Goal: Task Accomplishment & Management: Complete application form

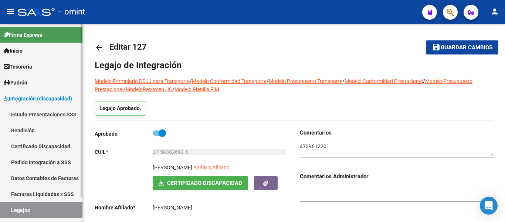
scroll to position [13, 0]
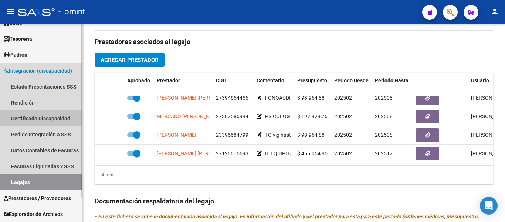
click at [47, 118] on link "Certificado Discapacidad" at bounding box center [41, 118] width 82 height 16
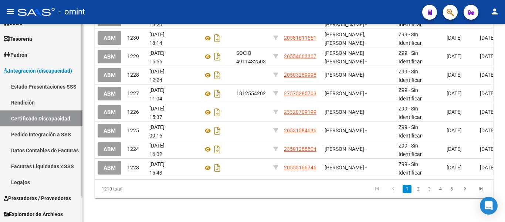
click at [25, 184] on link "Legajos" at bounding box center [41, 182] width 82 height 16
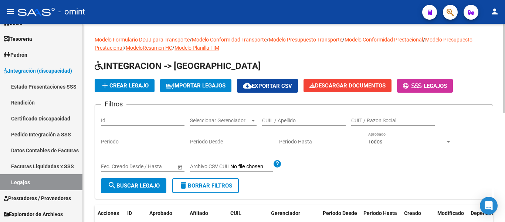
drag, startPoint x: 271, startPoint y: 124, endPoint x: 269, endPoint y: 119, distance: 5.5
paste input "[PERSON_NAME]"
type input "[PERSON_NAME]"
click at [142, 182] on button "search Buscar Legajo" at bounding box center [133, 185] width 65 height 15
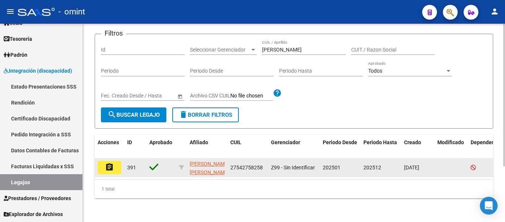
scroll to position [77, 0]
click at [104, 161] on button "assignment" at bounding box center [110, 167] width 24 height 13
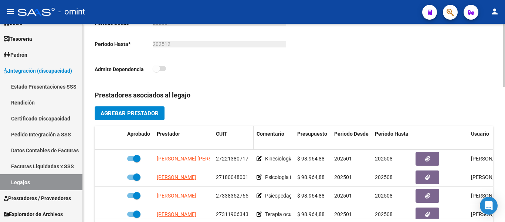
scroll to position [222, 0]
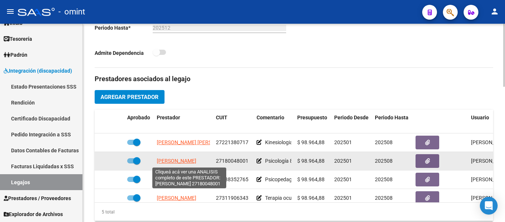
click at [192, 162] on span "[PERSON_NAME]" at bounding box center [177, 161] width 40 height 6
type textarea "27180048001"
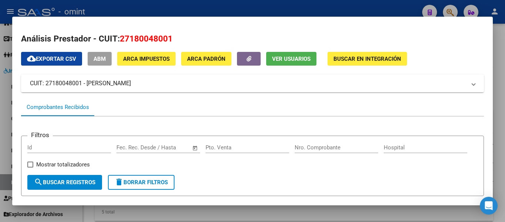
drag, startPoint x: 44, startPoint y: 84, endPoint x: 81, endPoint y: 84, distance: 37.0
click at [81, 84] on mat-panel-title "CUIT: 27180048001 - [PERSON_NAME]" at bounding box center [248, 83] width 437 height 9
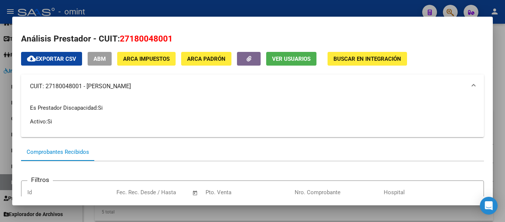
copy mat-panel-title "27180048001"
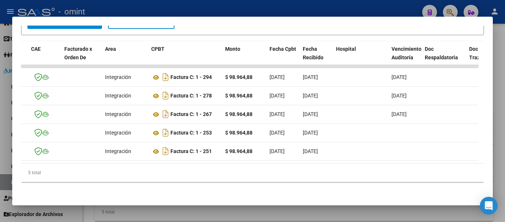
scroll to position [0, 0]
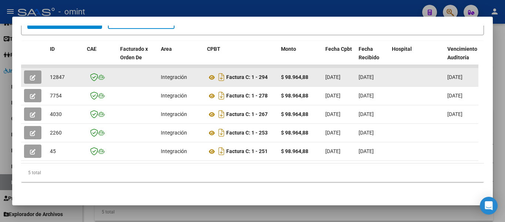
click at [33, 75] on icon "button" at bounding box center [33, 78] width 6 height 6
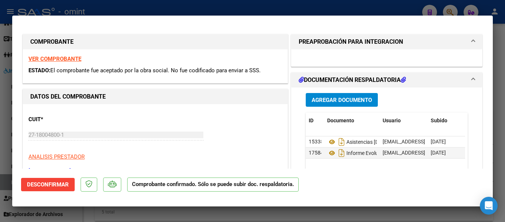
type input "$ 0,00"
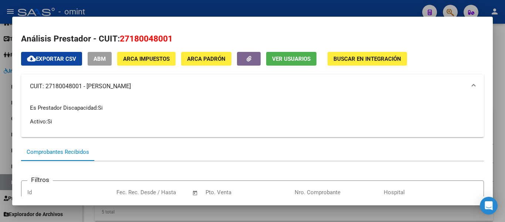
copy mat-panel-title "27180048001"
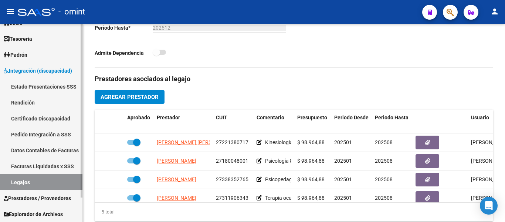
click at [32, 115] on link "Certificado Discapacidad" at bounding box center [41, 118] width 82 height 16
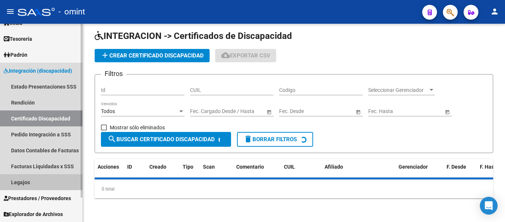
click at [27, 184] on link "Legajos" at bounding box center [41, 182] width 82 height 16
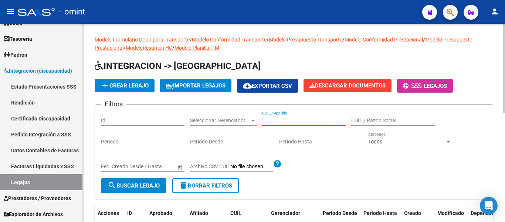
paste input "[PERSON_NAME]"
type input "[PERSON_NAME] e"
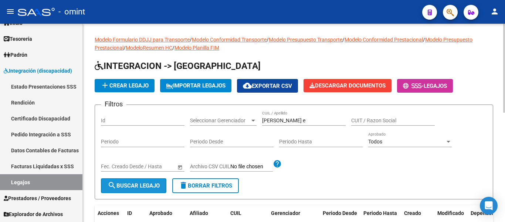
click at [144, 186] on span "search Buscar Legajo" at bounding box center [134, 185] width 52 height 7
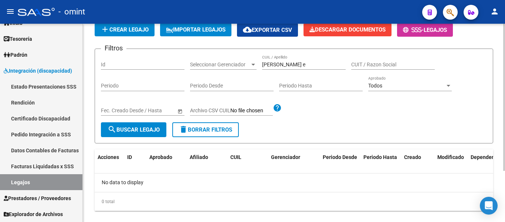
scroll to position [69, 0]
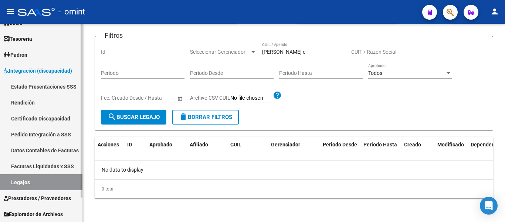
click at [47, 114] on link "Certificado Discapacidad" at bounding box center [41, 118] width 82 height 16
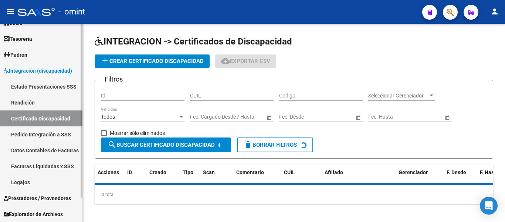
click at [28, 182] on link "Legajos" at bounding box center [41, 182] width 82 height 16
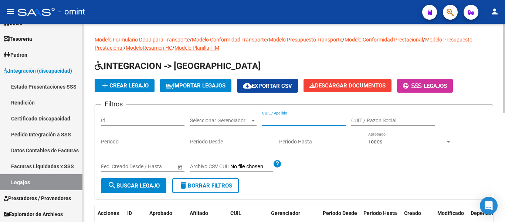
paste input "[PERSON_NAME]"
drag, startPoint x: 146, startPoint y: 185, endPoint x: 160, endPoint y: 177, distance: 16.2
click at [146, 185] on span "search Buscar Legajo" at bounding box center [134, 185] width 52 height 7
click at [291, 122] on input "[PERSON_NAME]" at bounding box center [304, 120] width 84 height 6
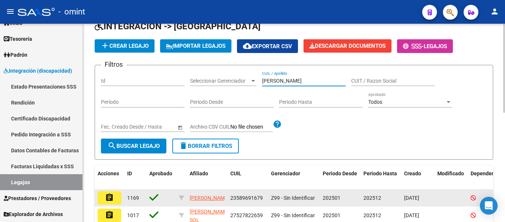
scroll to position [111, 0]
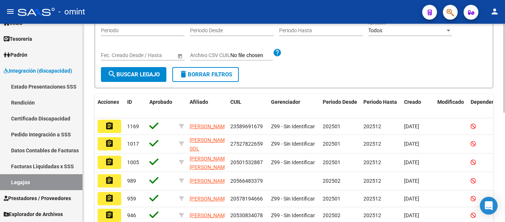
type input "[PERSON_NAME]"
click at [141, 74] on span "search Buscar Legajo" at bounding box center [134, 74] width 52 height 7
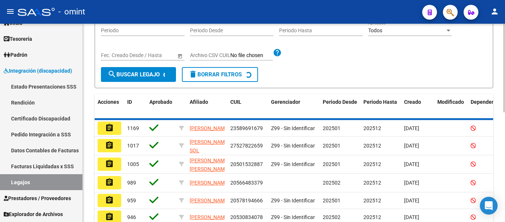
scroll to position [77, 0]
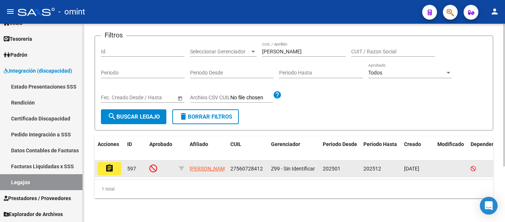
click at [105, 162] on button "assignment" at bounding box center [110, 168] width 24 height 13
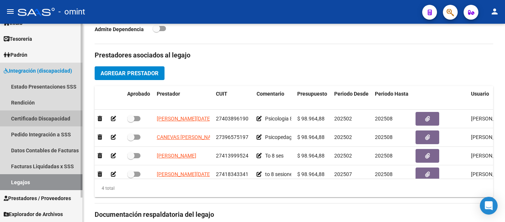
click at [31, 118] on link "Certificado Discapacidad" at bounding box center [41, 118] width 82 height 16
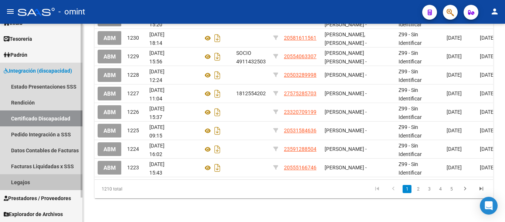
drag, startPoint x: 24, startPoint y: 183, endPoint x: 26, endPoint y: 179, distance: 4.3
click at [24, 182] on link "Legajos" at bounding box center [41, 182] width 82 height 16
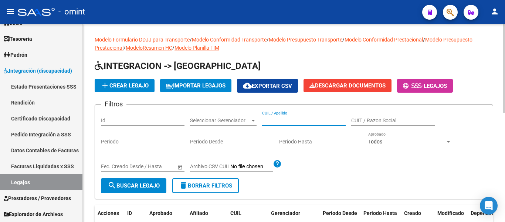
paste input "[PERSON_NAME]"
type input "[PERSON_NAME]"
click at [154, 183] on span "search Buscar Legajo" at bounding box center [134, 185] width 52 height 7
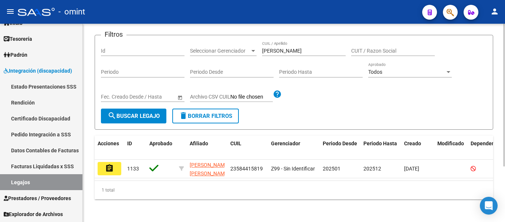
scroll to position [74, 0]
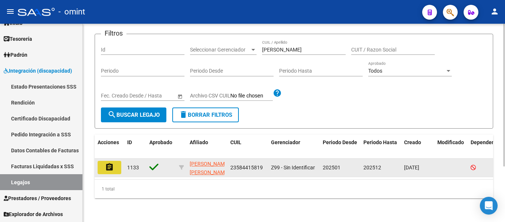
click at [117, 166] on button "assignment" at bounding box center [110, 167] width 24 height 13
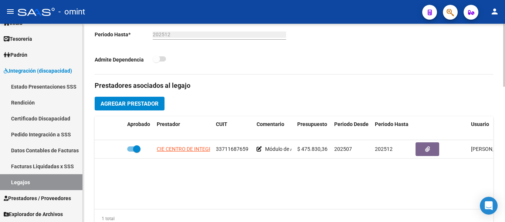
scroll to position [222, 0]
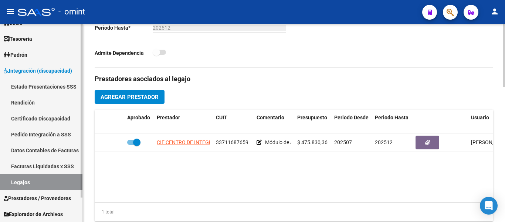
click at [37, 116] on link "Certificado Discapacidad" at bounding box center [41, 118] width 82 height 16
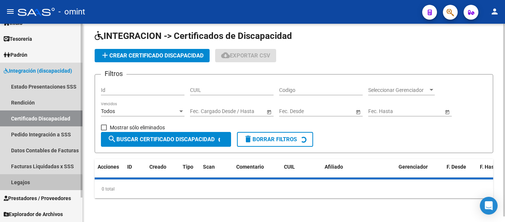
drag, startPoint x: 36, startPoint y: 183, endPoint x: 39, endPoint y: 181, distance: 4.2
click at [36, 183] on link "Legajos" at bounding box center [41, 182] width 82 height 16
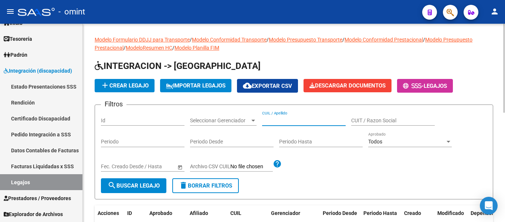
paste input "[PERSON_NAME]"
click at [151, 184] on span "search Buscar Legajo" at bounding box center [134, 185] width 52 height 7
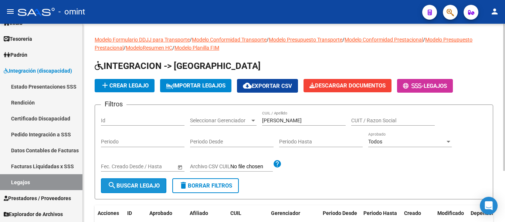
click at [152, 186] on span "search Buscar Legajo" at bounding box center [134, 185] width 52 height 7
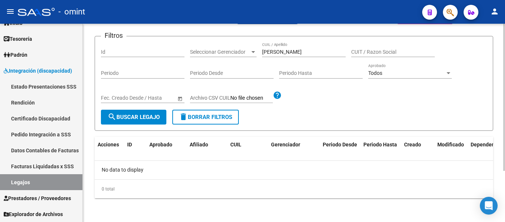
scroll to position [69, 0]
drag, startPoint x: 298, startPoint y: 51, endPoint x: 275, endPoint y: 54, distance: 22.7
click at [275, 54] on input "[PERSON_NAME]" at bounding box center [304, 52] width 84 height 6
click at [305, 56] on div "[PERSON_NAME] CUIL / Apellido" at bounding box center [304, 52] width 84 height 21
drag, startPoint x: 304, startPoint y: 53, endPoint x: 279, endPoint y: 51, distance: 25.2
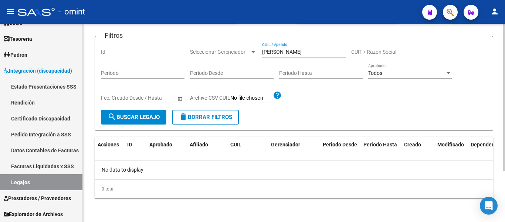
click at [279, 51] on input "[PERSON_NAME]" at bounding box center [304, 52] width 84 height 6
type input "[PERSON_NAME]"
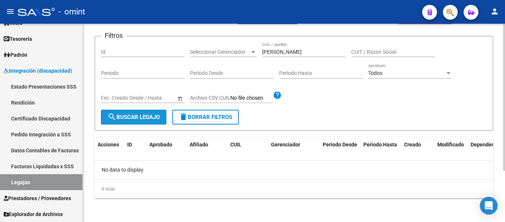
click at [148, 121] on button "search Buscar Legajo" at bounding box center [133, 117] width 65 height 15
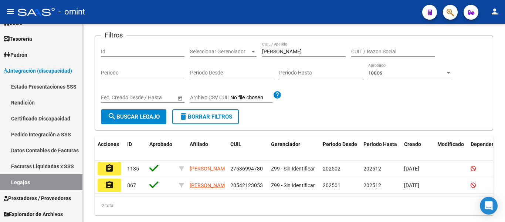
click at [112, 189] on mat-icon "assignment" at bounding box center [109, 184] width 9 height 9
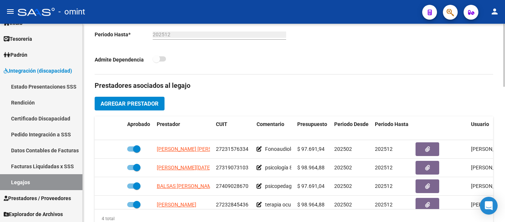
scroll to position [222, 0]
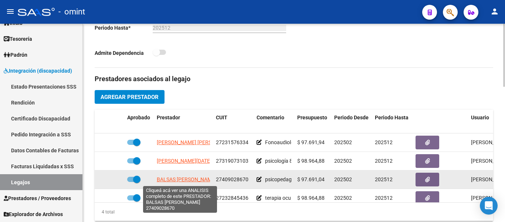
click at [192, 180] on span "BALSAS [PERSON_NAME]" at bounding box center [187, 179] width 60 height 6
type textarea "27409028670"
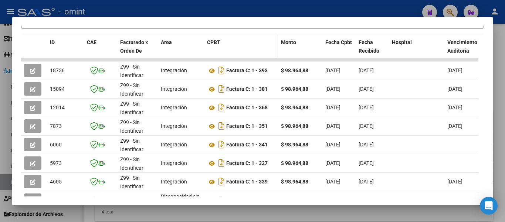
scroll to position [178, 0]
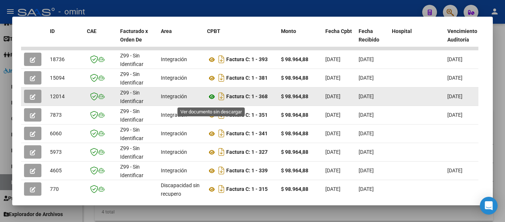
click at [213, 100] on icon at bounding box center [212, 96] width 10 height 9
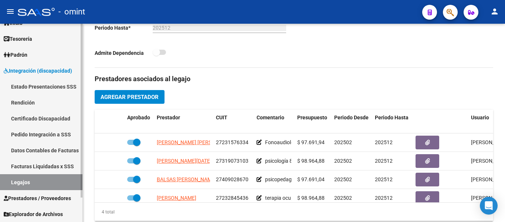
click at [49, 119] on link "Certificado Discapacidad" at bounding box center [41, 118] width 82 height 16
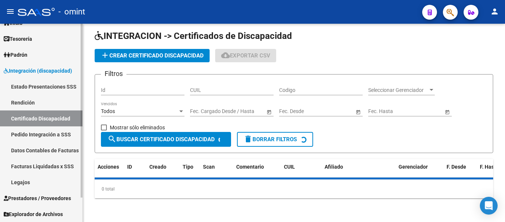
click at [34, 180] on link "Legajos" at bounding box center [41, 182] width 82 height 16
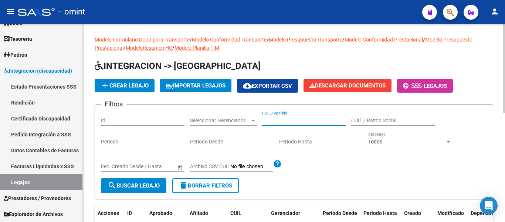
paste input "[PERSON_NAME] [PERSON_NAME]"
type input "[PERSON_NAME] [PERSON_NAME]"
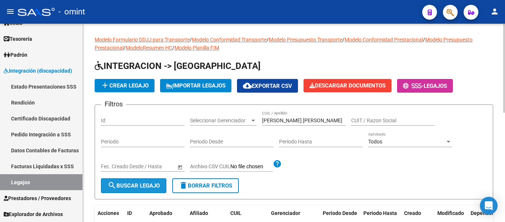
click at [159, 182] on span "search Buscar Legajo" at bounding box center [134, 185] width 52 height 7
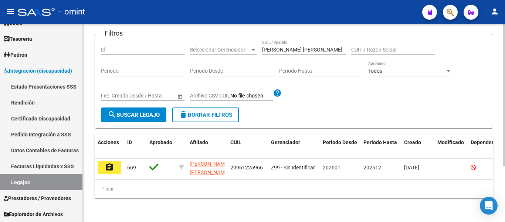
scroll to position [77, 0]
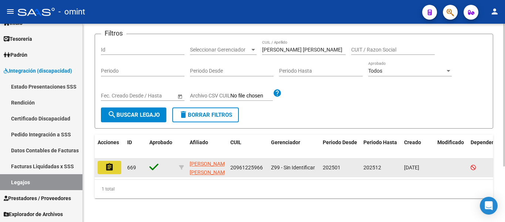
click at [111, 162] on mat-icon "assignment" at bounding box center [109, 166] width 9 height 9
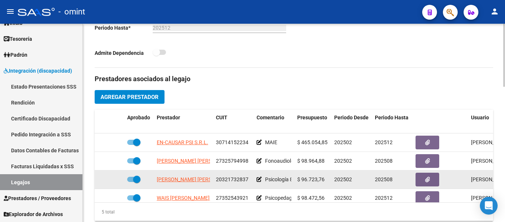
scroll to position [32, 0]
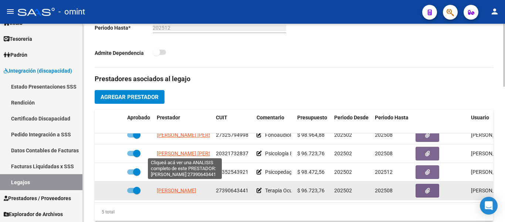
click at [195, 187] on span "[PERSON_NAME]" at bounding box center [177, 190] width 40 height 6
type textarea "27390643441"
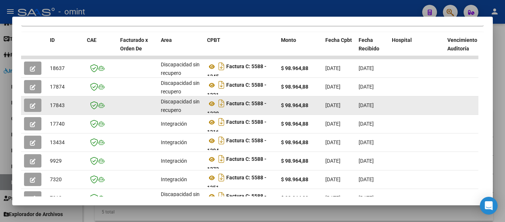
scroll to position [132, 0]
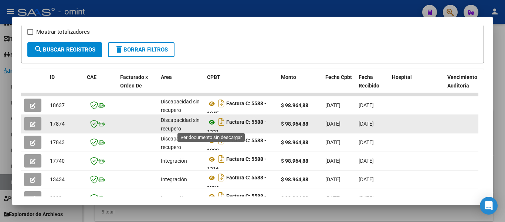
click at [211, 124] on icon at bounding box center [212, 122] width 10 height 9
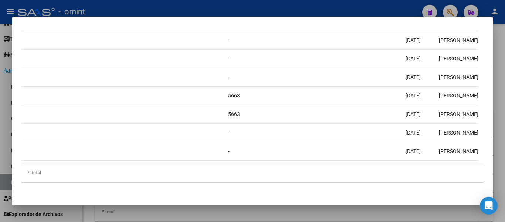
scroll to position [0, 0]
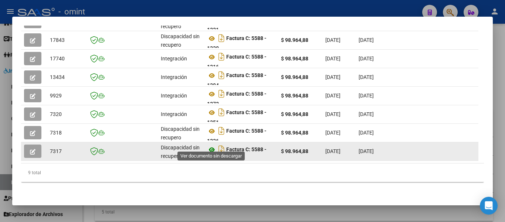
click at [212, 145] on icon at bounding box center [212, 149] width 10 height 9
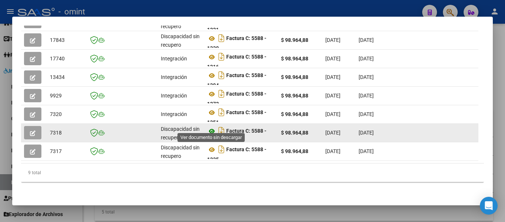
click at [211, 127] on icon at bounding box center [212, 131] width 10 height 9
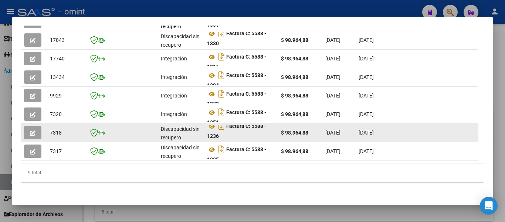
scroll to position [206, 0]
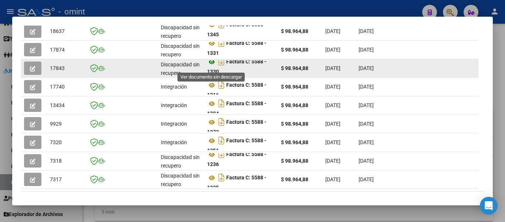
click at [212, 66] on icon at bounding box center [212, 61] width 10 height 9
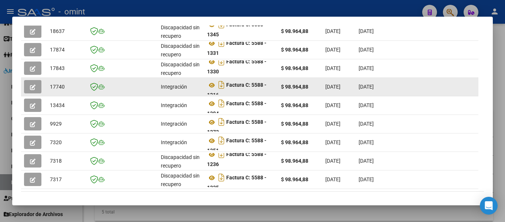
scroll to position [169, 0]
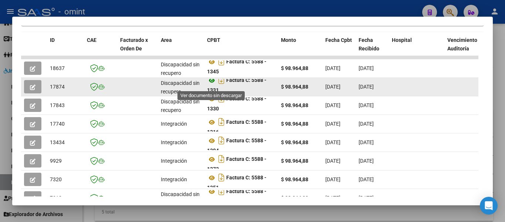
click at [212, 84] on icon at bounding box center [212, 80] width 10 height 9
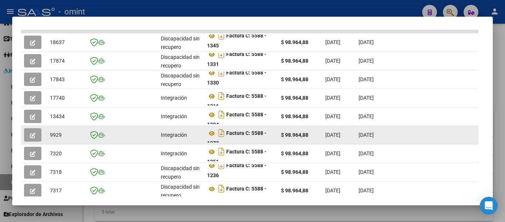
scroll to position [206, 0]
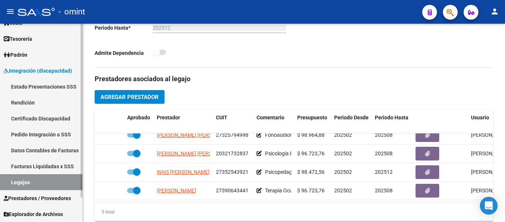
click at [49, 116] on link "Certificado Discapacidad" at bounding box center [41, 118] width 82 height 16
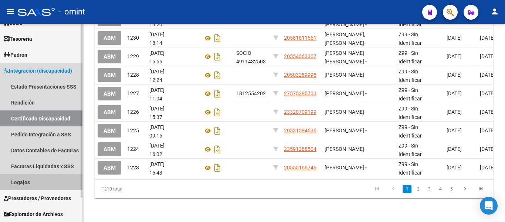
click at [29, 185] on link "Legajos" at bounding box center [41, 182] width 82 height 16
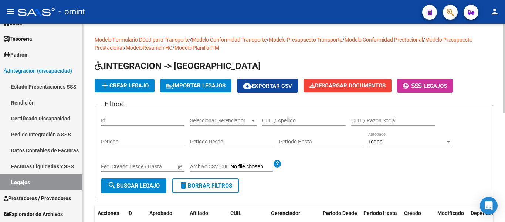
drag, startPoint x: 293, startPoint y: 116, endPoint x: 284, endPoint y: 124, distance: 12.1
drag, startPoint x: 284, startPoint y: 124, endPoint x: 273, endPoint y: 122, distance: 11.2
paste input "[PERSON_NAME] [PERSON_NAME]"
type input "[PERSON_NAME] [PERSON_NAME]"
click at [154, 183] on span "search Buscar Legajo" at bounding box center [134, 185] width 52 height 7
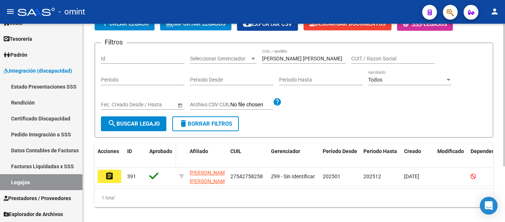
scroll to position [77, 0]
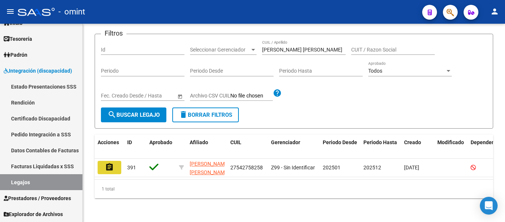
drag, startPoint x: 111, startPoint y: 161, endPoint x: 146, endPoint y: 146, distance: 38.3
click at [110, 162] on mat-icon "assignment" at bounding box center [109, 166] width 9 height 9
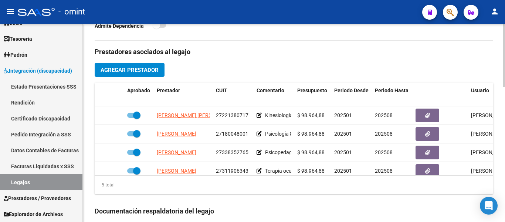
scroll to position [259, 0]
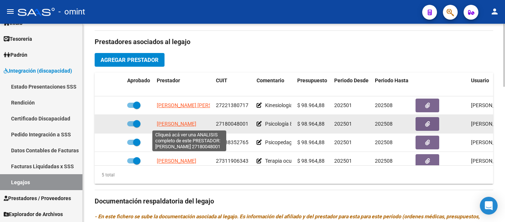
click at [196, 125] on span "[PERSON_NAME]" at bounding box center [177, 124] width 40 height 6
type textarea "27180048001"
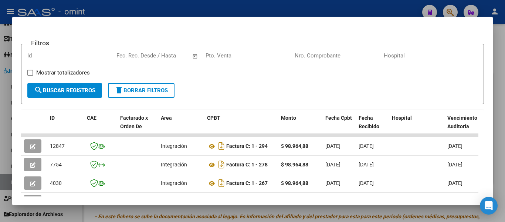
scroll to position [104, 0]
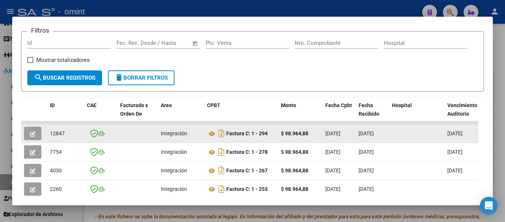
drag, startPoint x: 51, startPoint y: 135, endPoint x: 65, endPoint y: 136, distance: 14.5
click at [65, 136] on div "12847" at bounding box center [65, 133] width 31 height 9
copy span "12847"
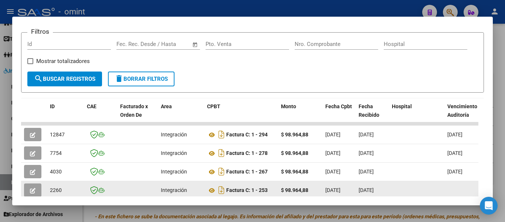
scroll to position [148, 0]
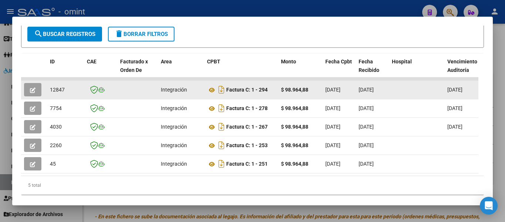
click at [34, 92] on icon "button" at bounding box center [33, 90] width 6 height 6
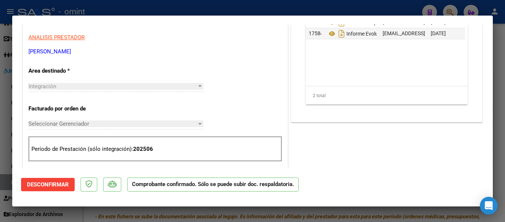
scroll to position [118, 0]
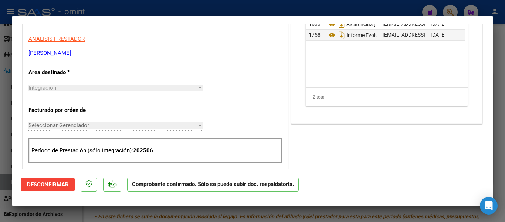
click at [181, 90] on div "Integración" at bounding box center [112, 87] width 168 height 7
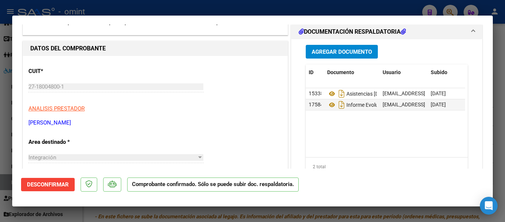
scroll to position [44, 0]
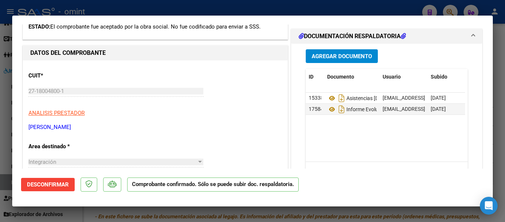
type input "$ 0,00"
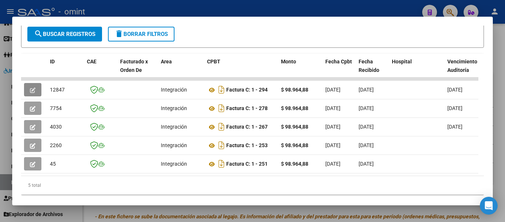
scroll to position [0, 112]
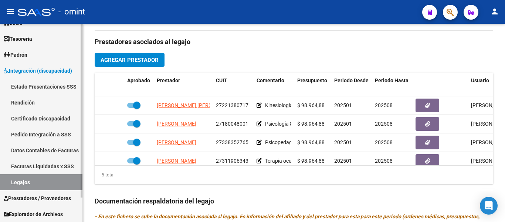
click at [50, 118] on link "Certificado Discapacidad" at bounding box center [41, 118] width 82 height 16
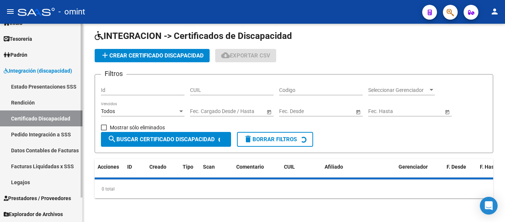
click at [31, 182] on link "Legajos" at bounding box center [41, 182] width 82 height 16
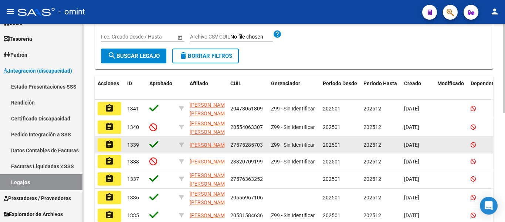
scroll to position [58, 0]
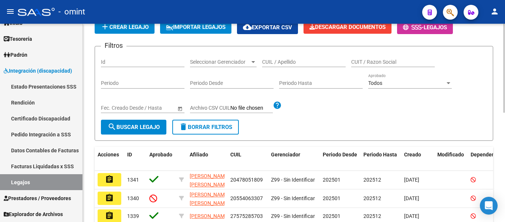
click at [277, 62] on input "CUIL / Apellido" at bounding box center [304, 62] width 84 height 6
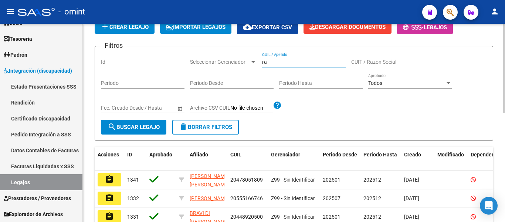
click at [277, 62] on input "ra" at bounding box center [304, 62] width 84 height 6
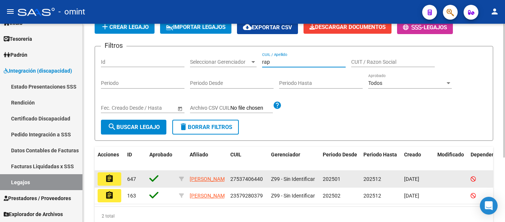
type input "rap"
click at [116, 180] on button "assignment" at bounding box center [110, 178] width 24 height 13
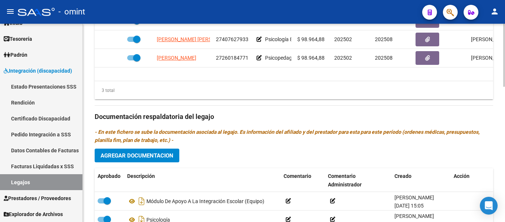
scroll to position [354, 0]
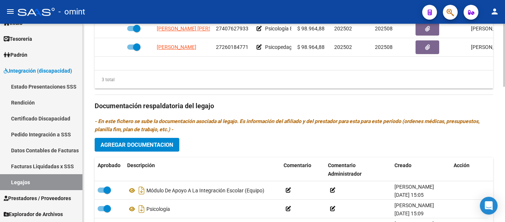
click at [156, 145] on span "Agregar Documentacion" at bounding box center [137, 144] width 73 height 7
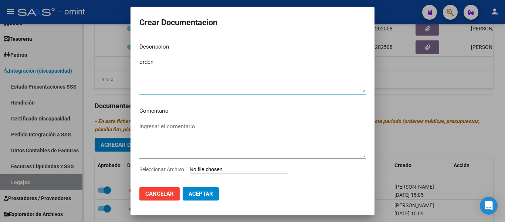
type textarea "orden"
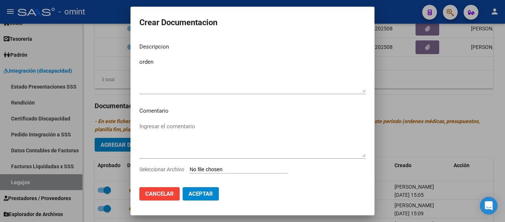
click at [218, 169] on input "Seleccionar Archivo" at bounding box center [239, 169] width 98 height 7
type input "C:\fakepath\orde n.jpg"
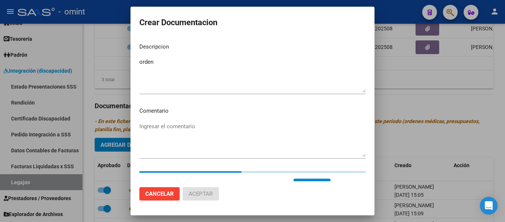
click at [170, 63] on textarea "orden" at bounding box center [252, 75] width 226 height 35
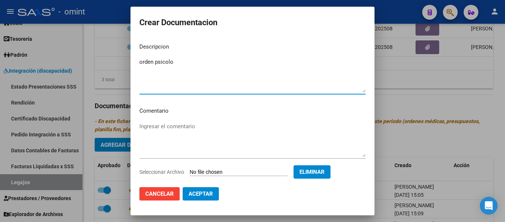
scroll to position [13, 0]
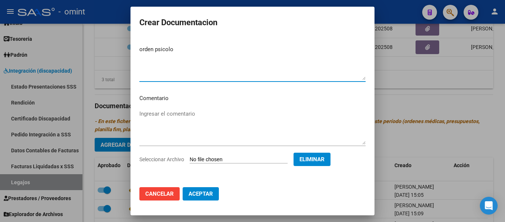
type textarea "orden psicolo"
click at [203, 192] on span "Aceptar" at bounding box center [201, 193] width 24 height 7
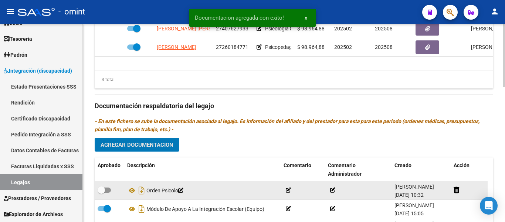
click at [103, 191] on span at bounding box center [101, 189] width 7 height 7
click at [101, 192] on input "checkbox" at bounding box center [101, 192] width 0 height 0
checkbox input "true"
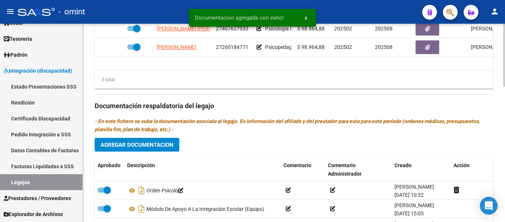
click at [159, 145] on span "Agregar Documentacion" at bounding box center [137, 144] width 73 height 7
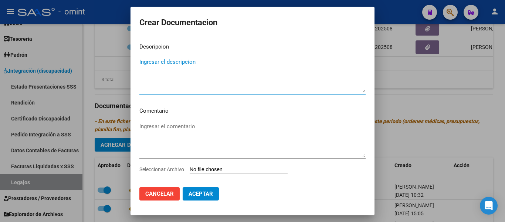
click at [184, 65] on textarea "Ingresar el descripcion" at bounding box center [252, 75] width 226 height 35
type textarea "hc"
click at [220, 169] on input "Seleccionar Archivo" at bounding box center [239, 169] width 98 height 7
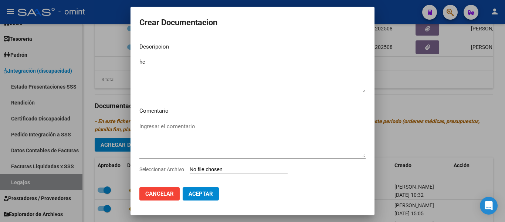
type input "C:\fakepath\hc.jpg"
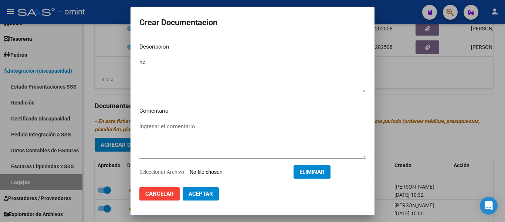
click at [208, 191] on span "Aceptar" at bounding box center [201, 193] width 24 height 7
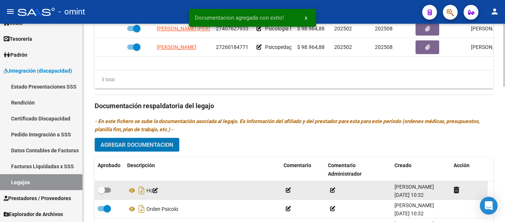
click at [104, 189] on span at bounding box center [101, 189] width 7 height 7
click at [101, 192] on input "checkbox" at bounding box center [101, 192] width 0 height 0
checkbox input "true"
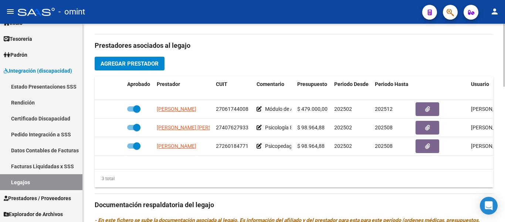
scroll to position [243, 0]
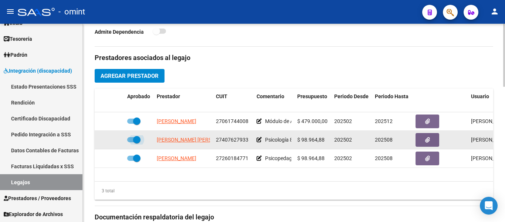
click at [134, 140] on span at bounding box center [136, 139] width 7 height 7
click at [131, 142] on input "checkbox" at bounding box center [131, 142] width 0 height 0
checkbox input "false"
click at [112, 140] on icon at bounding box center [113, 139] width 5 height 5
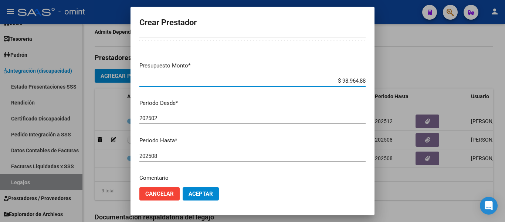
scroll to position [37, 0]
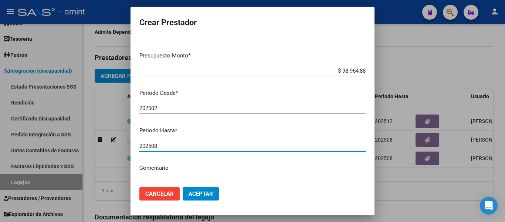
drag, startPoint x: 153, startPoint y: 148, endPoint x: 164, endPoint y: 147, distance: 10.4
click at [164, 147] on input "202508" at bounding box center [252, 145] width 226 height 7
type input "202512"
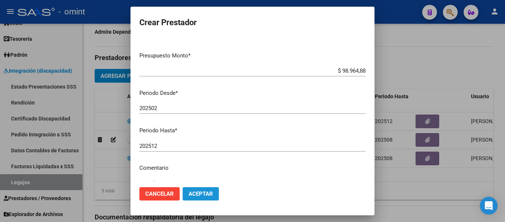
click at [205, 195] on span "Aceptar" at bounding box center [201, 193] width 24 height 7
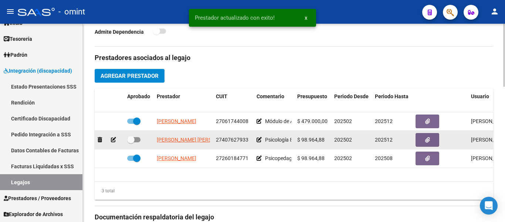
click at [134, 140] on span at bounding box center [130, 139] width 7 height 7
click at [131, 142] on input "checkbox" at bounding box center [131, 142] width 0 height 0
checkbox input "true"
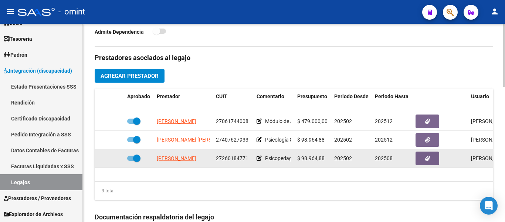
click at [135, 159] on span at bounding box center [136, 157] width 7 height 7
click at [131, 161] on input "checkbox" at bounding box center [131, 161] width 0 height 0
checkbox input "false"
click at [112, 156] on icon at bounding box center [113, 157] width 5 height 5
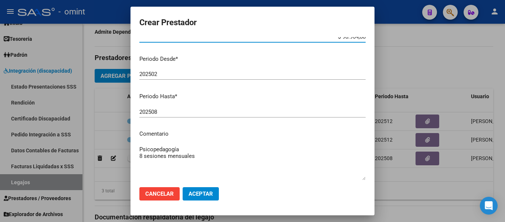
scroll to position [74, 0]
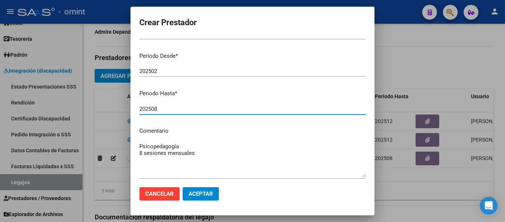
drag, startPoint x: 152, startPoint y: 108, endPoint x: 163, endPoint y: 109, distance: 10.7
click at [163, 109] on input "202508" at bounding box center [252, 108] width 226 height 7
type input "202512"
click at [208, 194] on span "Aceptar" at bounding box center [201, 193] width 24 height 7
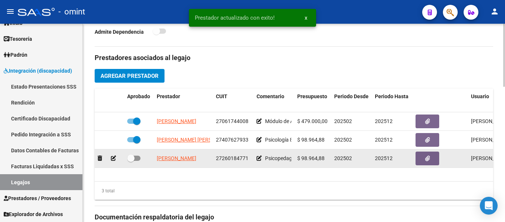
click at [132, 157] on span at bounding box center [130, 157] width 7 height 7
click at [131, 161] on input "checkbox" at bounding box center [131, 161] width 0 height 0
checkbox input "true"
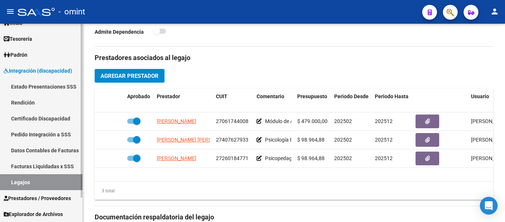
click at [41, 114] on link "Certificado Discapacidad" at bounding box center [41, 118] width 82 height 16
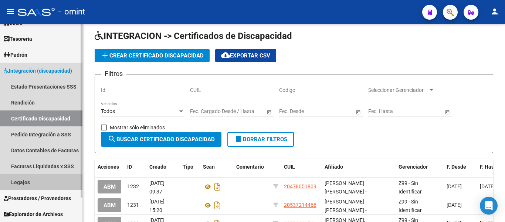
click at [23, 182] on link "Legajos" at bounding box center [41, 182] width 82 height 16
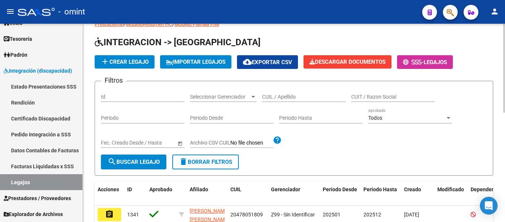
scroll to position [21, 0]
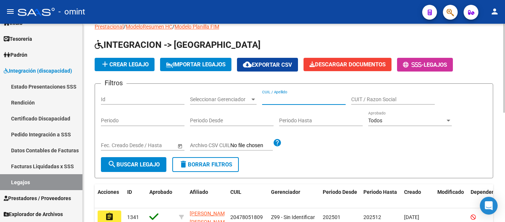
paste input "[PERSON_NAME]"
type input "[PERSON_NAME]"
click at [137, 164] on span "search Buscar Legajo" at bounding box center [134, 164] width 52 height 7
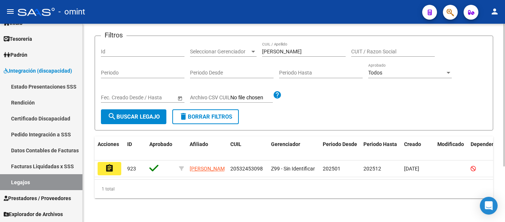
scroll to position [77, 0]
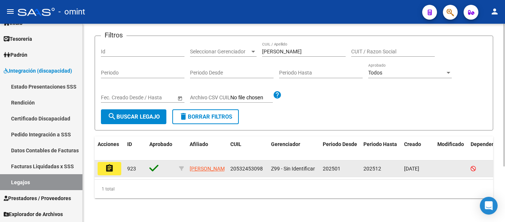
click at [111, 164] on mat-icon "assignment" at bounding box center [109, 168] width 9 height 9
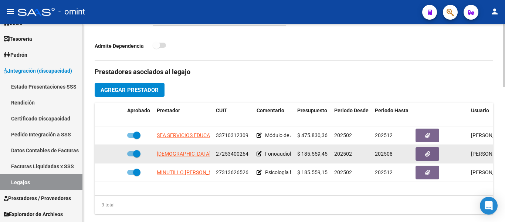
scroll to position [259, 0]
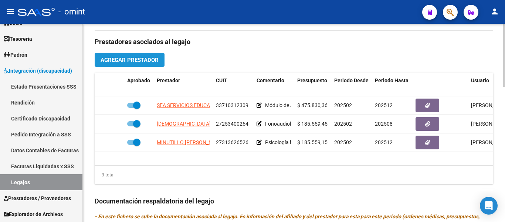
click at [146, 60] on span "Agregar Prestador" at bounding box center [130, 60] width 58 height 7
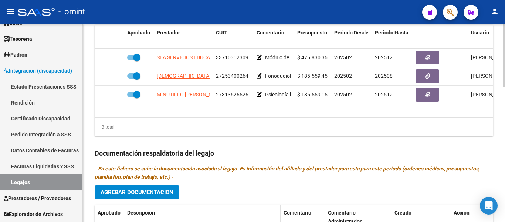
scroll to position [370, 0]
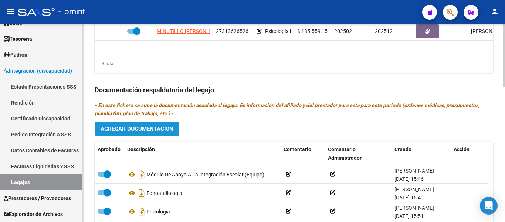
click at [166, 129] on span "Agregar Documentacion" at bounding box center [137, 128] width 73 height 7
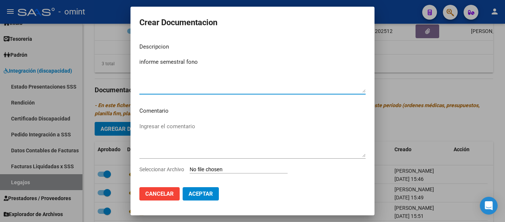
type textarea "informe semestral fono"
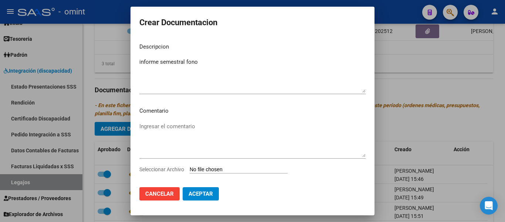
click at [226, 172] on input "Seleccionar Archivo" at bounding box center [239, 169] width 98 height 7
type input "C:\fakepath\TO f048.pdf"
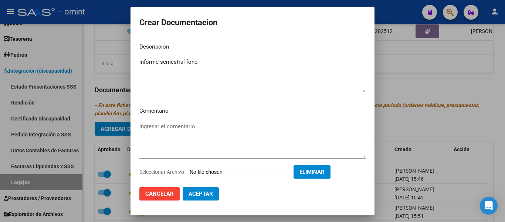
scroll to position [13, 0]
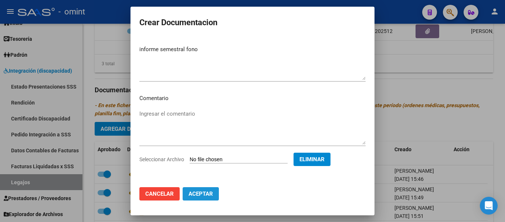
click at [208, 193] on span "Aceptar" at bounding box center [201, 193] width 24 height 7
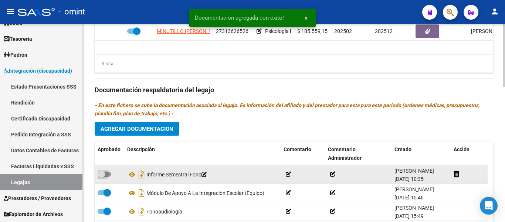
click at [104, 174] on span at bounding box center [101, 173] width 7 height 7
click at [101, 176] on input "checkbox" at bounding box center [101, 176] width 0 height 0
checkbox input "true"
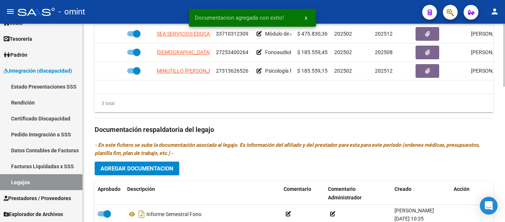
scroll to position [296, 0]
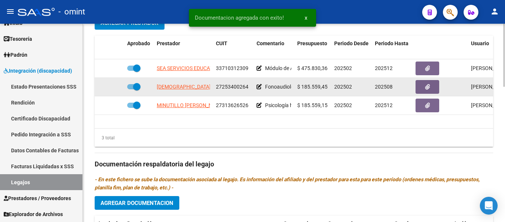
click at [136, 86] on span at bounding box center [136, 86] width 7 height 7
click at [131, 89] on input "checkbox" at bounding box center [131, 89] width 0 height 0
checkbox input "false"
click at [111, 84] on icon at bounding box center [113, 86] width 5 height 5
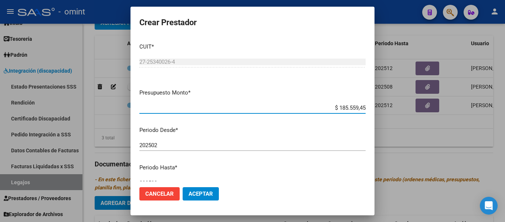
scroll to position [74, 0]
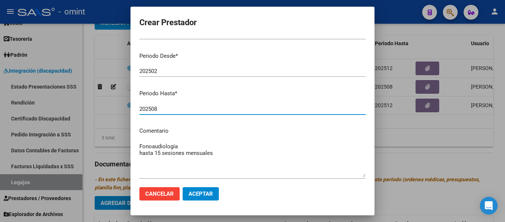
drag, startPoint x: 153, startPoint y: 108, endPoint x: 163, endPoint y: 109, distance: 10.0
click at [163, 109] on input "202508" at bounding box center [252, 108] width 226 height 7
type input "202512"
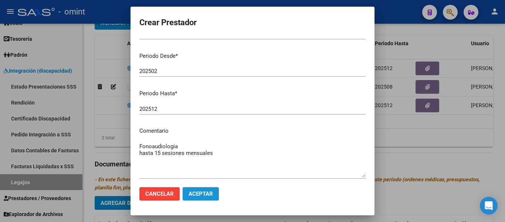
click at [203, 195] on span "Aceptar" at bounding box center [201, 193] width 24 height 7
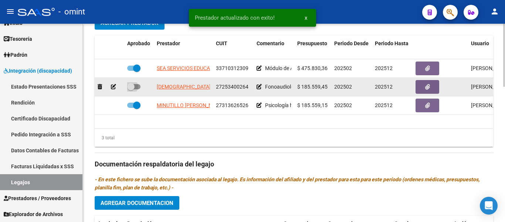
click at [132, 86] on span at bounding box center [130, 86] width 7 height 7
click at [131, 89] on input "checkbox" at bounding box center [131, 89] width 0 height 0
checkbox input "true"
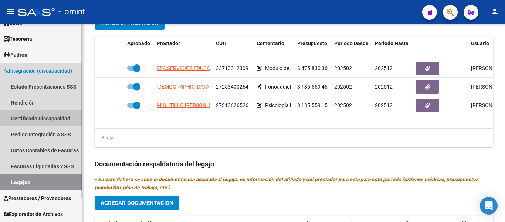
click at [44, 119] on link "Certificado Discapacidad" at bounding box center [41, 118] width 82 height 16
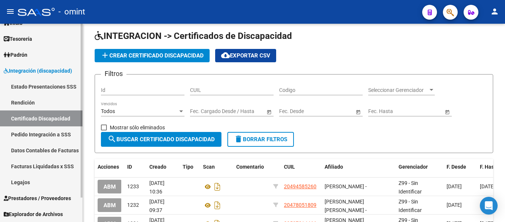
scroll to position [197, 0]
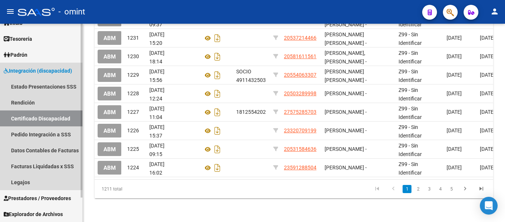
click at [34, 115] on link "Certificado Discapacidad" at bounding box center [41, 118] width 82 height 16
click at [27, 180] on link "Legajos" at bounding box center [41, 182] width 82 height 16
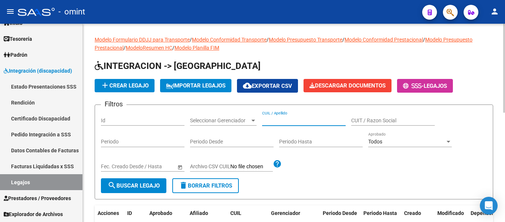
paste input "[PERSON_NAME] [PERSON_NAME]"
type input "[PERSON_NAME] [PERSON_NAME]"
click at [150, 186] on span "search Buscar Legajo" at bounding box center [134, 185] width 52 height 7
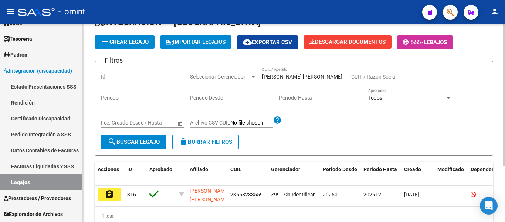
scroll to position [77, 0]
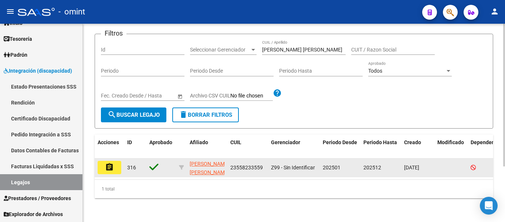
drag, startPoint x: 118, startPoint y: 161, endPoint x: 124, endPoint y: 159, distance: 6.2
click at [118, 161] on button "assignment" at bounding box center [110, 167] width 24 height 13
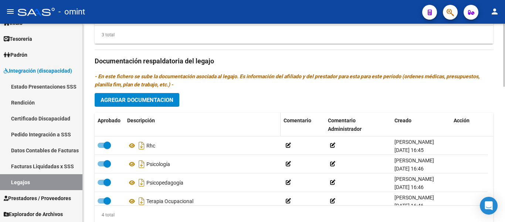
scroll to position [407, 0]
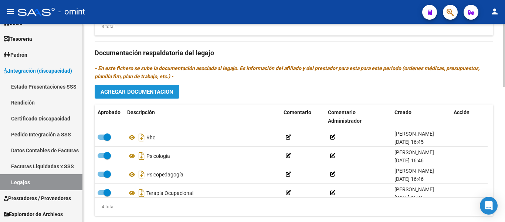
click at [157, 93] on span "Agregar Documentacion" at bounding box center [137, 91] width 73 height 7
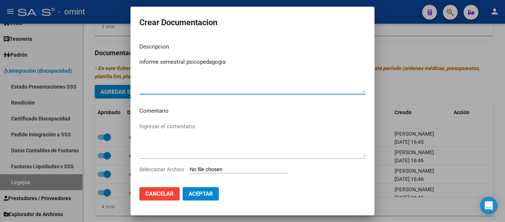
type textarea "informe semestral psicopedagogia"
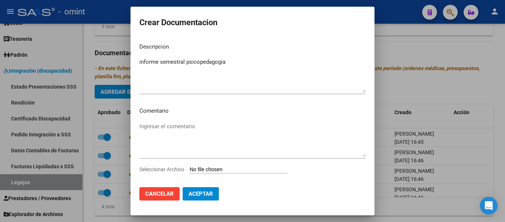
click at [232, 169] on input "Seleccionar Archivo" at bounding box center [239, 169] width 98 height 7
type input "C:\fakepath\4924080702_25082103050_form048.pdf"
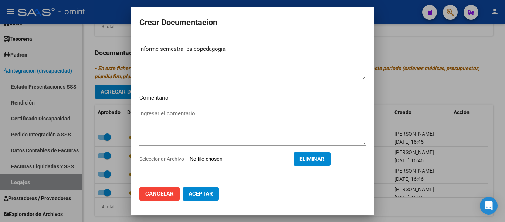
scroll to position [13, 0]
click at [202, 191] on span "Aceptar" at bounding box center [201, 193] width 24 height 7
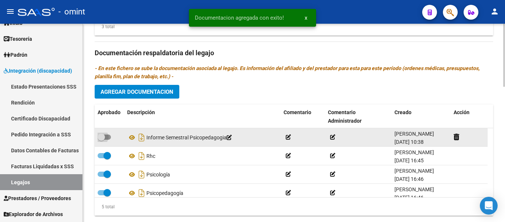
click at [102, 140] on span at bounding box center [101, 136] width 7 height 7
click at [101, 140] on input "checkbox" at bounding box center [101, 139] width 0 height 0
checkbox input "true"
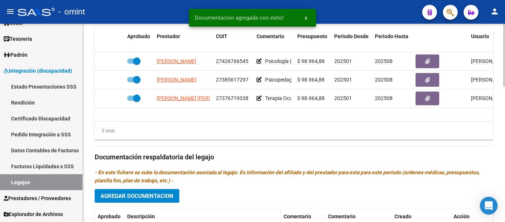
scroll to position [296, 0]
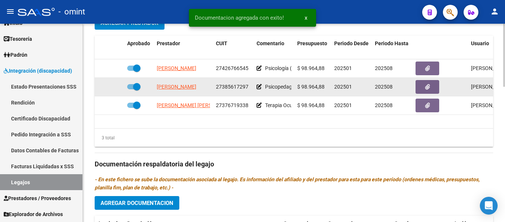
click at [136, 87] on span at bounding box center [136, 86] width 7 height 7
click at [131, 89] on input "checkbox" at bounding box center [131, 89] width 0 height 0
checkbox input "false"
click at [115, 86] on icon at bounding box center [113, 86] width 5 height 5
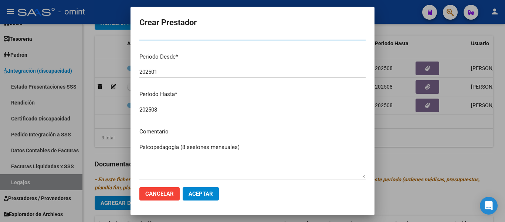
scroll to position [74, 0]
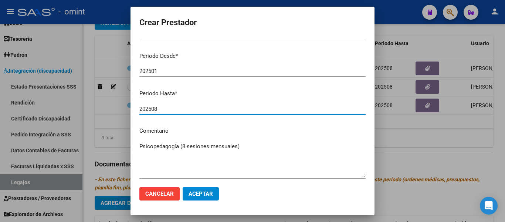
drag, startPoint x: 152, startPoint y: 110, endPoint x: 166, endPoint y: 109, distance: 14.1
click at [166, 109] on input "202508" at bounding box center [252, 108] width 226 height 7
type input "202512"
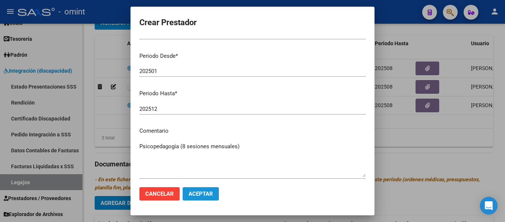
click at [208, 192] on span "Aceptar" at bounding box center [201, 193] width 24 height 7
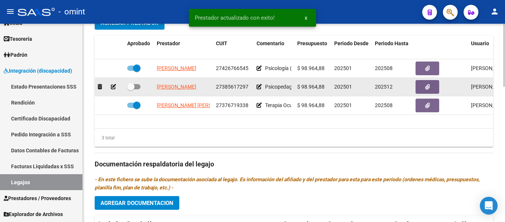
click at [132, 86] on span at bounding box center [130, 86] width 7 height 7
click at [131, 89] on input "checkbox" at bounding box center [131, 89] width 0 height 0
checkbox input "true"
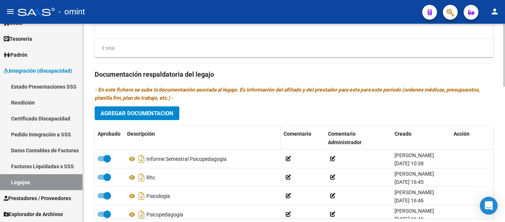
scroll to position [407, 0]
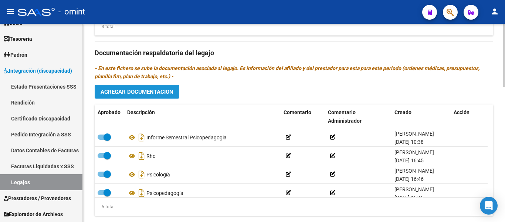
click at [159, 92] on span "Agregar Documentacion" at bounding box center [137, 91] width 73 height 7
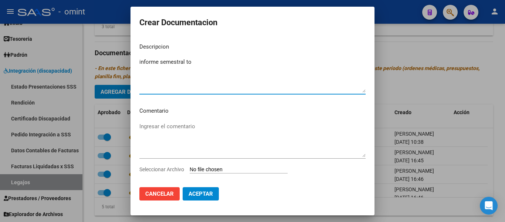
type textarea "informe semestral to"
click at [232, 170] on input "Seleccionar Archivo" at bounding box center [239, 169] width 98 height 7
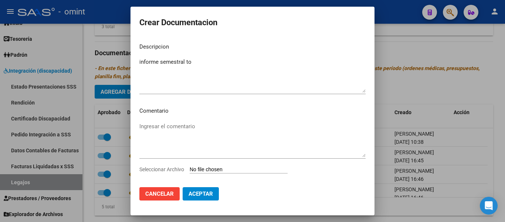
type input "C:\fakepath\4924080702_25082103060_form048.pdf"
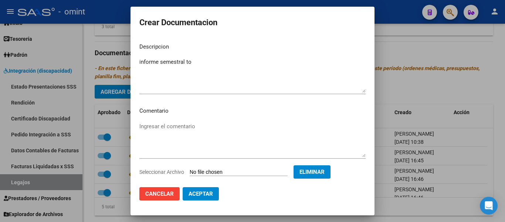
click at [207, 196] on span "Aceptar" at bounding box center [201, 193] width 24 height 7
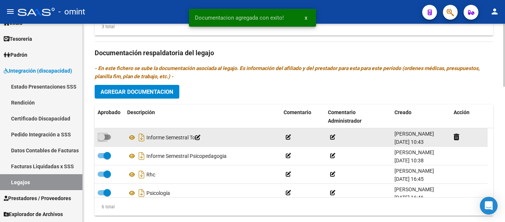
click at [103, 139] on span at bounding box center [101, 136] width 7 height 7
click at [101, 139] on input "checkbox" at bounding box center [101, 139] width 0 height 0
checkbox input "true"
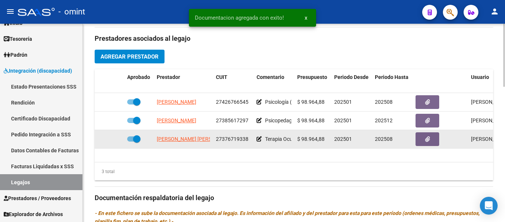
scroll to position [259, 0]
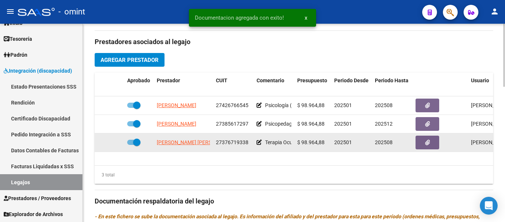
click at [133, 141] on span at bounding box center [136, 141] width 7 height 7
click at [131, 145] on input "checkbox" at bounding box center [131, 145] width 0 height 0
checkbox input "false"
click at [112, 140] on icon at bounding box center [113, 141] width 5 height 5
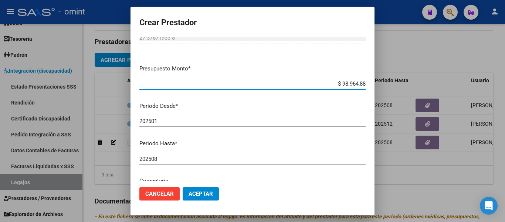
scroll to position [37, 0]
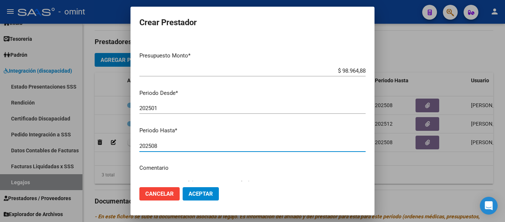
drag, startPoint x: 152, startPoint y: 146, endPoint x: 169, endPoint y: 146, distance: 16.6
click at [169, 146] on input "202508" at bounding box center [252, 145] width 226 height 7
type input "202512"
click at [208, 197] on span "Aceptar" at bounding box center [201, 193] width 24 height 7
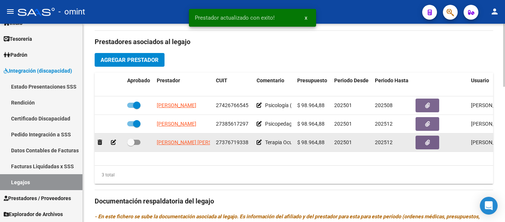
click at [129, 142] on span at bounding box center [130, 141] width 7 height 7
click at [131, 145] on input "checkbox" at bounding box center [131, 145] width 0 height 0
checkbox input "true"
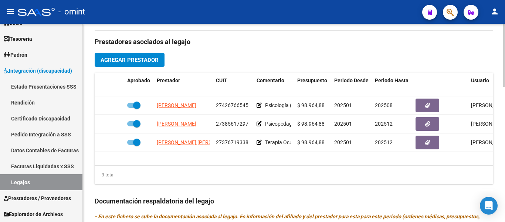
scroll to position [370, 0]
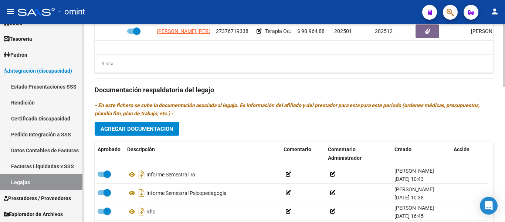
click at [152, 131] on span "Agregar Documentacion" at bounding box center [137, 128] width 73 height 7
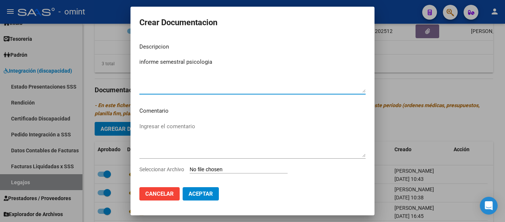
type textarea "informe semestral psicologia"
click at [203, 166] on mat-dialog-content "Descripcion informe semestral psicologia Ingresar el descripcion Comentario Ing…" at bounding box center [253, 109] width 244 height 144
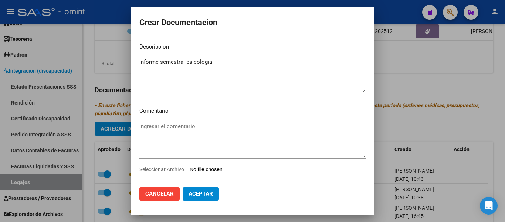
click at [203, 168] on input "Seleccionar Archivo" at bounding box center [239, 169] width 98 height 7
type input "C:\fakepath\4924080702_25082103350_form048.pdf"
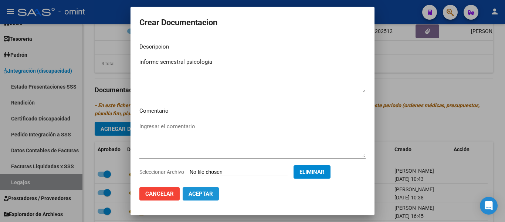
click at [207, 192] on span "Aceptar" at bounding box center [201, 193] width 24 height 7
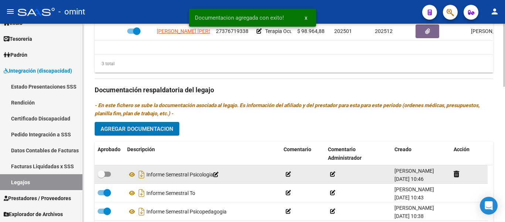
click at [100, 175] on span at bounding box center [101, 173] width 7 height 7
click at [101, 176] on input "checkbox" at bounding box center [101, 176] width 0 height 0
checkbox input "true"
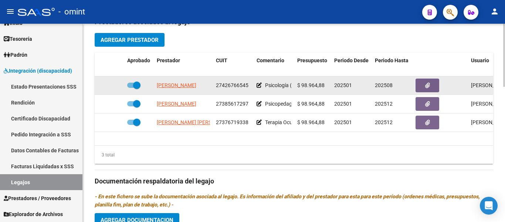
scroll to position [277, 0]
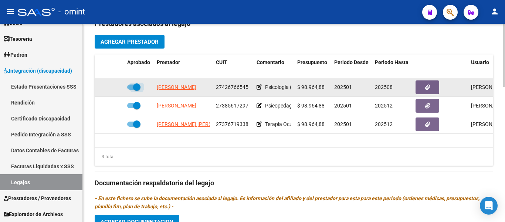
drag, startPoint x: 134, startPoint y: 88, endPoint x: 125, endPoint y: 89, distance: 8.9
click at [133, 88] on span at bounding box center [136, 86] width 7 height 7
click at [131, 90] on input "checkbox" at bounding box center [131, 90] width 0 height 0
checkbox input "false"
click at [113, 87] on icon at bounding box center [113, 86] width 5 height 5
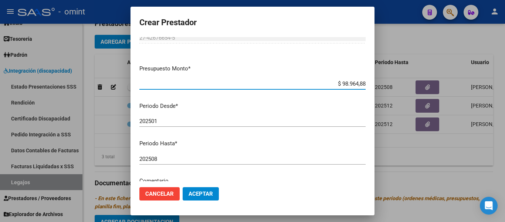
scroll to position [37, 0]
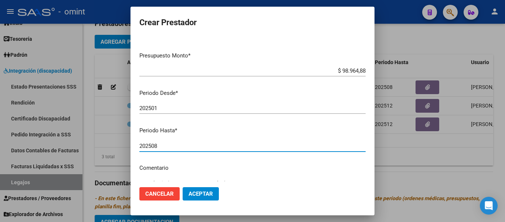
drag, startPoint x: 153, startPoint y: 145, endPoint x: 177, endPoint y: 145, distance: 24.0
click at [177, 145] on input "202508" at bounding box center [252, 145] width 226 height 7
type input "202512"
click at [206, 193] on span "Aceptar" at bounding box center [201, 193] width 24 height 7
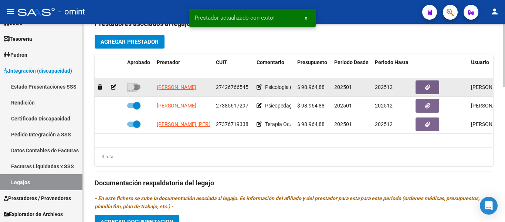
click at [131, 87] on span at bounding box center [130, 86] width 7 height 7
click at [131, 90] on input "checkbox" at bounding box center [131, 90] width 0 height 0
checkbox input "true"
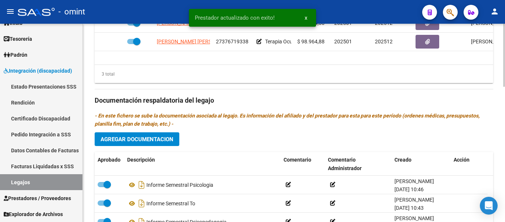
scroll to position [314, 0]
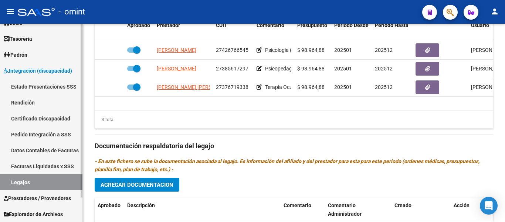
click at [38, 122] on link "Certificado Discapacidad" at bounding box center [41, 118] width 82 height 16
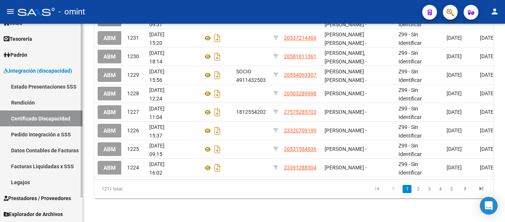
click at [37, 183] on link "Legajos" at bounding box center [41, 182] width 82 height 16
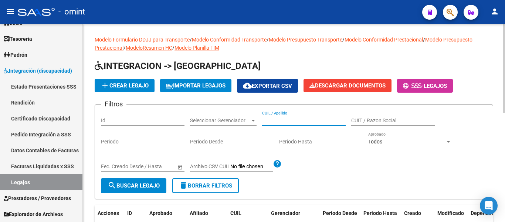
paste input "[PERSON_NAME]"
type input "[PERSON_NAME]"
click at [145, 188] on span "search Buscar Legajo" at bounding box center [134, 185] width 52 height 7
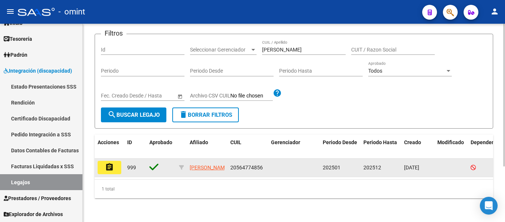
scroll to position [77, 0]
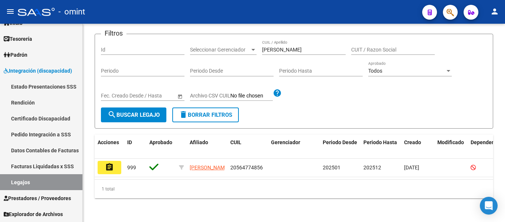
click at [107, 162] on mat-icon "assignment" at bounding box center [109, 166] width 9 height 9
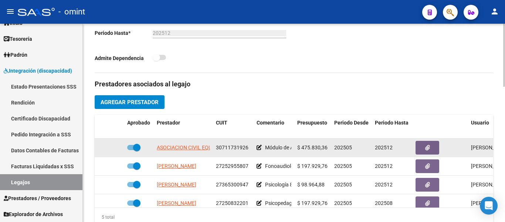
scroll to position [222, 0]
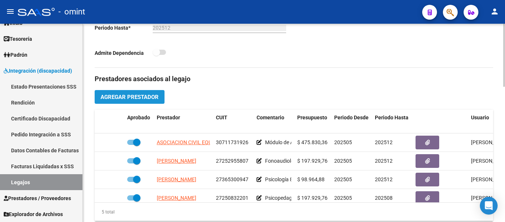
click at [147, 98] on span "Agregar Prestador" at bounding box center [130, 97] width 58 height 7
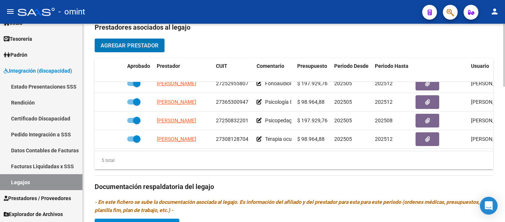
scroll to position [370, 0]
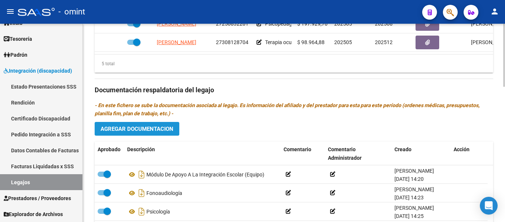
click at [158, 129] on span "Agregar Documentacion" at bounding box center [137, 128] width 73 height 7
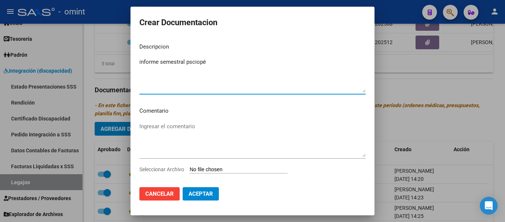
type textarea "informe semestral psciopé"
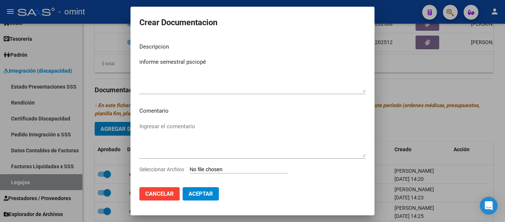
click at [210, 169] on input "Seleccionar Archivo" at bounding box center [239, 169] width 98 height 7
type input "C:\fakepath\Informe semestral PSP.pdf"
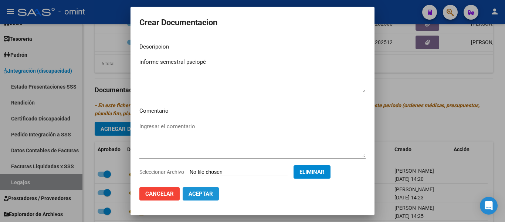
click at [206, 193] on span "Aceptar" at bounding box center [201, 193] width 24 height 7
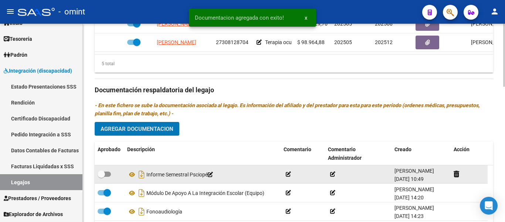
click at [101, 174] on span at bounding box center [101, 173] width 7 height 7
click at [101, 176] on input "checkbox" at bounding box center [101, 176] width 0 height 0
checkbox input "true"
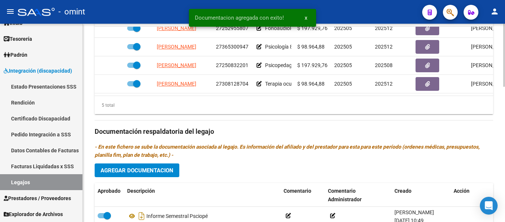
scroll to position [296, 0]
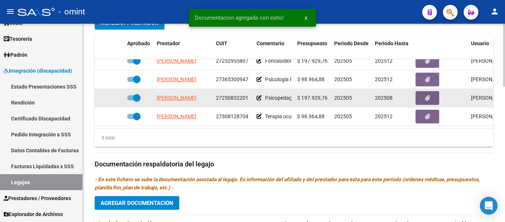
click at [137, 94] on span at bounding box center [136, 97] width 7 height 7
click at [131, 100] on input "checkbox" at bounding box center [131, 100] width 0 height 0
checkbox input "false"
click at [113, 95] on icon at bounding box center [113, 97] width 5 height 5
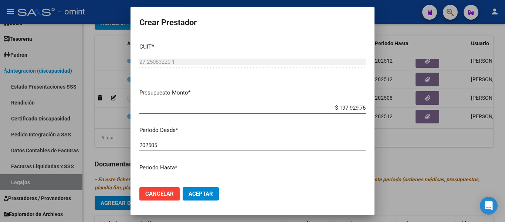
scroll to position [37, 0]
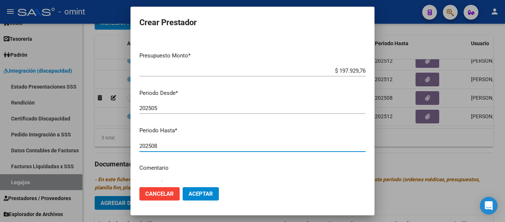
click at [164, 146] on input "202508" at bounding box center [252, 145] width 226 height 7
type input "202512"
click at [205, 192] on span "Aceptar" at bounding box center [201, 193] width 24 height 7
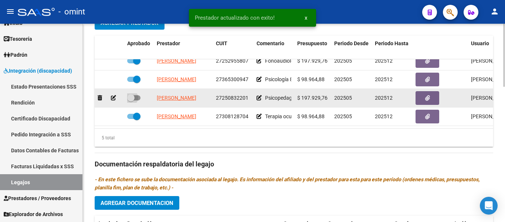
click at [129, 94] on span at bounding box center [130, 97] width 7 height 7
click at [131, 100] on input "checkbox" at bounding box center [131, 100] width 0 height 0
checkbox input "true"
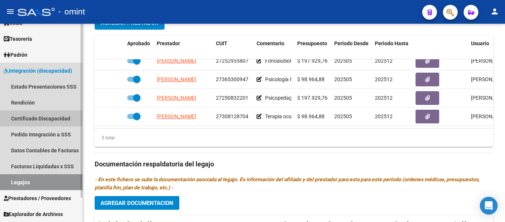
click at [55, 118] on link "Certificado Discapacidad" at bounding box center [41, 118] width 82 height 16
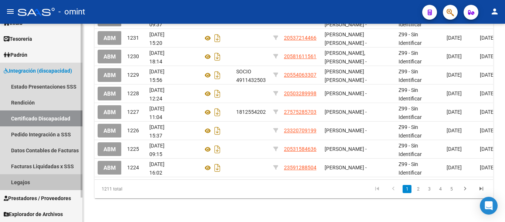
click at [37, 181] on link "Legajos" at bounding box center [41, 182] width 82 height 16
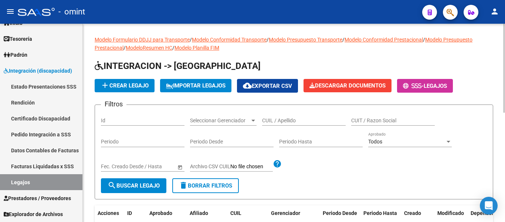
click at [302, 122] on input "CUIL / Apellido" at bounding box center [304, 120] width 84 height 6
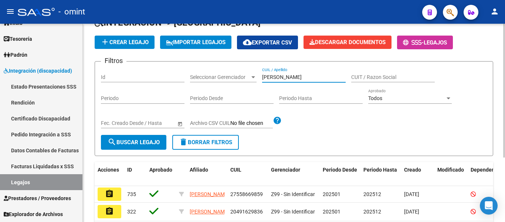
scroll to position [74, 0]
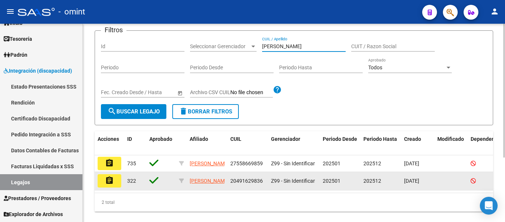
type input "[PERSON_NAME]"
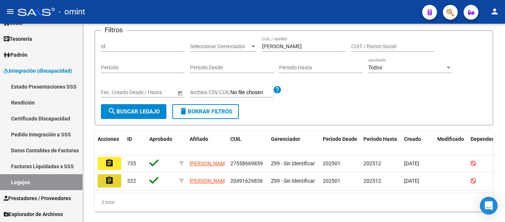
click at [113, 185] on mat-icon "assignment" at bounding box center [109, 180] width 9 height 9
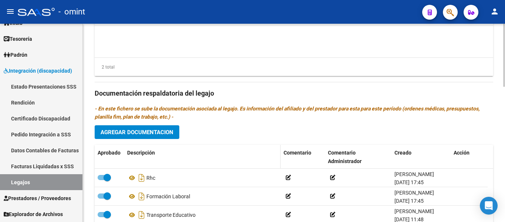
scroll to position [370, 0]
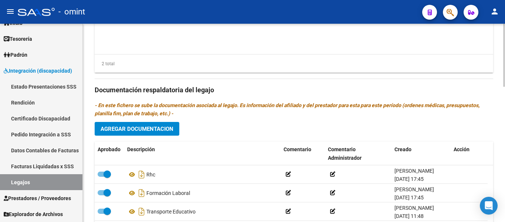
click at [161, 132] on span "Agregar Documentacion" at bounding box center [137, 128] width 73 height 7
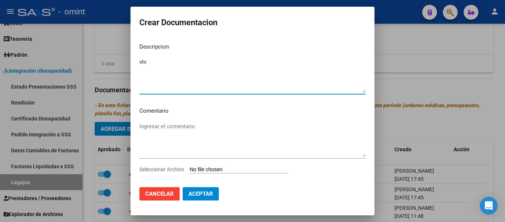
type textarea "vtv"
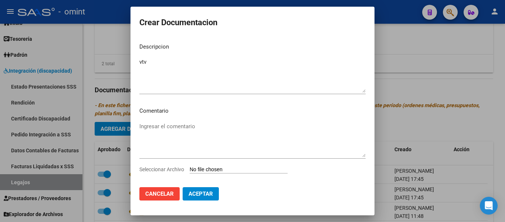
click at [236, 170] on input "Seleccionar Archivo" at bounding box center [239, 169] width 98 height 7
type input "C:\fakepath\1787509701_25082706100_vtv-rto-vig.pdf"
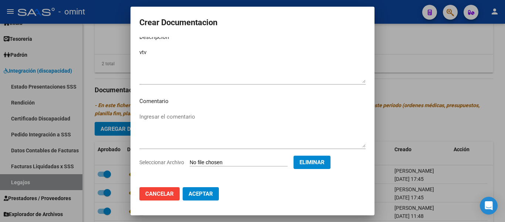
scroll to position [13, 0]
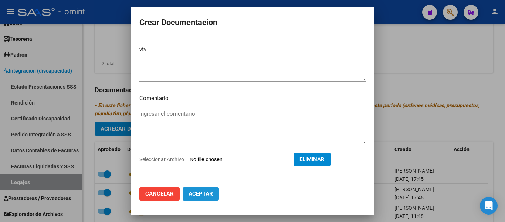
click at [211, 192] on span "Aceptar" at bounding box center [201, 193] width 24 height 7
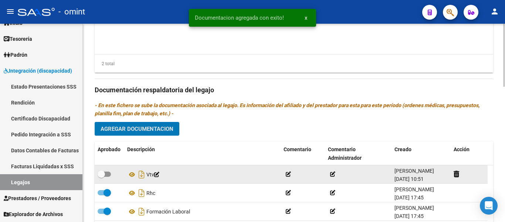
click at [103, 171] on span at bounding box center [101, 173] width 7 height 7
click at [101, 176] on input "checkbox" at bounding box center [101, 176] width 0 height 0
checkbox input "true"
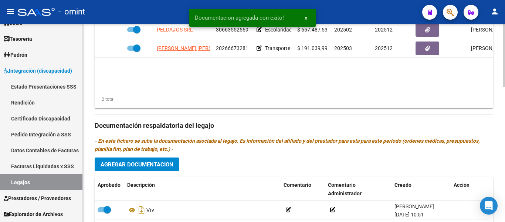
scroll to position [296, 0]
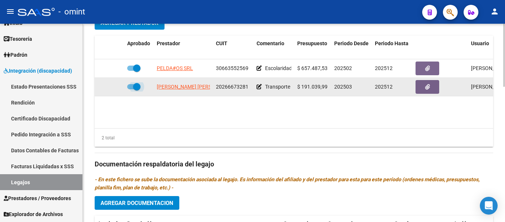
click at [132, 86] on span at bounding box center [133, 86] width 13 height 5
click at [131, 89] on input "checkbox" at bounding box center [131, 89] width 0 height 0
click at [132, 87] on span at bounding box center [130, 86] width 7 height 7
click at [131, 89] on input "checkbox" at bounding box center [131, 89] width 0 height 0
checkbox input "true"
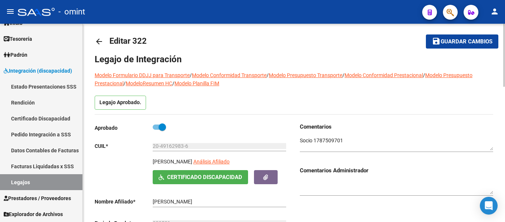
scroll to position [0, 0]
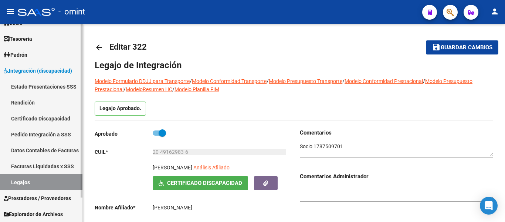
click at [22, 117] on link "Certificado Discapacidad" at bounding box center [41, 118] width 82 height 16
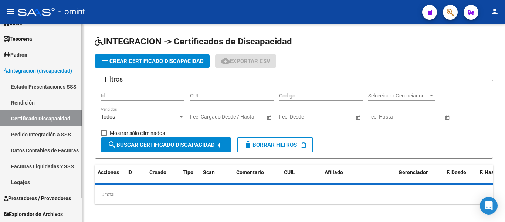
click at [26, 181] on link "Legajos" at bounding box center [41, 182] width 82 height 16
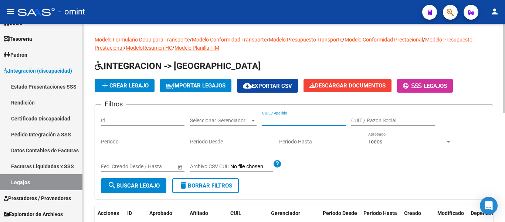
paste input "[PERSON_NAME] [PERSON_NAME]"
type input "[PERSON_NAME] [PERSON_NAME]"
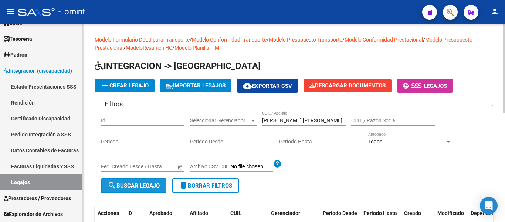
click at [151, 183] on span "search Buscar Legajo" at bounding box center [134, 185] width 52 height 7
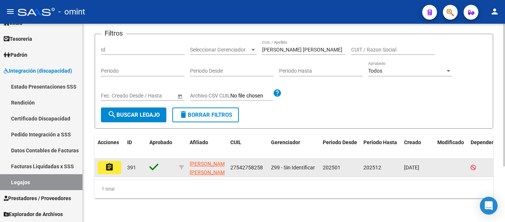
click at [113, 166] on mat-icon "assignment" at bounding box center [109, 166] width 9 height 9
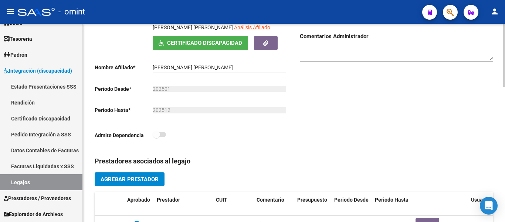
scroll to position [222, 0]
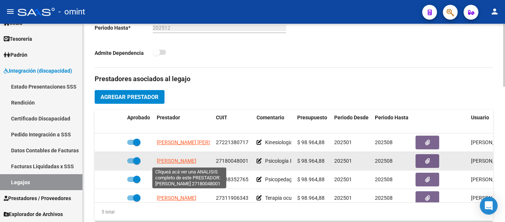
click at [172, 161] on span "[PERSON_NAME]" at bounding box center [177, 161] width 40 height 6
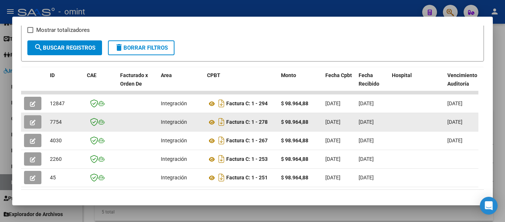
scroll to position [141, 0]
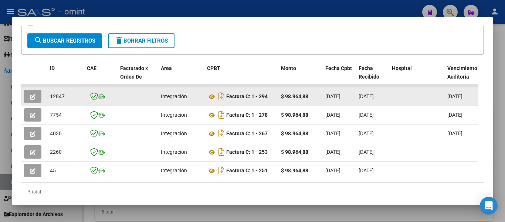
click at [33, 100] on icon "button" at bounding box center [33, 97] width 6 height 6
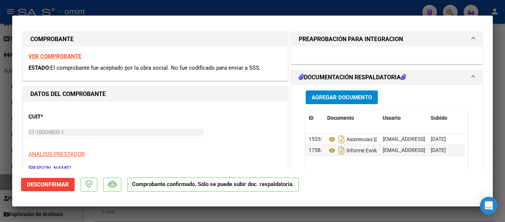
scroll to position [0, 0]
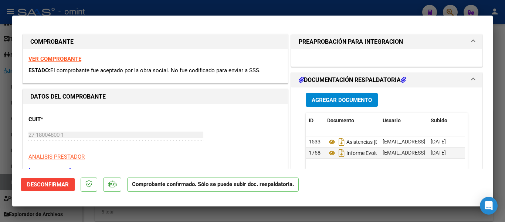
click at [118, 146] on div "27-18004800-1 Ingresar CUIT" at bounding box center [115, 138] width 175 height 18
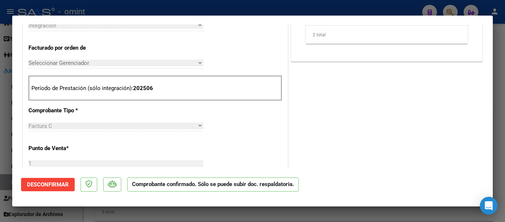
scroll to position [185, 0]
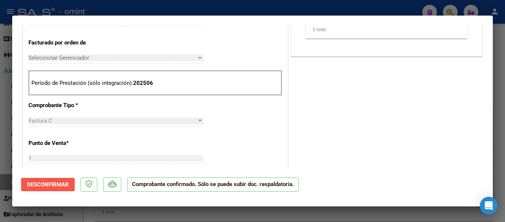
click at [58, 184] on span "Desconfirmar" at bounding box center [48, 184] width 42 height 7
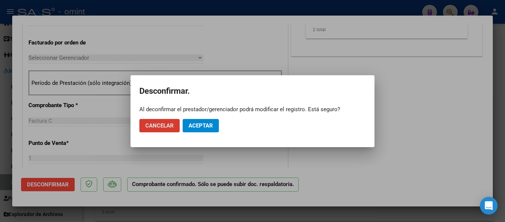
click at [199, 123] on span "Aceptar" at bounding box center [201, 125] width 24 height 7
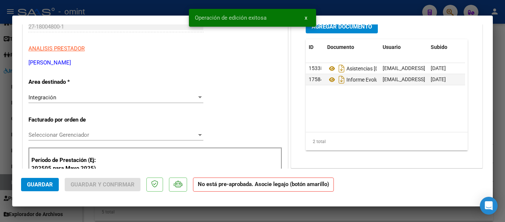
scroll to position [111, 0]
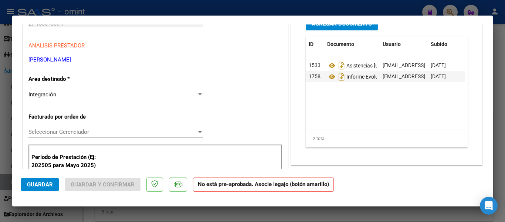
click at [101, 98] on div "Integración Seleccionar Area" at bounding box center [115, 94] width 175 height 11
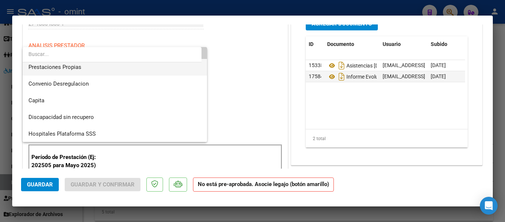
scroll to position [72, 0]
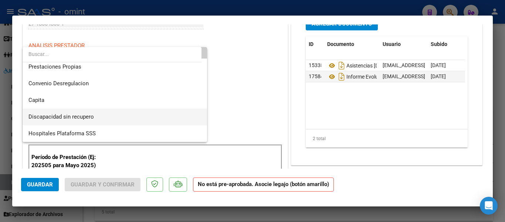
click at [94, 117] on span "Discapacidad sin recupero" at bounding box center [114, 116] width 173 height 17
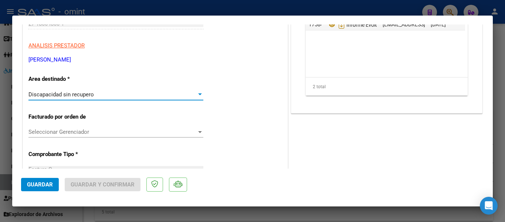
click at [43, 184] on span "Guardar" at bounding box center [40, 184] width 26 height 7
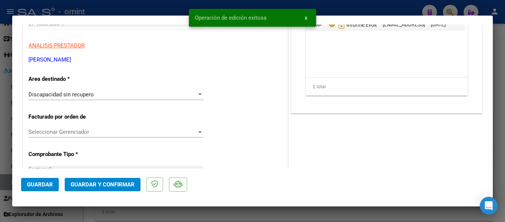
type input "$ 0,00"
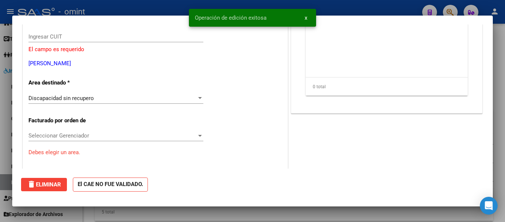
scroll to position [124, 0]
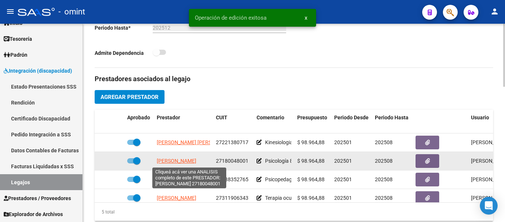
click at [192, 163] on span "[PERSON_NAME]" at bounding box center [177, 161] width 40 height 6
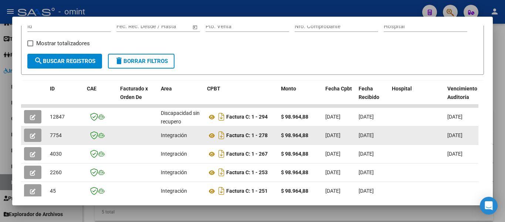
scroll to position [84, 0]
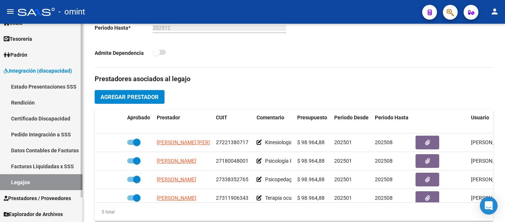
click at [49, 119] on link "Certificado Discapacidad" at bounding box center [41, 118] width 82 height 16
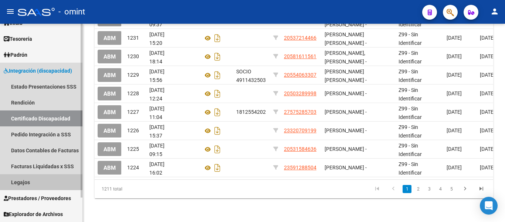
click at [37, 179] on link "Legajos" at bounding box center [41, 182] width 82 height 16
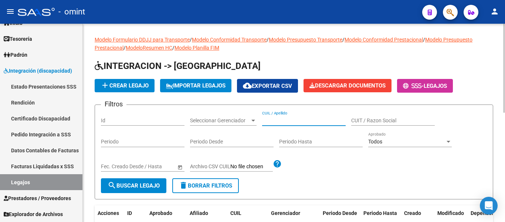
paste input "[PERSON_NAME]"
type input "[PERSON_NAME]"
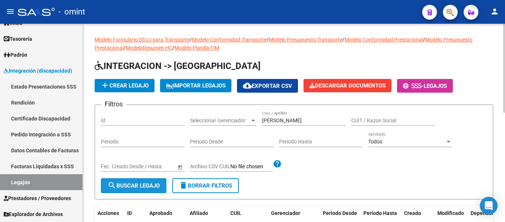
drag, startPoint x: 152, startPoint y: 182, endPoint x: 166, endPoint y: 178, distance: 14.5
click at [151, 182] on button "search Buscar Legajo" at bounding box center [133, 185] width 65 height 15
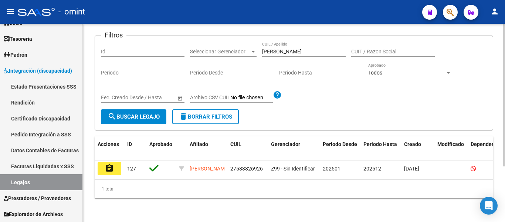
scroll to position [77, 0]
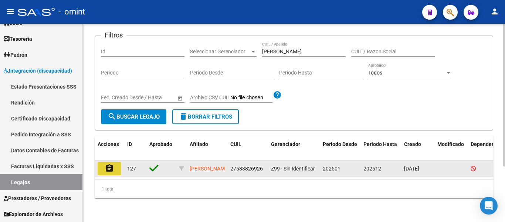
click at [114, 162] on button "assignment" at bounding box center [110, 168] width 24 height 13
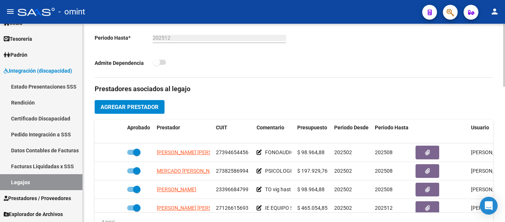
scroll to position [222, 0]
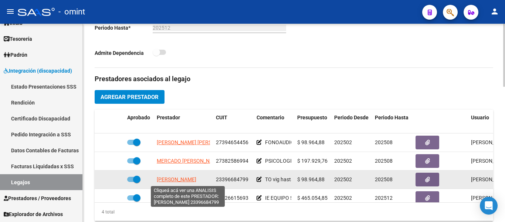
click at [194, 178] on span "[PERSON_NAME]" at bounding box center [177, 179] width 40 height 6
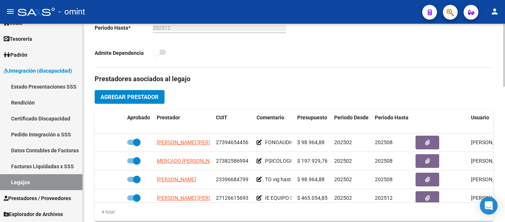
scroll to position [13, 0]
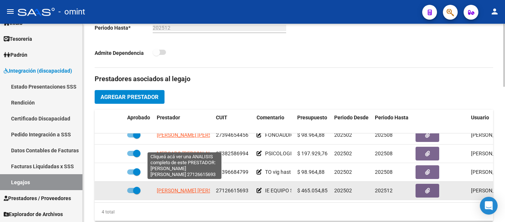
click at [198, 187] on span "[PERSON_NAME] [PERSON_NAME]" at bounding box center [197, 190] width 80 height 6
type textarea "27126615693"
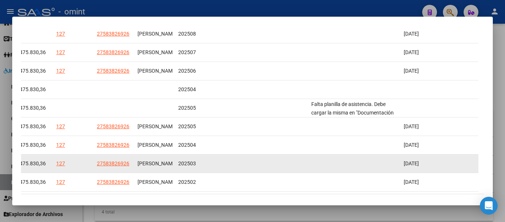
scroll to position [169, 0]
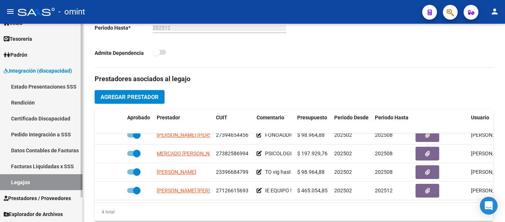
click at [38, 115] on link "Certificado Discapacidad" at bounding box center [41, 118] width 82 height 16
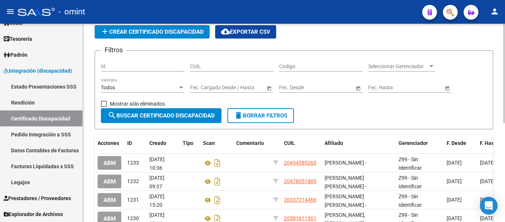
scroll to position [12, 0]
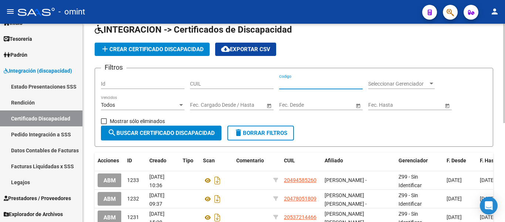
paste input "[PERSON_NAME]"
click at [187, 133] on span "search Buscar Certificado Discapacidad" at bounding box center [161, 132] width 107 height 7
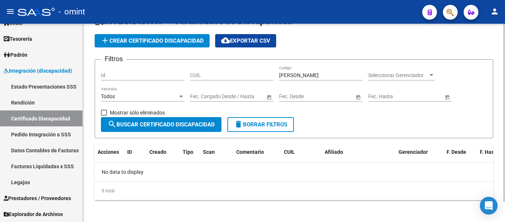
scroll to position [22, 0]
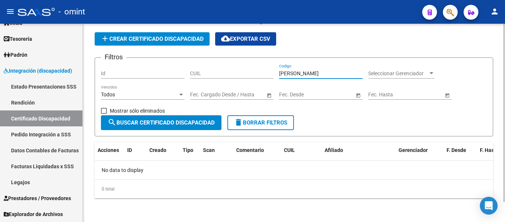
drag, startPoint x: 325, startPoint y: 74, endPoint x: 303, endPoint y: 72, distance: 22.7
click at [303, 72] on input "[PERSON_NAME]" at bounding box center [321, 73] width 84 height 6
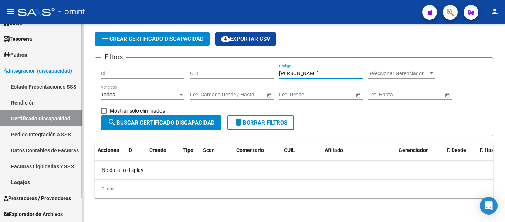
type input "[PERSON_NAME]"
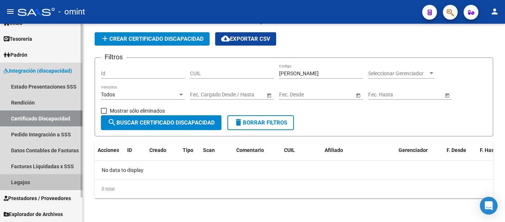
click at [37, 183] on link "Legajos" at bounding box center [41, 182] width 82 height 16
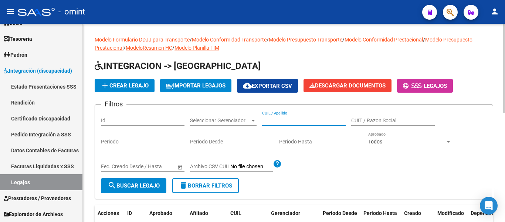
paste input "[PERSON_NAME]"
type input "[PERSON_NAME]"
click at [145, 184] on span "search Buscar Legajo" at bounding box center [134, 185] width 52 height 7
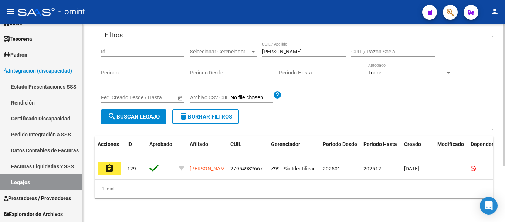
scroll to position [77, 0]
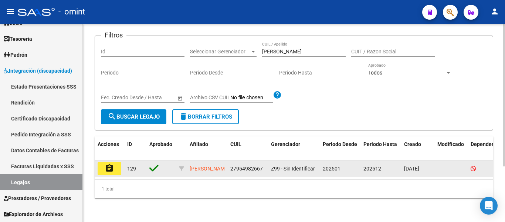
click at [113, 164] on mat-icon "assignment" at bounding box center [109, 168] width 9 height 9
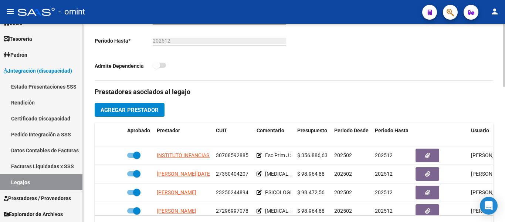
scroll to position [222, 0]
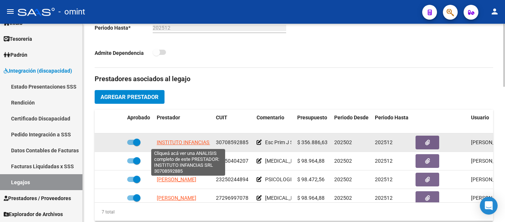
click at [182, 144] on span "INSTITUTO INFANCIAS SRL" at bounding box center [188, 142] width 63 height 6
type textarea "30708592885"
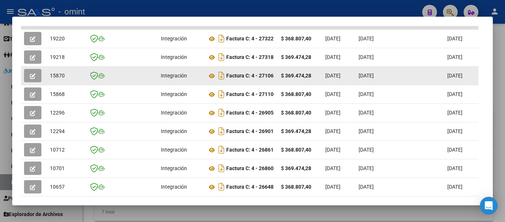
scroll to position [188, 0]
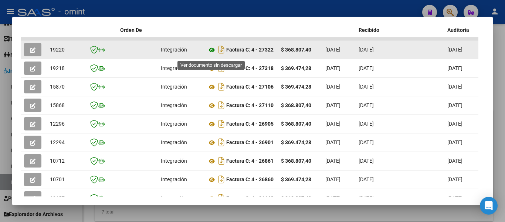
click at [210, 53] on icon at bounding box center [212, 50] width 10 height 9
click at [28, 52] on button "button" at bounding box center [32, 49] width 17 height 13
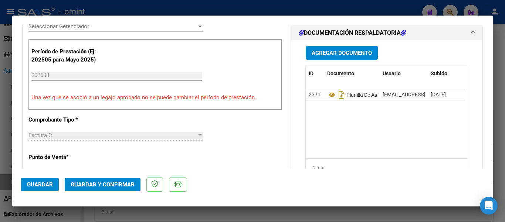
scroll to position [259, 0]
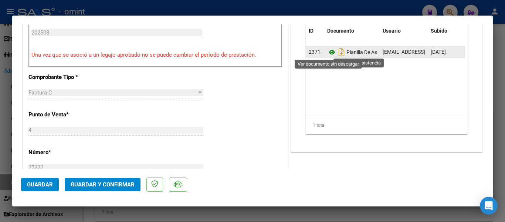
click at [329, 53] on icon at bounding box center [332, 52] width 10 height 9
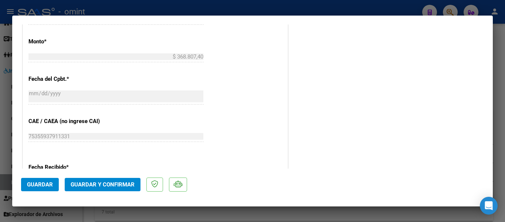
scroll to position [518, 0]
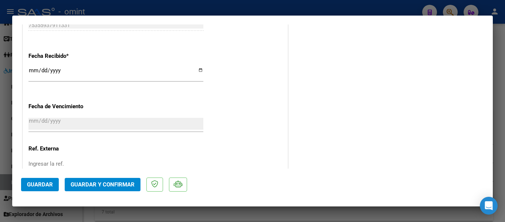
click at [105, 183] on span "Guardar y Confirmar" at bounding box center [103, 184] width 64 height 7
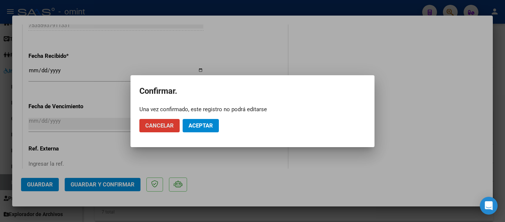
click at [204, 125] on span "Aceptar" at bounding box center [201, 125] width 24 height 7
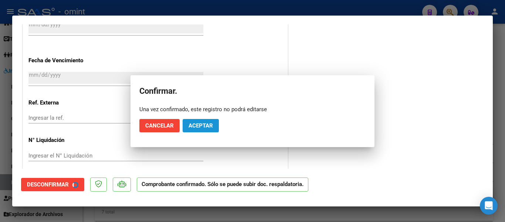
scroll to position [472, 0]
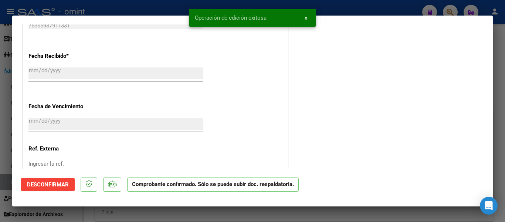
type input "$ 0,00"
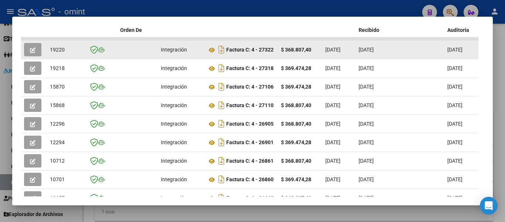
drag, startPoint x: 48, startPoint y: 52, endPoint x: 64, endPoint y: 53, distance: 15.9
click at [65, 52] on datatable-body-cell "19220" at bounding box center [65, 50] width 37 height 18
copy span "19220"
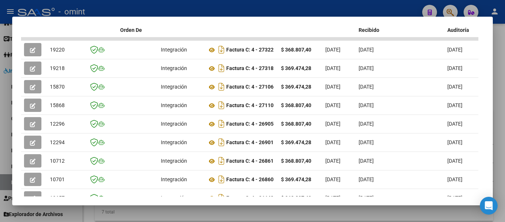
click at [303, 10] on div at bounding box center [252, 111] width 505 height 222
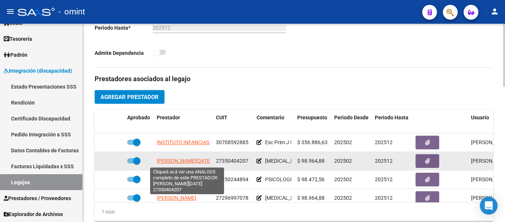
click at [180, 158] on span "[PERSON_NAME][DATE]" at bounding box center [184, 161] width 55 height 6
type textarea "27350404207"
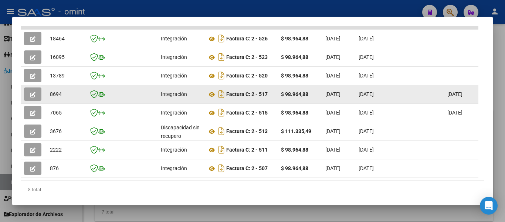
scroll to position [186, 0]
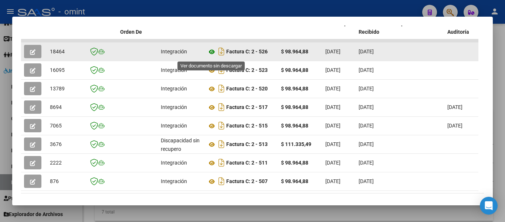
click at [213, 53] on icon at bounding box center [212, 51] width 10 height 9
click at [28, 52] on button "button" at bounding box center [32, 51] width 17 height 13
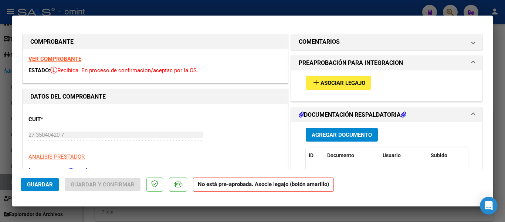
click at [328, 79] on span "add Asociar Legajo" at bounding box center [339, 82] width 54 height 7
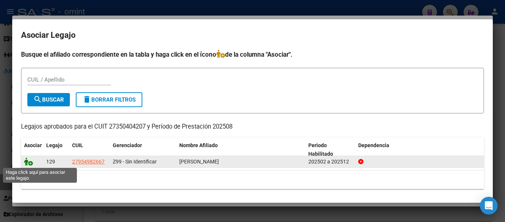
drag, startPoint x: 26, startPoint y: 162, endPoint x: 31, endPoint y: 162, distance: 5.6
click at [26, 162] on icon at bounding box center [28, 161] width 9 height 8
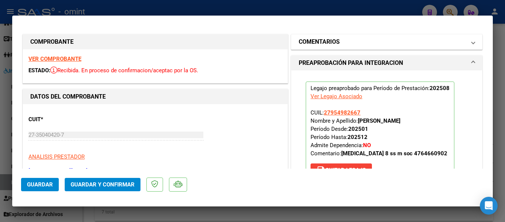
click at [360, 42] on mat-panel-title "COMENTARIOS" at bounding box center [382, 41] width 167 height 9
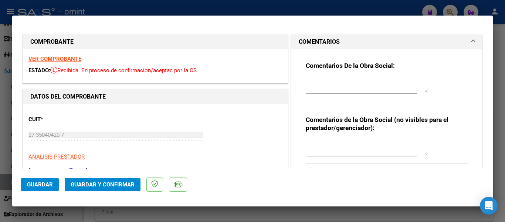
click at [348, 84] on textarea at bounding box center [367, 84] width 122 height 15
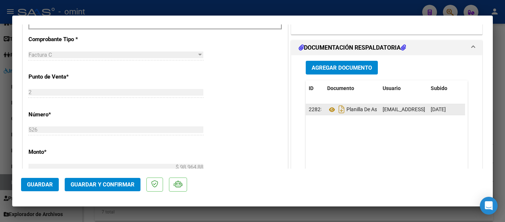
scroll to position [296, 0]
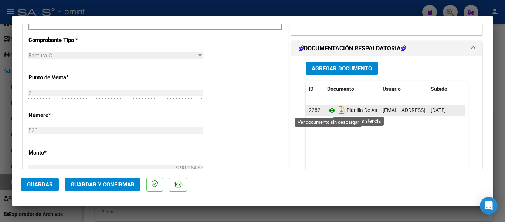
type textarea "recuerde asociar legajo cuando cargue la factura con el boton amarillo"
click at [328, 110] on icon at bounding box center [332, 110] width 10 height 9
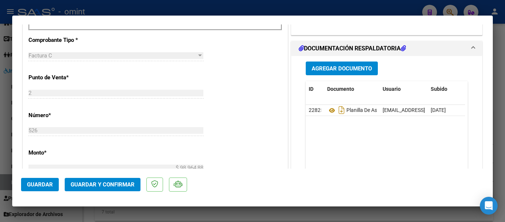
click at [109, 183] on span "Guardar y Confirmar" at bounding box center [103, 184] width 64 height 7
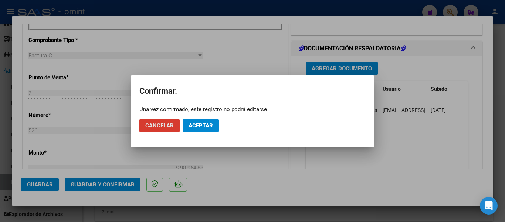
click at [207, 120] on button "Aceptar" at bounding box center [201, 125] width 36 height 13
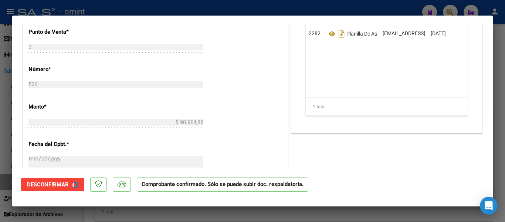
type input "$ 0,00"
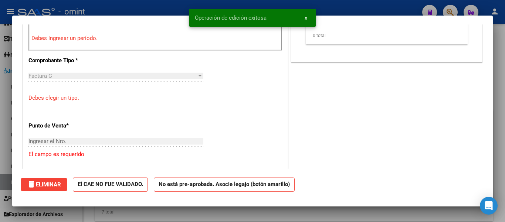
scroll to position [0, 0]
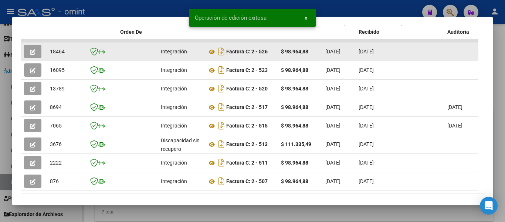
drag, startPoint x: 51, startPoint y: 54, endPoint x: 60, endPoint y: 54, distance: 9.6
click at [69, 54] on div "18464" at bounding box center [65, 51] width 31 height 9
copy span "18464"
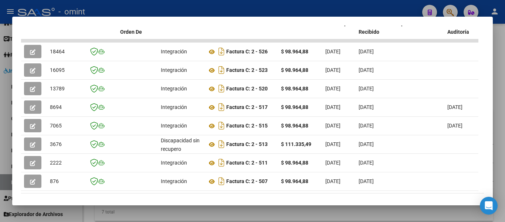
click at [262, 6] on div at bounding box center [252, 111] width 505 height 222
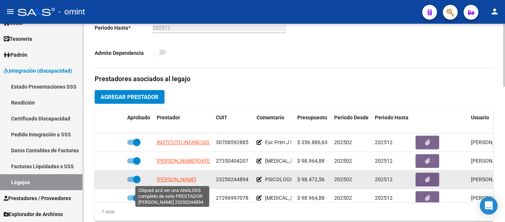
click at [174, 179] on span "[PERSON_NAME]" at bounding box center [177, 179] width 40 height 6
type textarea "23250244894"
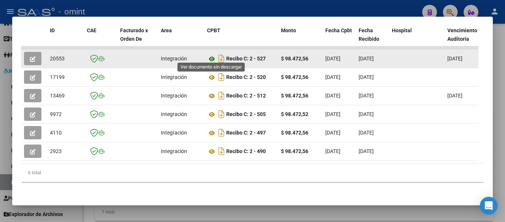
click at [211, 54] on icon at bounding box center [212, 58] width 10 height 9
click at [37, 54] on button "button" at bounding box center [32, 58] width 17 height 13
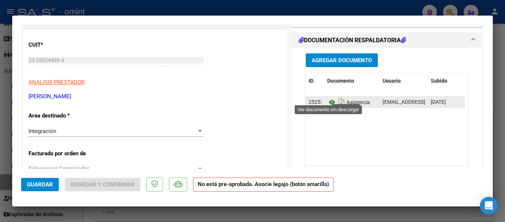
scroll to position [74, 0]
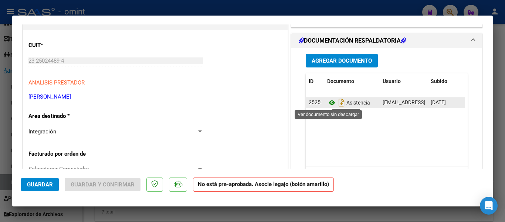
click at [328, 102] on icon at bounding box center [332, 102] width 10 height 9
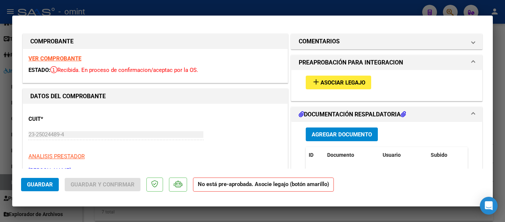
scroll to position [0, 0]
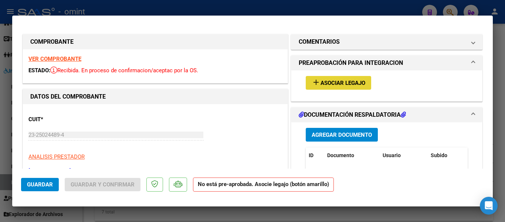
click at [341, 82] on span "Asociar Legajo" at bounding box center [343, 83] width 45 height 7
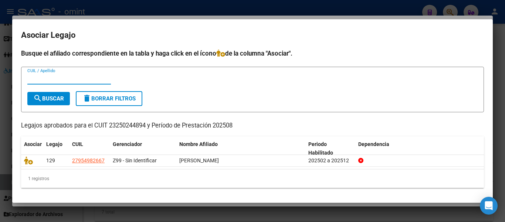
scroll to position [1, 0]
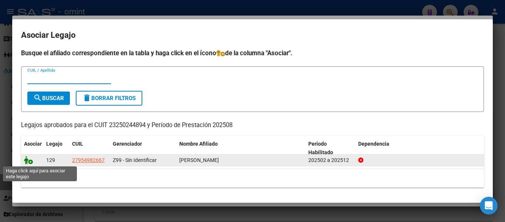
click at [28, 159] on icon at bounding box center [28, 160] width 9 height 8
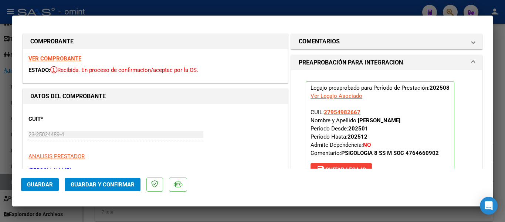
scroll to position [0, 0]
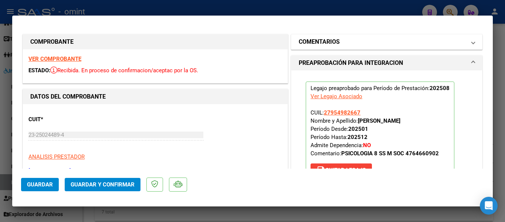
click at [332, 42] on h1 "COMENTARIOS" at bounding box center [319, 41] width 41 height 9
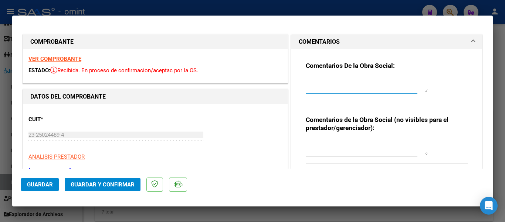
click at [343, 82] on textarea at bounding box center [367, 84] width 122 height 15
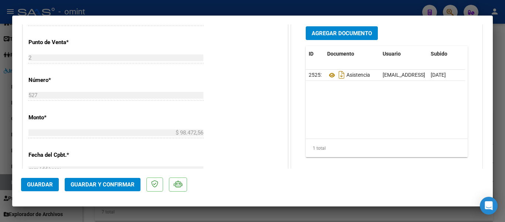
scroll to position [333, 0]
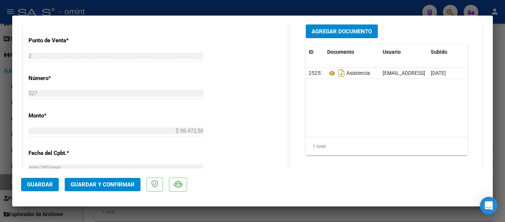
type textarea "por favor no olvide asociar el legajo con el boton amarillo"
click at [120, 186] on span "Guardar y Confirmar" at bounding box center [103, 184] width 64 height 7
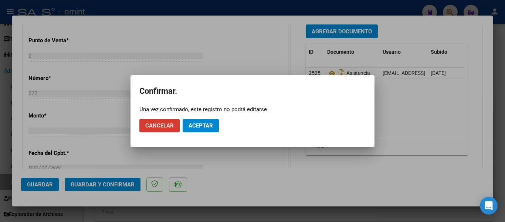
click at [203, 125] on span "Aceptar" at bounding box center [201, 125] width 24 height 7
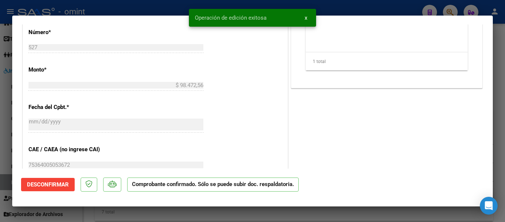
type input "$ 0,00"
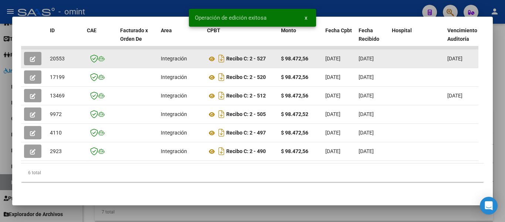
drag, startPoint x: 50, startPoint y: 55, endPoint x: 66, endPoint y: 55, distance: 15.9
click at [66, 55] on div "20553" at bounding box center [65, 58] width 31 height 9
copy span "20553"
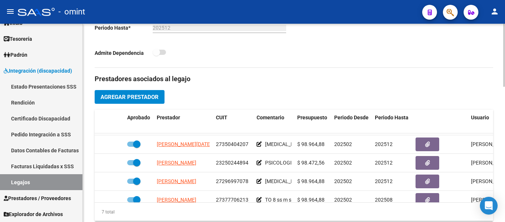
scroll to position [19, 0]
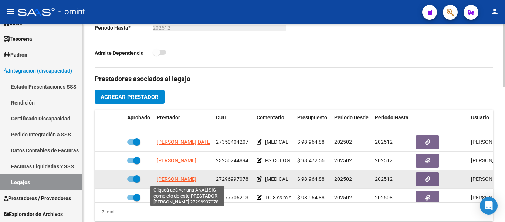
click at [179, 179] on span "[PERSON_NAME]" at bounding box center [177, 179] width 40 height 6
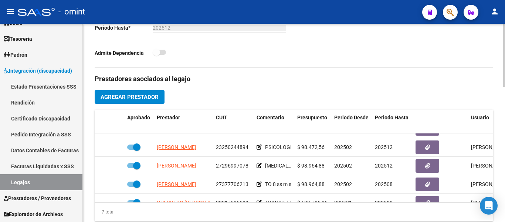
scroll to position [34, 0]
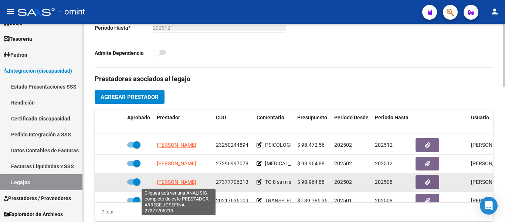
click at [192, 181] on span "[PERSON_NAME]" at bounding box center [177, 182] width 40 height 6
type textarea "27377706213"
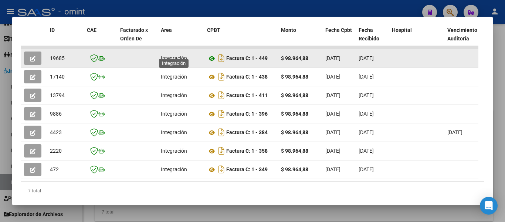
scroll to position [169, 0]
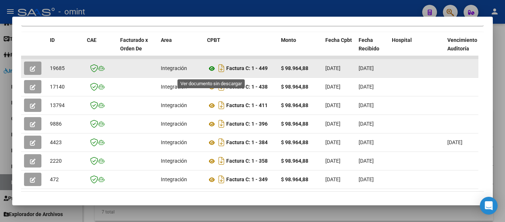
click at [211, 71] on icon at bounding box center [212, 68] width 10 height 9
click at [40, 70] on button "button" at bounding box center [32, 67] width 17 height 13
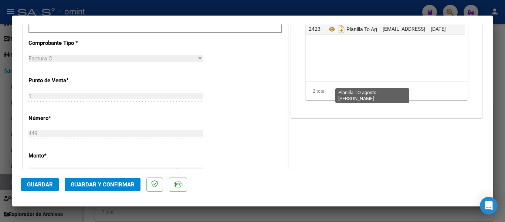
scroll to position [296, 0]
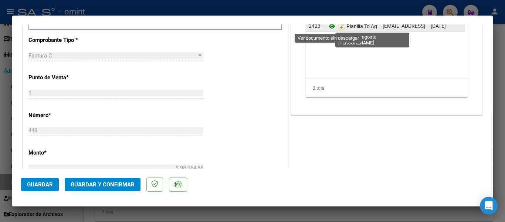
click at [328, 26] on icon at bounding box center [332, 26] width 10 height 9
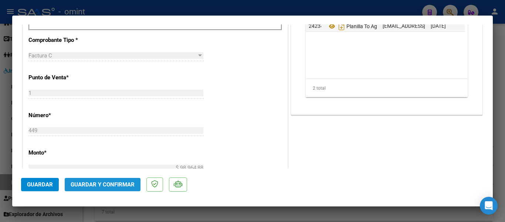
click at [107, 182] on span "Guardar y Confirmar" at bounding box center [103, 184] width 64 height 7
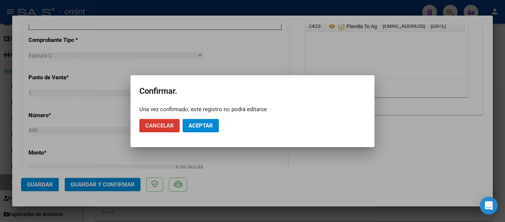
click at [208, 122] on span "Aceptar" at bounding box center [201, 125] width 24 height 7
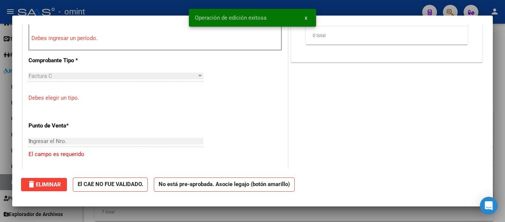
type input "$ 0,00"
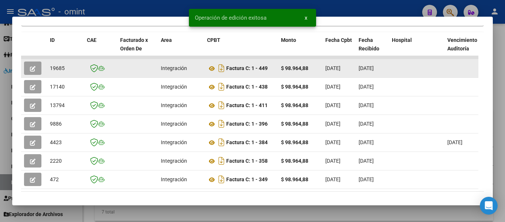
drag, startPoint x: 50, startPoint y: 73, endPoint x: 66, endPoint y: 76, distance: 16.5
click at [66, 76] on datatable-body-cell "19685" at bounding box center [65, 68] width 37 height 18
copy span "19685"
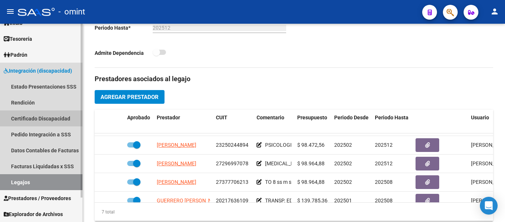
click at [50, 119] on link "Certificado Discapacidad" at bounding box center [41, 118] width 82 height 16
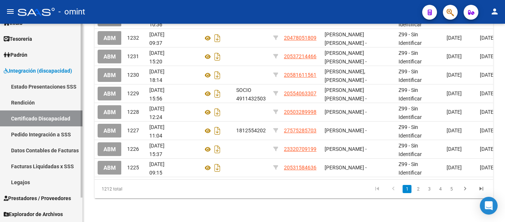
click at [38, 182] on link "Legajos" at bounding box center [41, 182] width 82 height 16
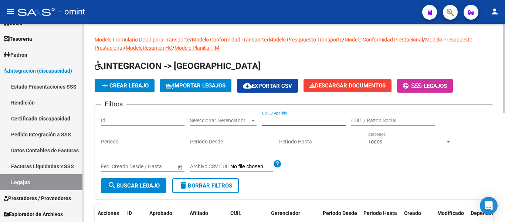
paste input "[PERSON_NAME]"
type input "[PERSON_NAME]"
click at [130, 181] on button "search Buscar Legajo" at bounding box center [133, 185] width 65 height 15
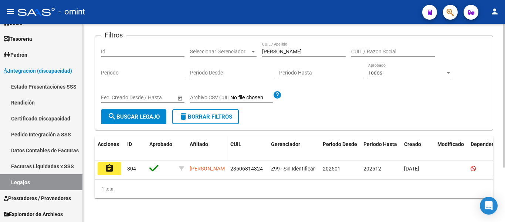
scroll to position [74, 0]
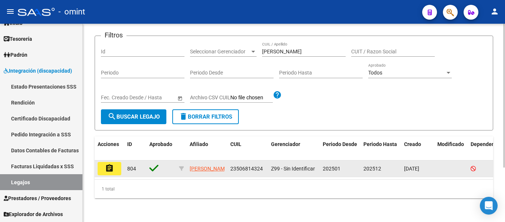
click at [107, 166] on mat-icon "assignment" at bounding box center [109, 168] width 9 height 9
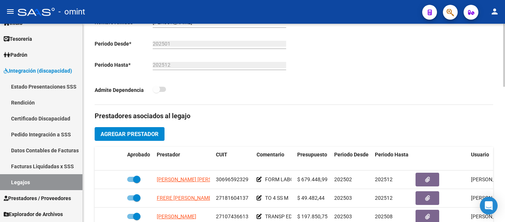
scroll to position [222, 0]
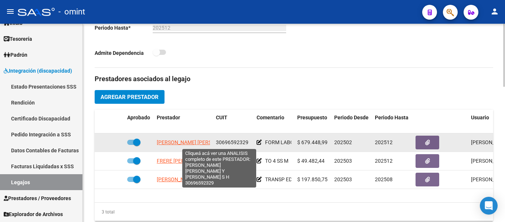
click at [195, 141] on span "[PERSON_NAME] [PERSON_NAME] Y PI [PERSON_NAME]" at bounding box center [222, 142] width 131 height 6
type textarea "30696592329"
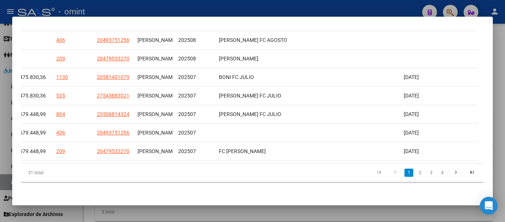
scroll to position [262, 0]
drag, startPoint x: 405, startPoint y: 164, endPoint x: 8, endPoint y: 128, distance: 398.6
click at [8, 127] on div "Análisis Prestador - CUIT: 30696592329 cloud_download Exportar CSV ABM ARCA Imp…" at bounding box center [252, 111] width 505 height 222
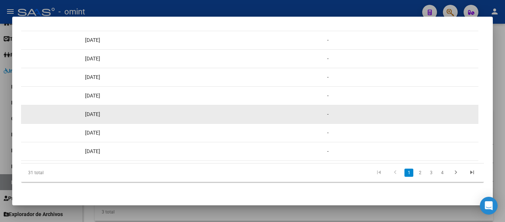
scroll to position [0, 156]
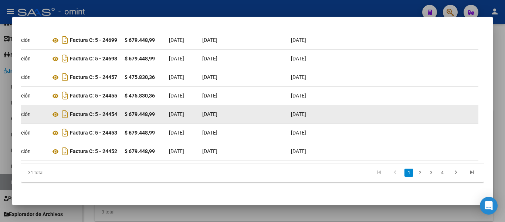
click at [184, 111] on span "[DATE]" at bounding box center [176, 114] width 15 height 6
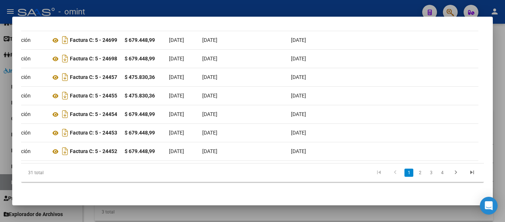
scroll to position [0, 0]
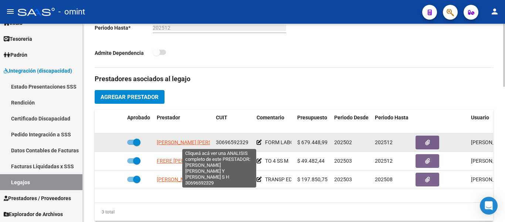
click at [190, 143] on span "[PERSON_NAME] [PERSON_NAME] Y PI [PERSON_NAME]" at bounding box center [222, 142] width 131 height 6
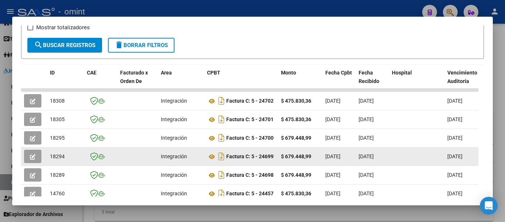
scroll to position [148, 0]
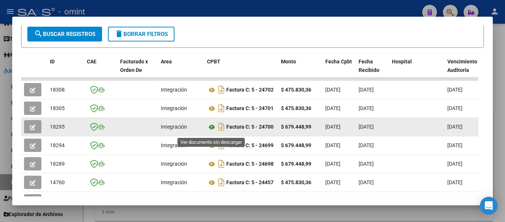
click at [210, 131] on icon at bounding box center [212, 126] width 10 height 9
click at [34, 128] on icon "button" at bounding box center [33, 127] width 6 height 6
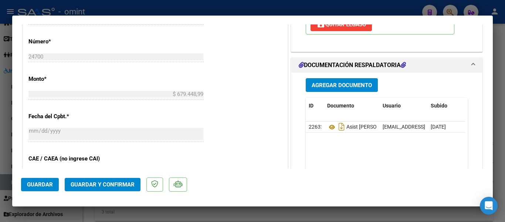
scroll to position [370, 0]
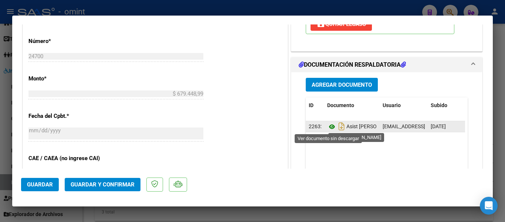
click at [331, 126] on icon at bounding box center [332, 126] width 10 height 9
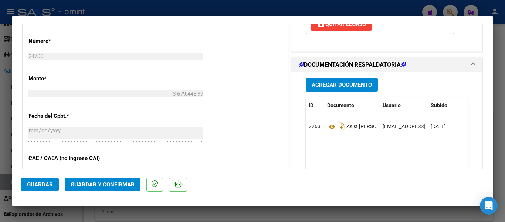
click at [130, 184] on span "Guardar y Confirmar" at bounding box center [103, 184] width 64 height 7
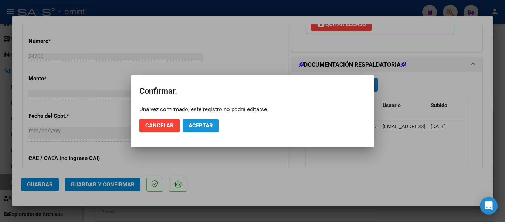
click at [202, 126] on span "Aceptar" at bounding box center [201, 125] width 24 height 7
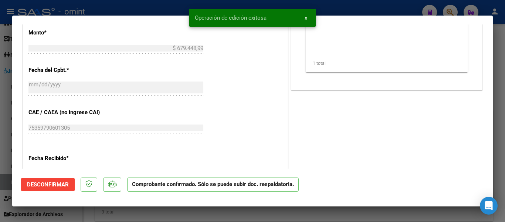
type input "$ 0,00"
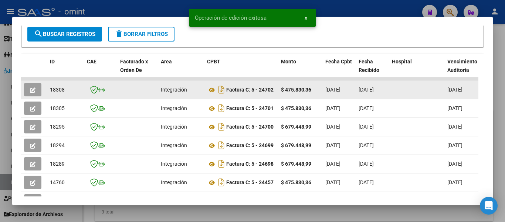
drag, startPoint x: 57, startPoint y: 92, endPoint x: 67, endPoint y: 94, distance: 9.7
click at [67, 94] on div "18308" at bounding box center [65, 89] width 31 height 9
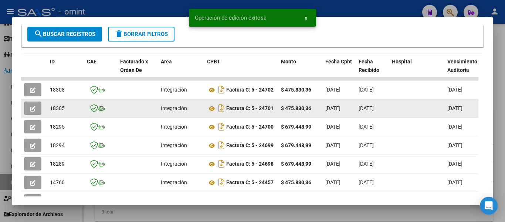
click at [67, 117] on datatable-body-cell "18305" at bounding box center [65, 108] width 37 height 18
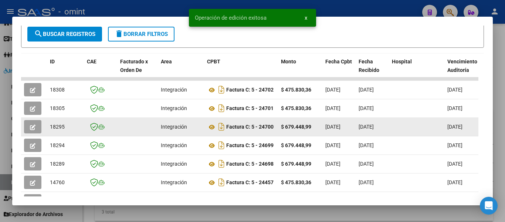
drag, startPoint x: 49, startPoint y: 128, endPoint x: 65, endPoint y: 130, distance: 16.0
click at [65, 130] on datatable-body-cell "18295" at bounding box center [65, 127] width 37 height 18
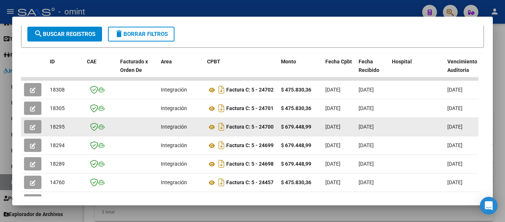
copy span "18295"
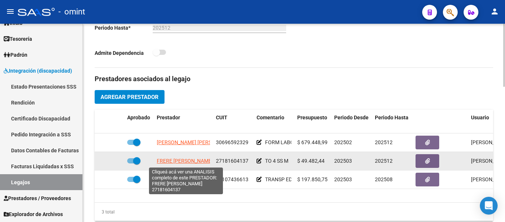
click at [199, 160] on span "FRERE [PERSON_NAME]" at bounding box center [185, 161] width 56 height 6
type textarea "27181604137"
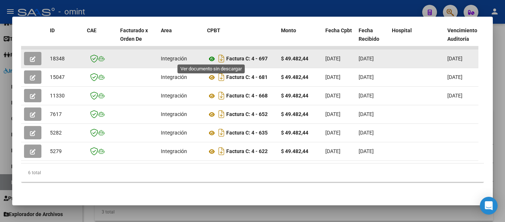
click at [212, 55] on icon at bounding box center [212, 58] width 10 height 9
click at [30, 57] on button "button" at bounding box center [32, 58] width 17 height 13
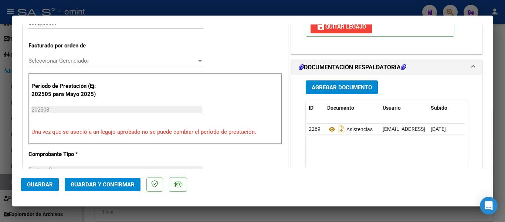
scroll to position [185, 0]
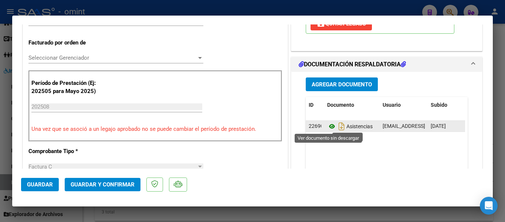
click at [329, 125] on icon at bounding box center [332, 126] width 10 height 9
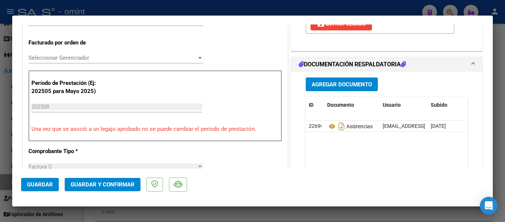
click at [115, 185] on span "Guardar y Confirmar" at bounding box center [103, 184] width 64 height 7
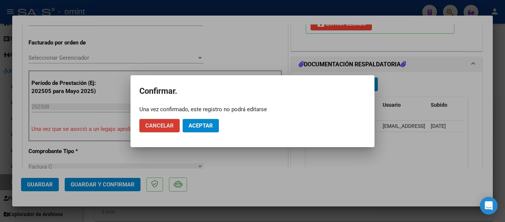
click at [195, 127] on span "Aceptar" at bounding box center [201, 125] width 24 height 7
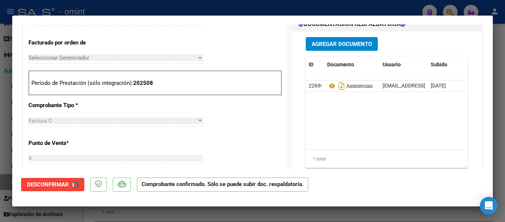
type input "$ 0,00"
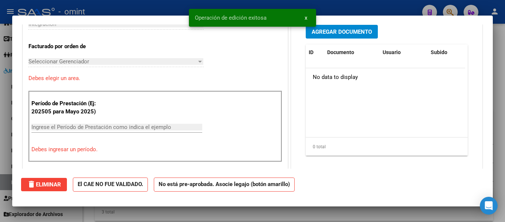
scroll to position [0, 0]
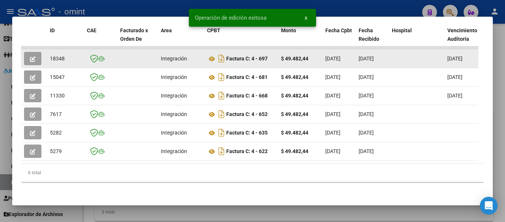
drag, startPoint x: 50, startPoint y: 55, endPoint x: 65, endPoint y: 56, distance: 14.5
click at [65, 56] on div "18348" at bounding box center [65, 58] width 31 height 9
copy span "18348"
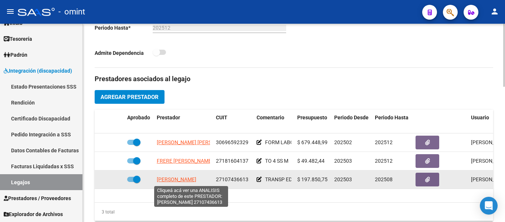
click at [196, 179] on span "[PERSON_NAME]" at bounding box center [177, 179] width 40 height 6
type textarea "27107436613"
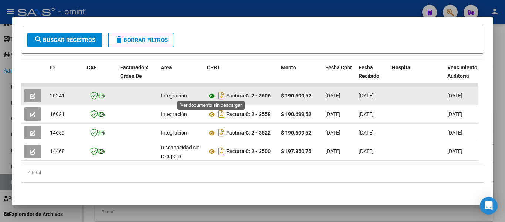
click at [211, 91] on icon at bounding box center [212, 95] width 10 height 9
click at [31, 93] on icon "button" at bounding box center [33, 96] width 6 height 6
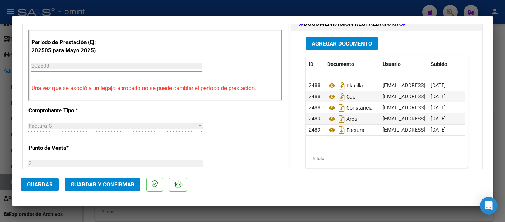
scroll to position [222, 0]
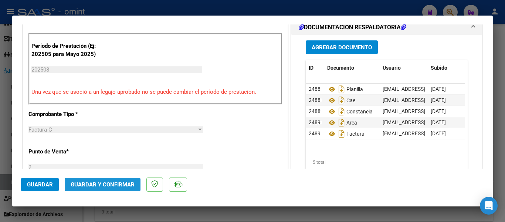
click at [119, 182] on span "Guardar y Confirmar" at bounding box center [103, 184] width 64 height 7
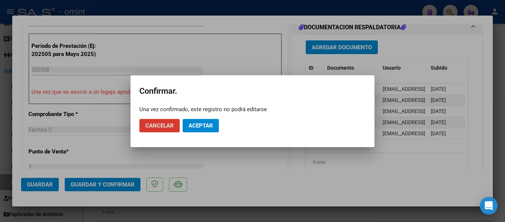
click at [202, 121] on button "Aceptar" at bounding box center [201, 125] width 36 height 13
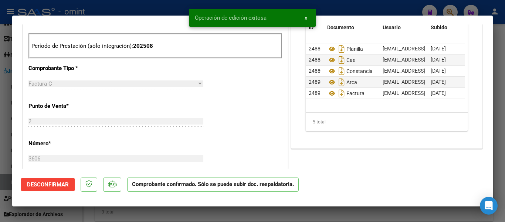
type input "$ 0,00"
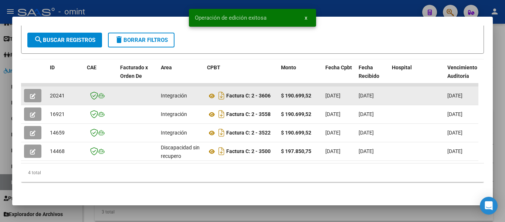
drag, startPoint x: 49, startPoint y: 91, endPoint x: 64, endPoint y: 94, distance: 15.2
click at [68, 94] on datatable-body-cell "20241" at bounding box center [65, 96] width 37 height 18
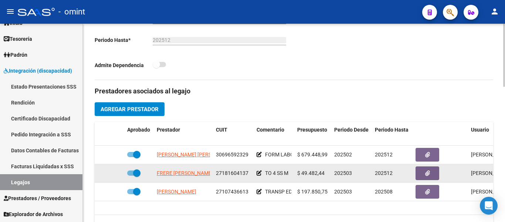
scroll to position [222, 0]
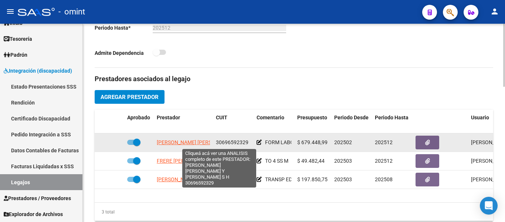
click at [190, 141] on span "[PERSON_NAME] [PERSON_NAME] Y PI [PERSON_NAME]" at bounding box center [222, 142] width 131 height 6
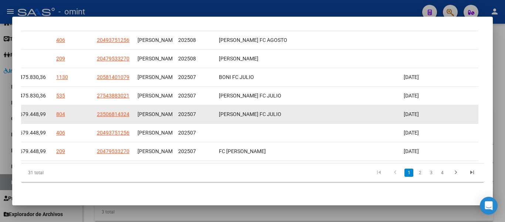
scroll to position [188, 0]
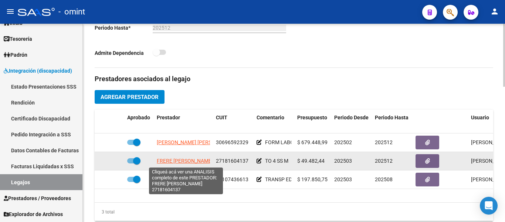
click at [201, 160] on span "FRERE [PERSON_NAME]" at bounding box center [185, 161] width 56 height 6
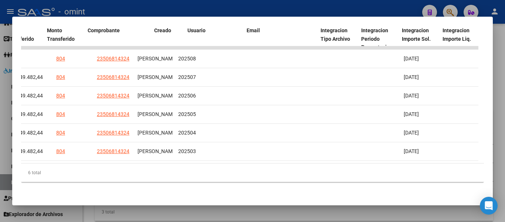
scroll to position [0, 709]
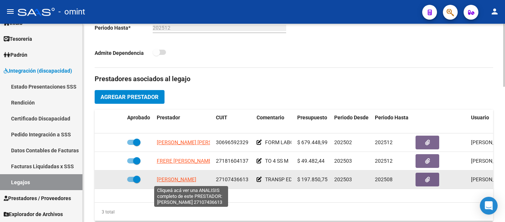
click at [196, 177] on span "[PERSON_NAME]" at bounding box center [177, 179] width 40 height 6
type textarea "27107436613"
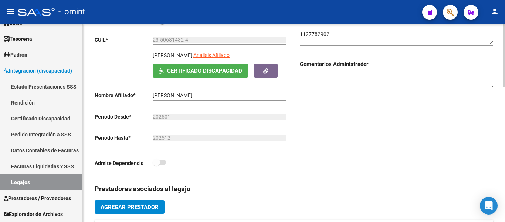
scroll to position [111, 0]
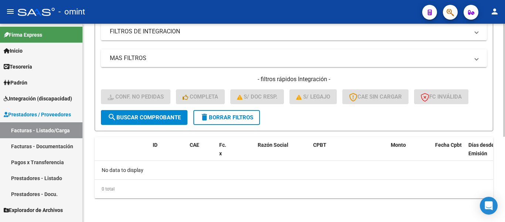
click at [225, 117] on span "delete Borrar Filtros" at bounding box center [226, 117] width 53 height 7
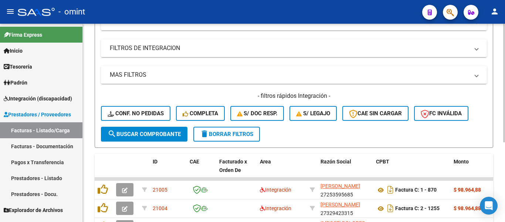
scroll to position [149, 0]
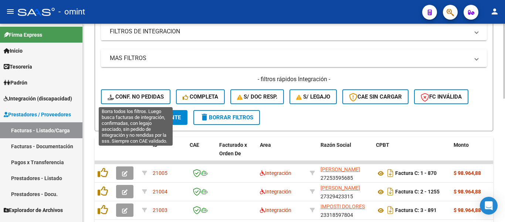
click at [132, 95] on span "Conf. no pedidas" at bounding box center [136, 96] width 56 height 7
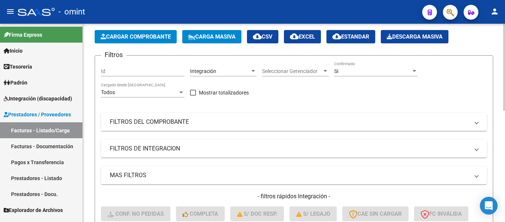
scroll to position [1, 0]
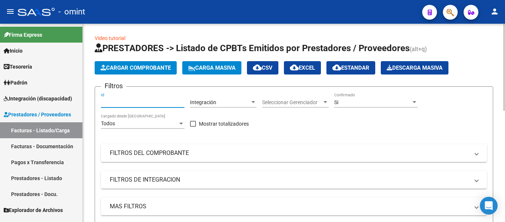
paste input "12847"
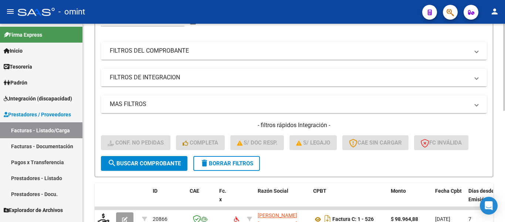
scroll to position [149, 0]
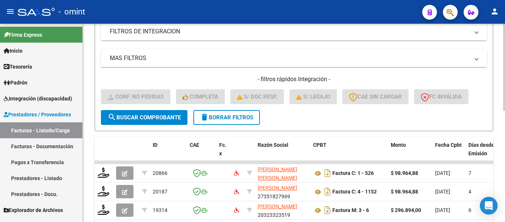
type input "12847"
click at [144, 114] on span "search Buscar Comprobante" at bounding box center [144, 117] width 73 height 7
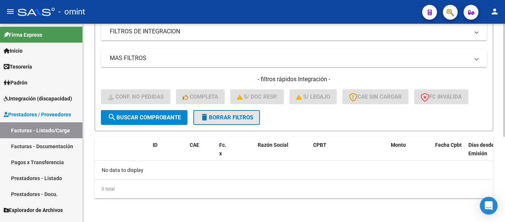
click at [231, 115] on span "delete Borrar Filtros" at bounding box center [226, 117] width 53 height 7
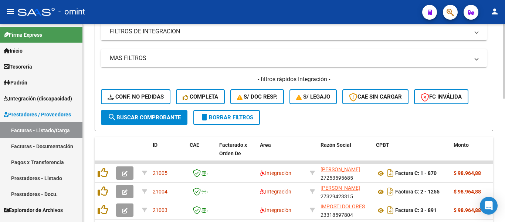
click at [239, 121] on button "delete Borrar Filtros" at bounding box center [226, 117] width 67 height 15
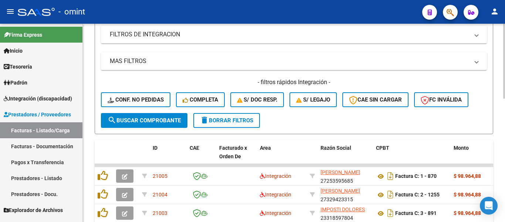
scroll to position [149, 0]
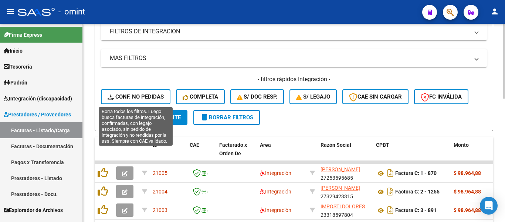
click at [141, 97] on span "Conf. no pedidas" at bounding box center [136, 96] width 56 height 7
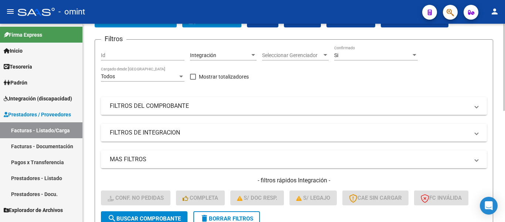
scroll to position [38, 0]
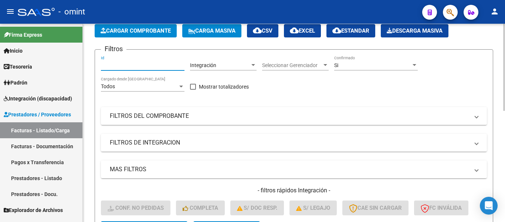
paste input "12847"
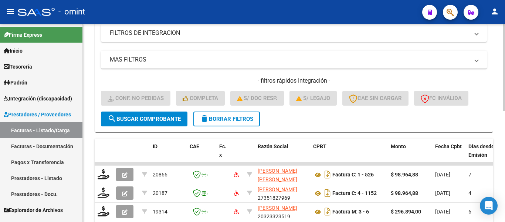
scroll to position [149, 0]
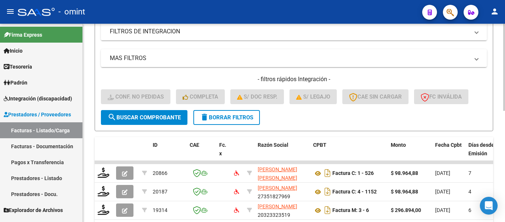
type input "12847"
click at [151, 119] on span "search Buscar Comprobante" at bounding box center [144, 117] width 73 height 7
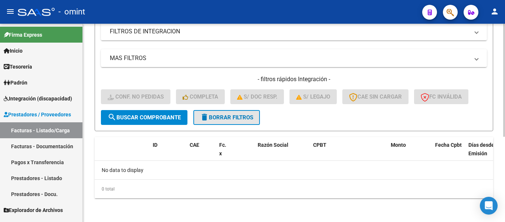
click at [244, 118] on span "delete Borrar Filtros" at bounding box center [226, 117] width 53 height 7
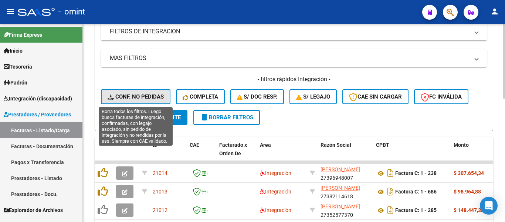
click at [152, 96] on span "Conf. no pedidas" at bounding box center [136, 96] width 56 height 7
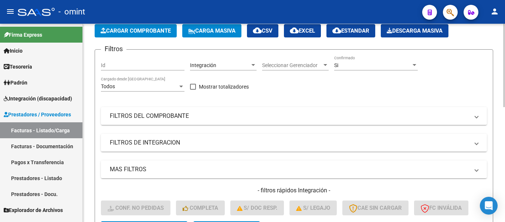
scroll to position [1, 0]
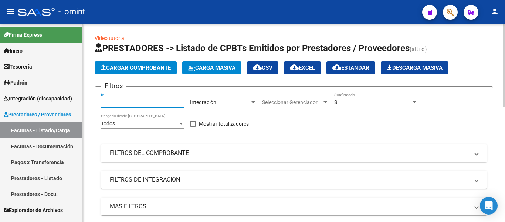
paste input "19220"
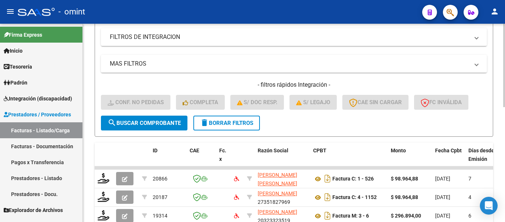
scroll to position [149, 0]
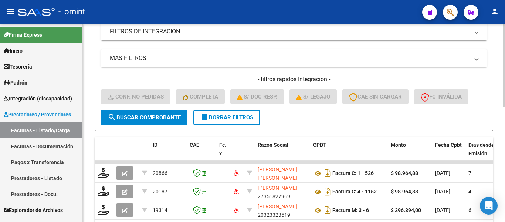
type input "19220"
click at [161, 112] on button "search Buscar Comprobante" at bounding box center [144, 117] width 87 height 15
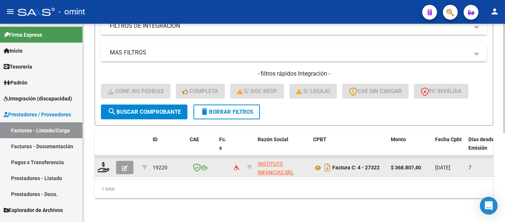
scroll to position [161, 0]
click at [105, 162] on icon at bounding box center [104, 167] width 12 height 10
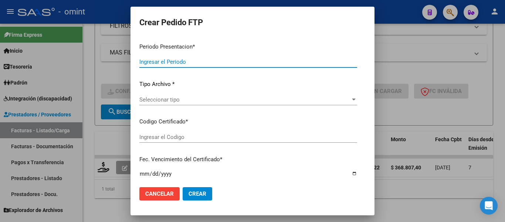
type input "202508"
type input "$ 368.807,40"
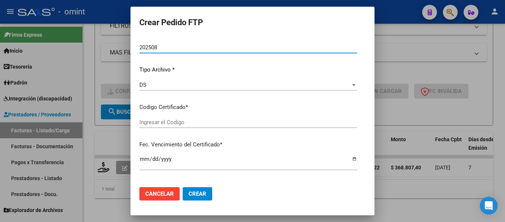
type input "4455747275"
type input "2027-08-25"
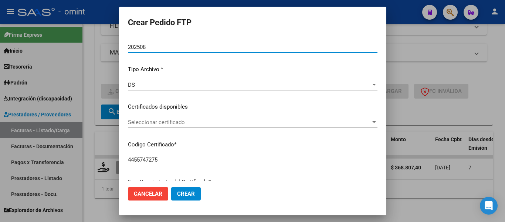
click at [200, 124] on span "Seleccionar certificado" at bounding box center [249, 122] width 243 height 7
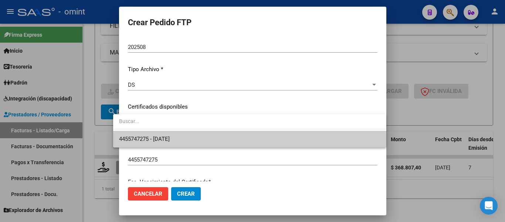
click at [198, 139] on span "4455747275 - 2027-08-25" at bounding box center [250, 139] width 262 height 17
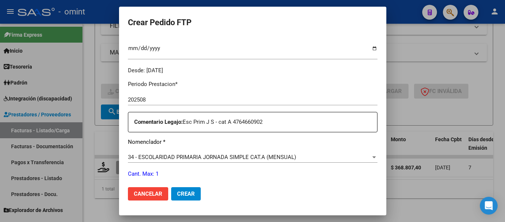
scroll to position [279, 0]
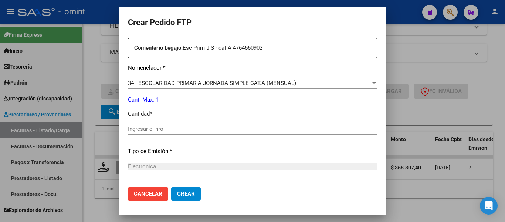
click at [177, 130] on input "Ingresar el nro" at bounding box center [253, 128] width 250 height 7
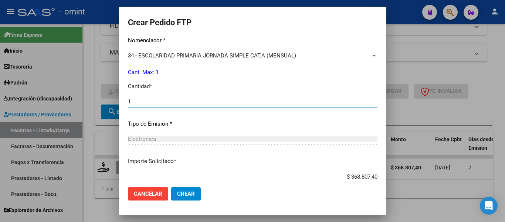
scroll to position [351, 0]
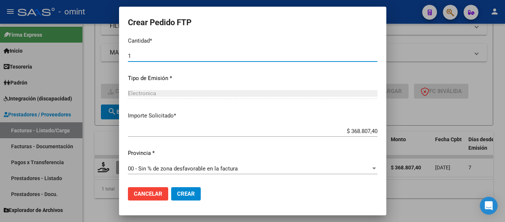
type input "1"
click at [184, 192] on span "Crear" at bounding box center [186, 193] width 18 height 7
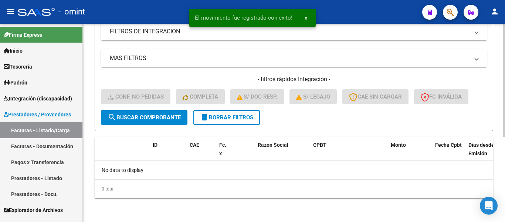
scroll to position [149, 0]
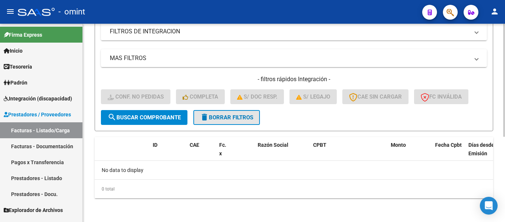
click at [243, 117] on span "delete Borrar Filtros" at bounding box center [226, 117] width 53 height 7
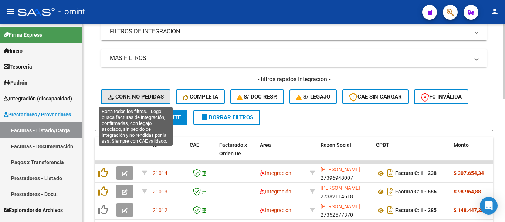
click at [155, 97] on span "Conf. no pedidas" at bounding box center [136, 96] width 56 height 7
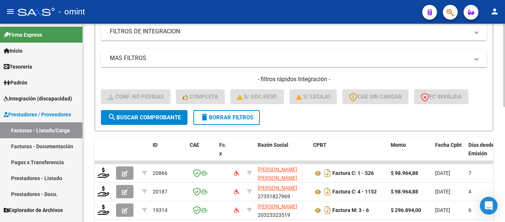
scroll to position [38, 0]
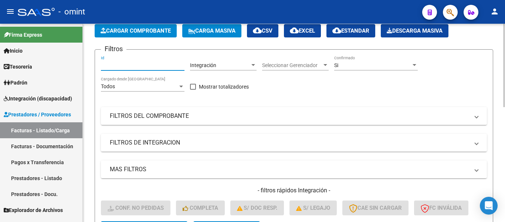
paste input "18464"
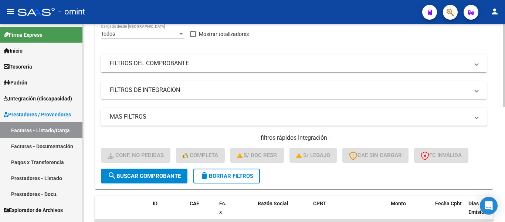
scroll to position [149, 0]
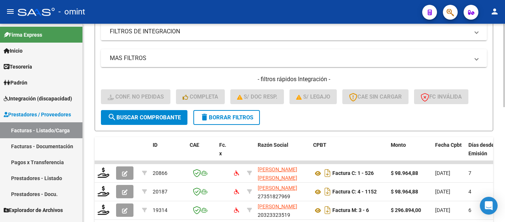
type input "18464"
click at [159, 113] on button "search Buscar Comprobante" at bounding box center [144, 117] width 87 height 15
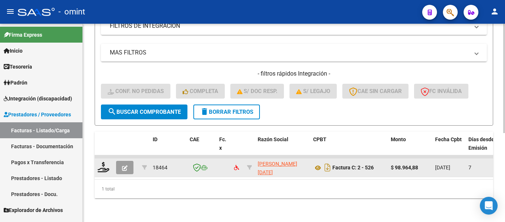
scroll to position [161, 0]
click at [103, 162] on icon at bounding box center [104, 167] width 12 height 10
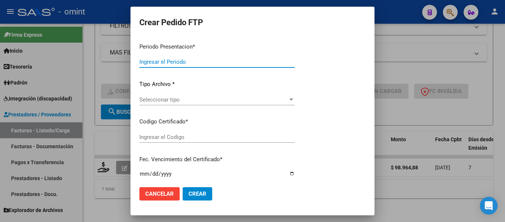
type input "202508"
type input "$ 98.964,88"
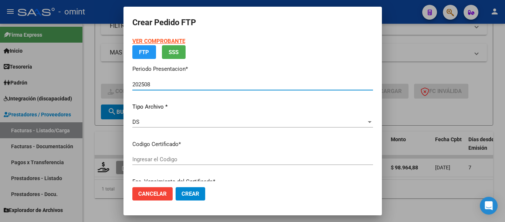
type input "4455747275"
type input "2027-08-25"
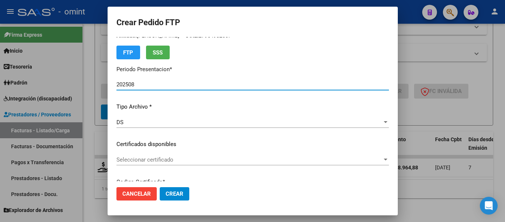
scroll to position [37, 0]
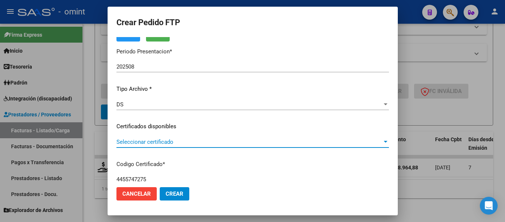
click at [246, 141] on span "Seleccionar certificado" at bounding box center [250, 141] width 266 height 7
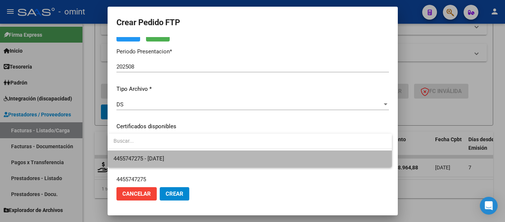
click at [249, 157] on span "4455747275 - 2027-08-25" at bounding box center [250, 158] width 273 height 17
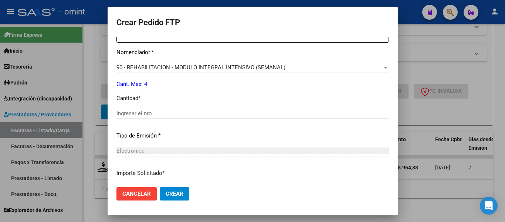
scroll to position [296, 0]
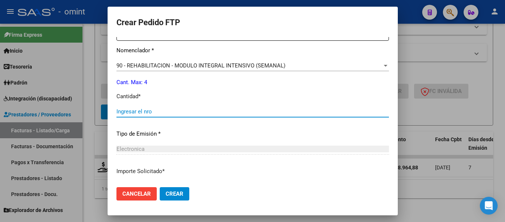
click at [177, 111] on input "Ingresar el nro" at bounding box center [253, 111] width 273 height 7
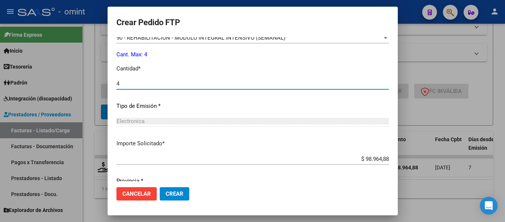
scroll to position [351, 0]
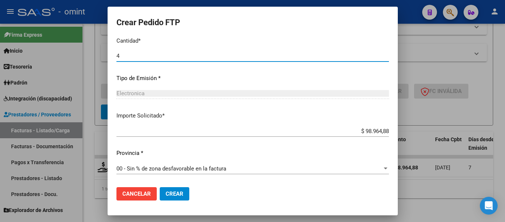
type input "4"
click at [175, 192] on span "Crear" at bounding box center [175, 193] width 18 height 7
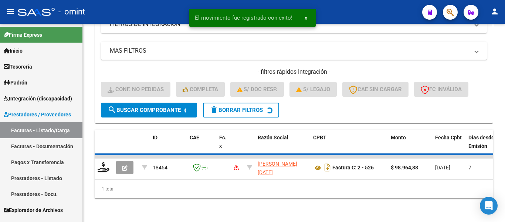
scroll to position [149, 0]
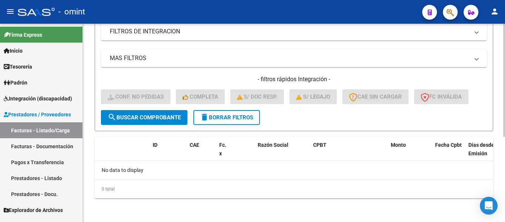
click at [227, 120] on span "delete Borrar Filtros" at bounding box center [226, 117] width 53 height 7
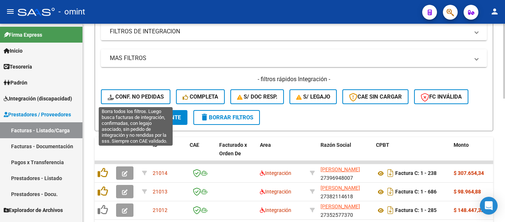
click at [144, 95] on span "Conf. no pedidas" at bounding box center [136, 96] width 56 height 7
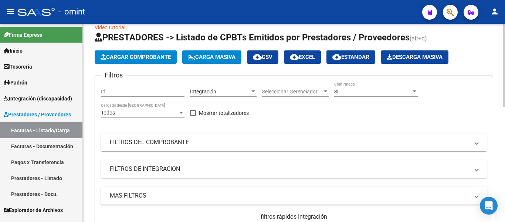
scroll to position [1, 0]
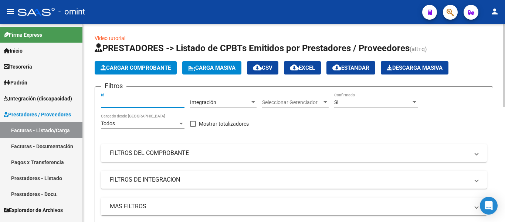
paste input "20553"
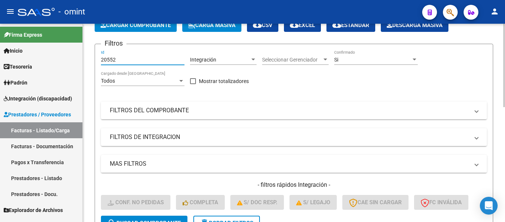
scroll to position [149, 0]
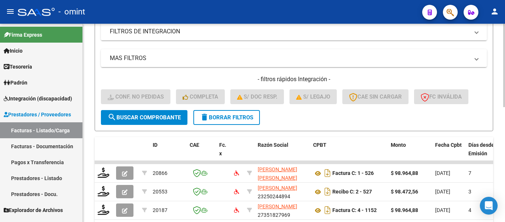
type input "20552"
click at [151, 112] on button "search Buscar Comprobante" at bounding box center [144, 117] width 87 height 15
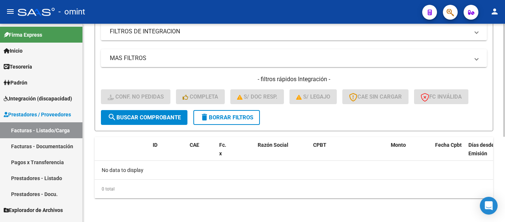
click at [233, 118] on span "delete Borrar Filtros" at bounding box center [226, 117] width 53 height 7
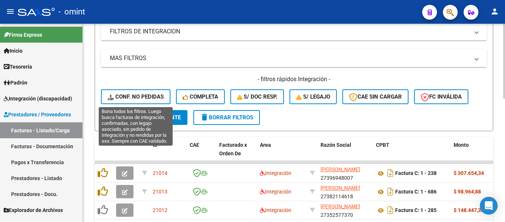
click at [138, 94] on span "Conf. no pedidas" at bounding box center [136, 96] width 56 height 7
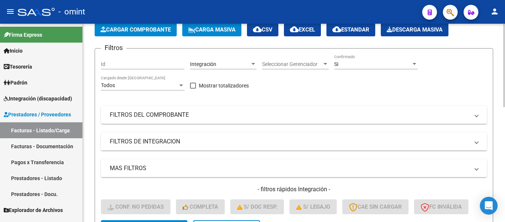
scroll to position [38, 0]
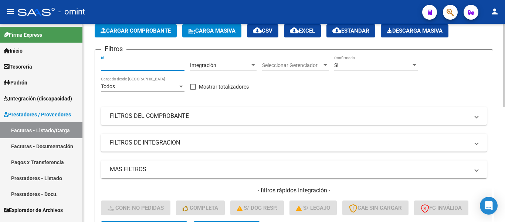
paste input "20553"
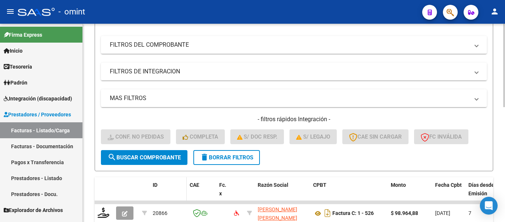
scroll to position [186, 0]
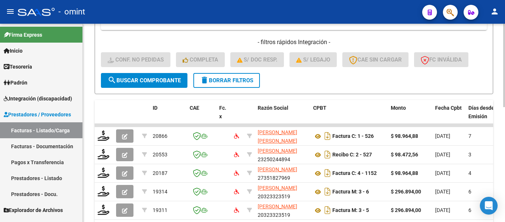
type input "20553"
click at [151, 80] on span "search Buscar Comprobante" at bounding box center [144, 80] width 73 height 7
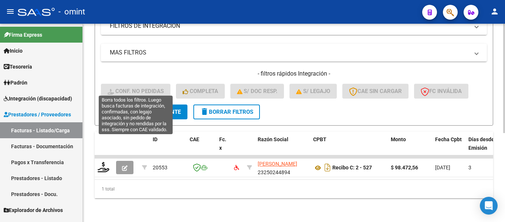
scroll to position [161, 0]
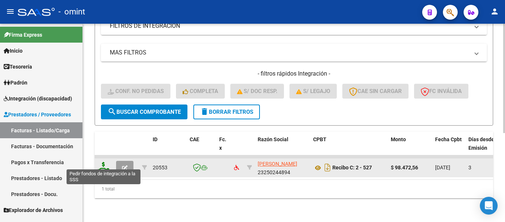
click at [101, 163] on icon at bounding box center [104, 167] width 12 height 10
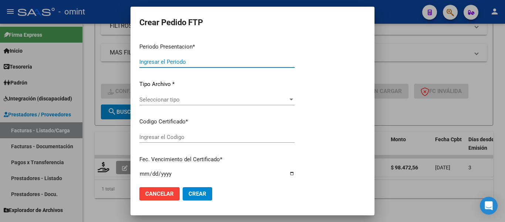
type input "202508"
type input "$ 98.472,56"
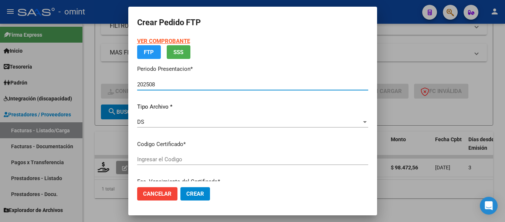
type input "4455747275"
type input "2027-08-25"
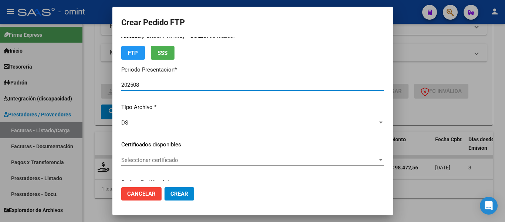
scroll to position [37, 0]
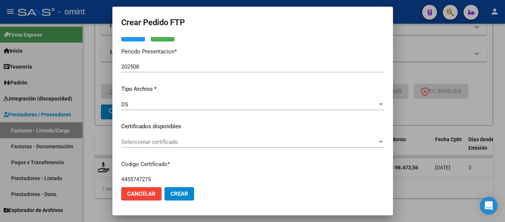
click at [219, 145] on div "Seleccionar certificado Seleccionar certificado" at bounding box center [252, 141] width 263 height 11
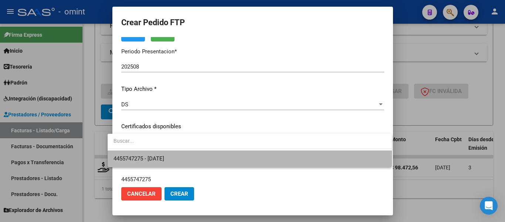
drag, startPoint x: 219, startPoint y: 150, endPoint x: 218, endPoint y: 160, distance: 10.0
click at [219, 158] on span "4455747275 - 2027-08-25" at bounding box center [250, 158] width 273 height 17
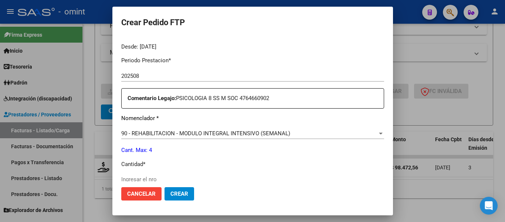
scroll to position [259, 0]
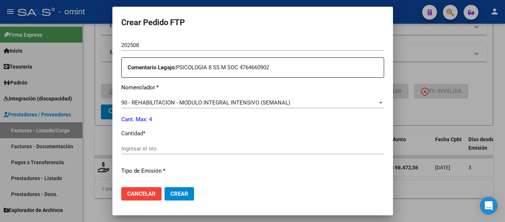
click at [183, 144] on div "Ingresar el nro" at bounding box center [252, 148] width 263 height 11
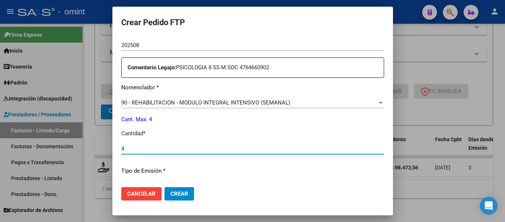
type input "4"
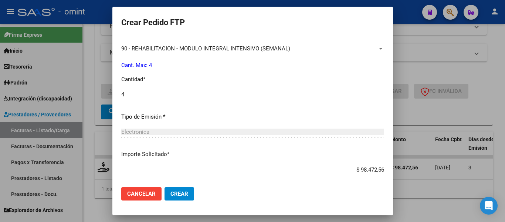
scroll to position [351, 0]
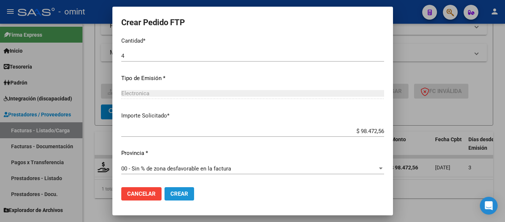
click at [183, 194] on button "Crear" at bounding box center [180, 193] width 30 height 13
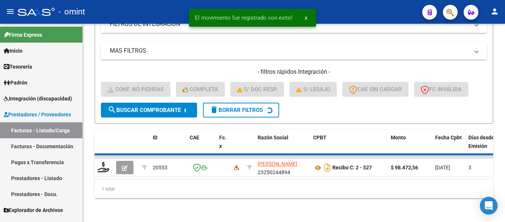
scroll to position [149, 0]
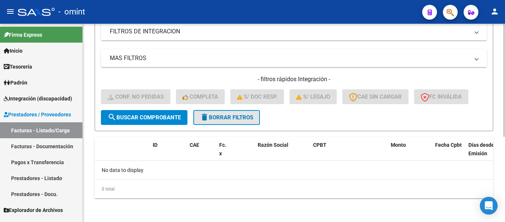
click at [242, 115] on span "delete Borrar Filtros" at bounding box center [226, 117] width 53 height 7
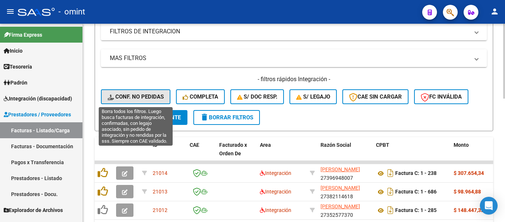
click at [134, 94] on span "Conf. no pedidas" at bounding box center [136, 96] width 56 height 7
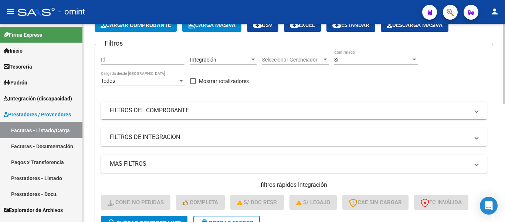
scroll to position [38, 0]
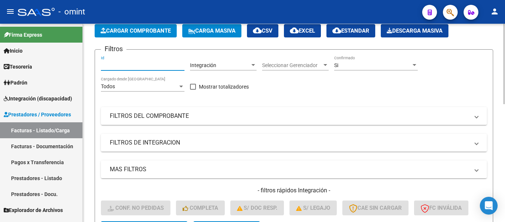
paste input "19685"
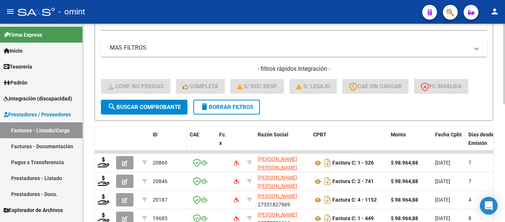
scroll to position [186, 0]
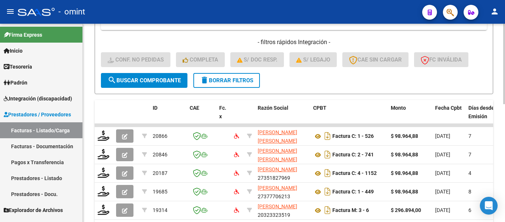
type input "19685"
click at [166, 81] on span "search Buscar Comprobante" at bounding box center [144, 80] width 73 height 7
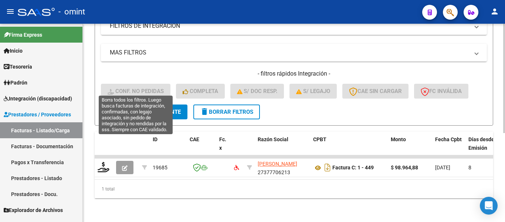
scroll to position [161, 0]
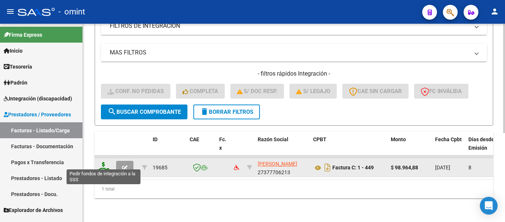
click at [106, 162] on icon at bounding box center [104, 167] width 12 height 10
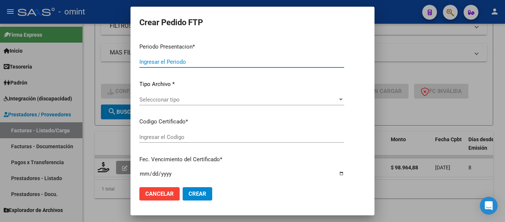
type input "202508"
type input "$ 98.964,88"
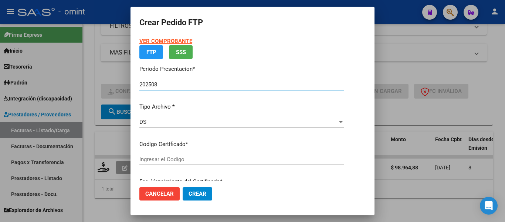
type input "4455747275"
type input "2027-08-25"
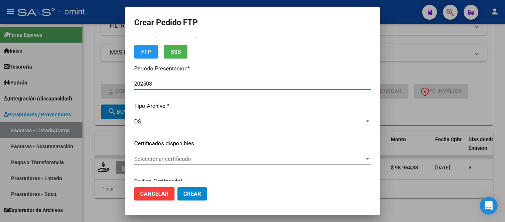
scroll to position [37, 0]
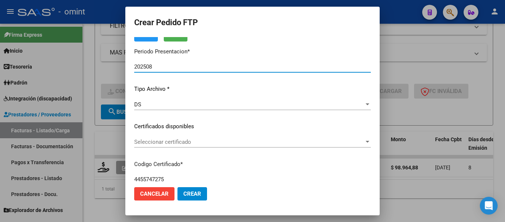
click at [203, 145] on div "Seleccionar certificado Seleccionar certificado" at bounding box center [252, 141] width 237 height 11
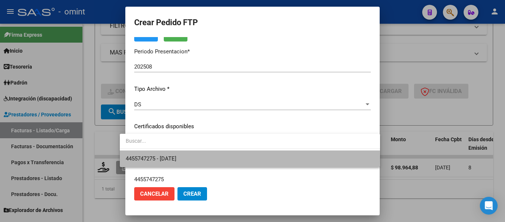
click at [212, 159] on span "4455747275 - 2027-08-25" at bounding box center [250, 158] width 249 height 17
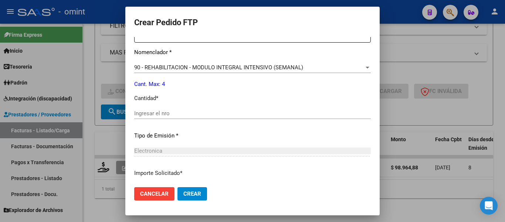
scroll to position [296, 0]
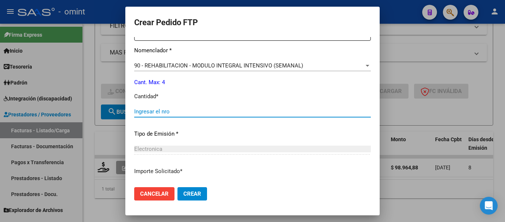
click at [171, 109] on input "Ingresar el nro" at bounding box center [252, 111] width 237 height 7
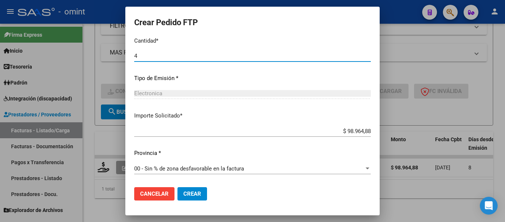
type input "4"
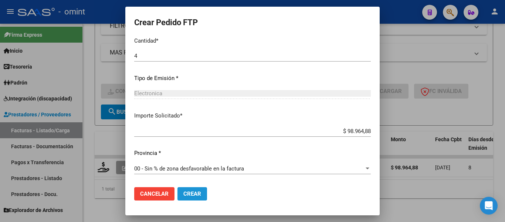
click at [185, 193] on span "Crear" at bounding box center [192, 193] width 18 height 7
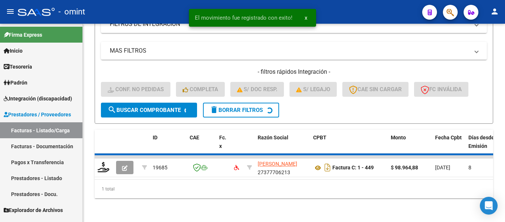
scroll to position [149, 0]
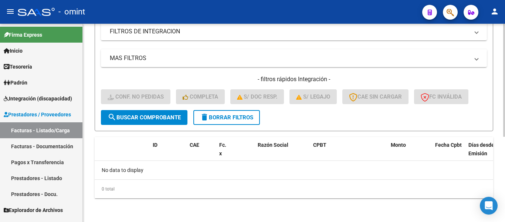
click at [225, 117] on span "delete Borrar Filtros" at bounding box center [226, 117] width 53 height 7
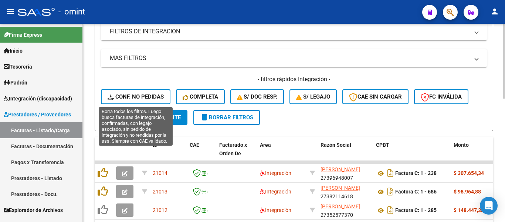
click at [145, 92] on button "Conf. no pedidas" at bounding box center [136, 96] width 70 height 15
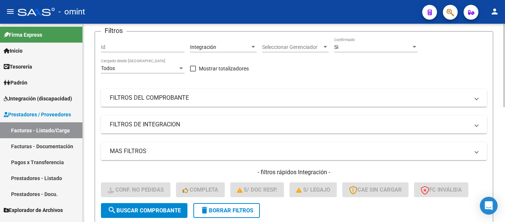
scroll to position [38, 0]
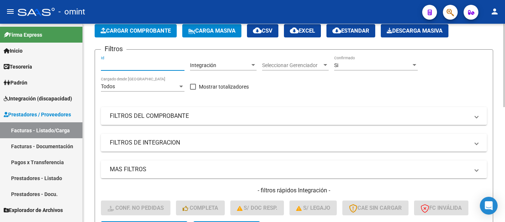
paste input "18295"
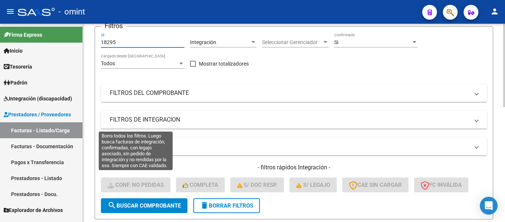
scroll to position [149, 0]
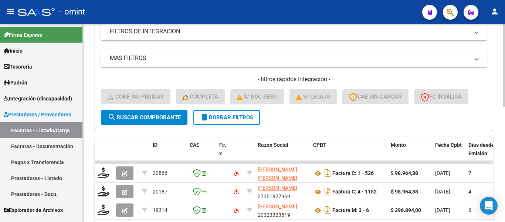
type input "18295"
click at [159, 116] on span "search Buscar Comprobante" at bounding box center [144, 117] width 73 height 7
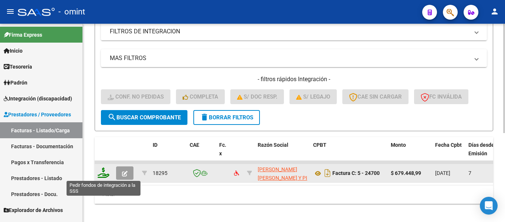
click at [101, 172] on icon at bounding box center [104, 172] width 12 height 10
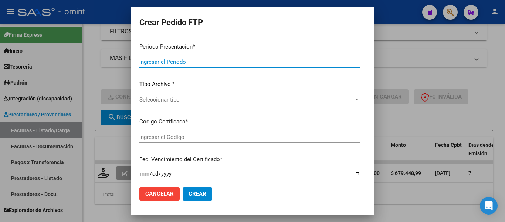
type input "202508"
type input "$ 679.448,99"
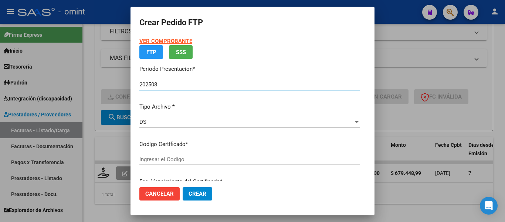
type input "9693943602"
type input "2027-05-20"
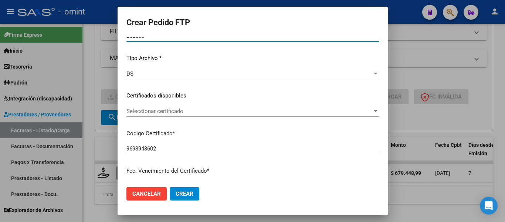
scroll to position [74, 0]
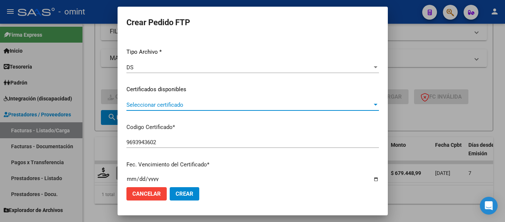
click at [228, 102] on span "Seleccionar certificado" at bounding box center [250, 104] width 246 height 7
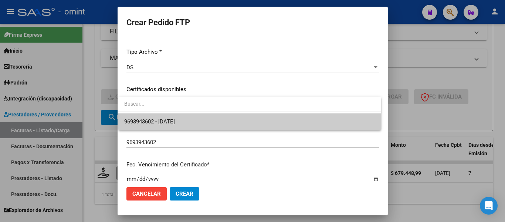
click at [230, 124] on span "9693943602 - 2027-05-20" at bounding box center [249, 121] width 251 height 17
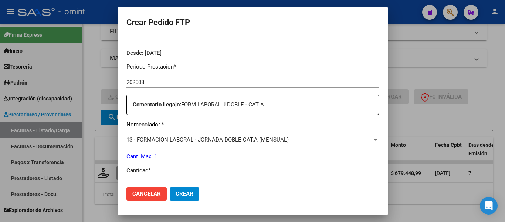
scroll to position [296, 0]
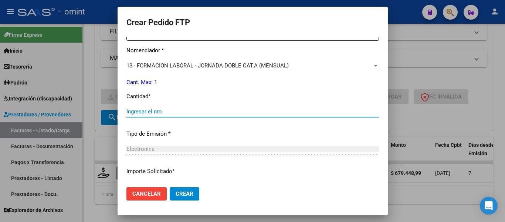
click at [195, 114] on input "Ingresar el nro" at bounding box center [253, 111] width 253 height 7
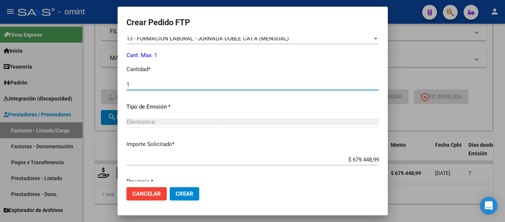
scroll to position [351, 0]
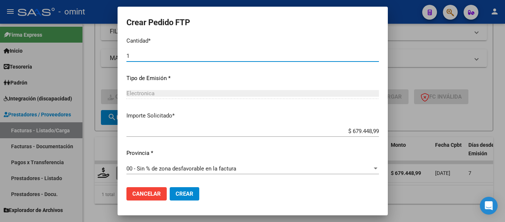
type input "1"
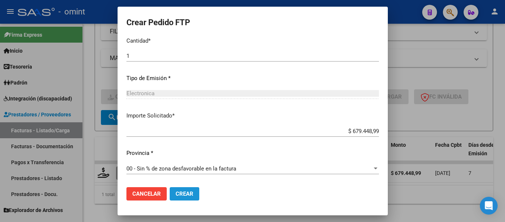
click at [189, 192] on span "Crear" at bounding box center [185, 193] width 18 height 7
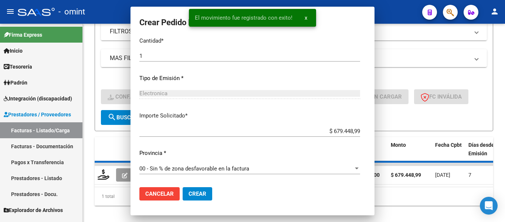
scroll to position [310, 0]
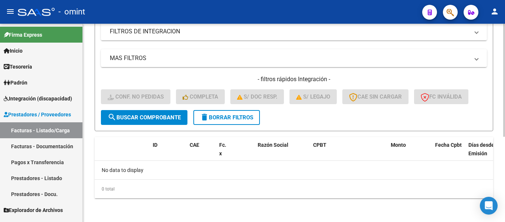
click at [235, 119] on span "delete Borrar Filtros" at bounding box center [226, 117] width 53 height 7
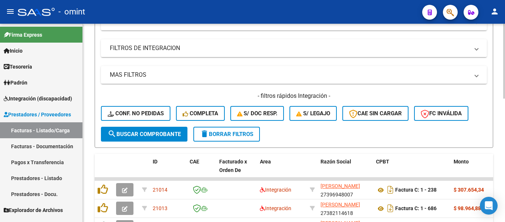
scroll to position [149, 0]
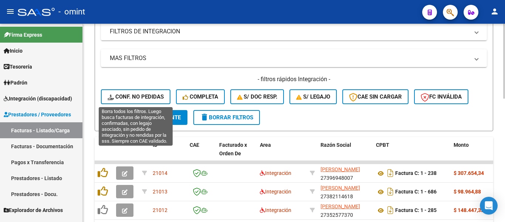
click at [147, 98] on span "Conf. no pedidas" at bounding box center [136, 96] width 56 height 7
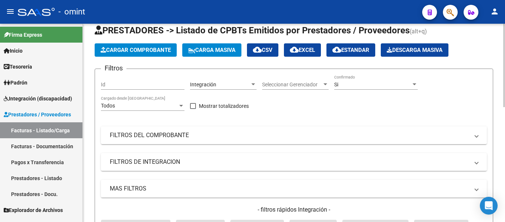
scroll to position [1, 0]
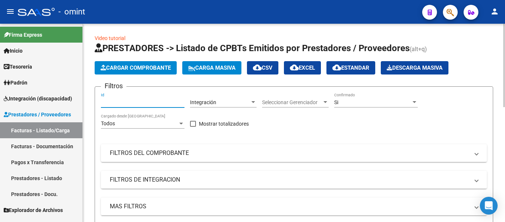
paste input "18348"
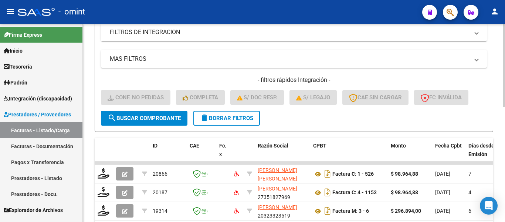
scroll to position [149, 0]
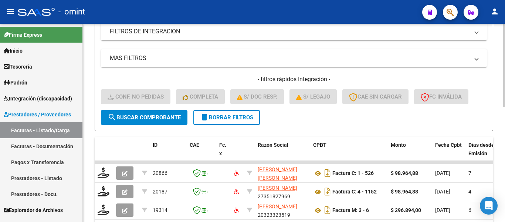
type input "18348"
click at [166, 115] on span "search Buscar Comprobante" at bounding box center [144, 117] width 73 height 7
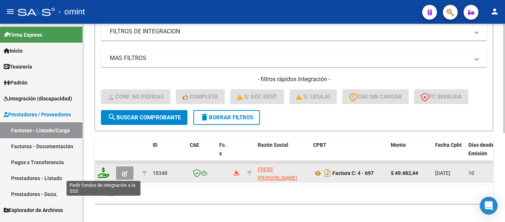
click at [103, 173] on icon at bounding box center [104, 172] width 12 height 10
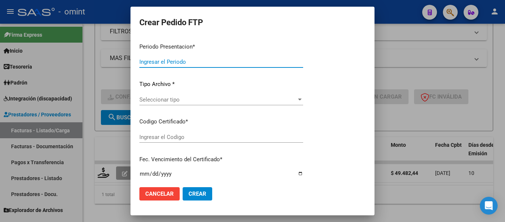
type input "202508"
type input "$ 49.482,44"
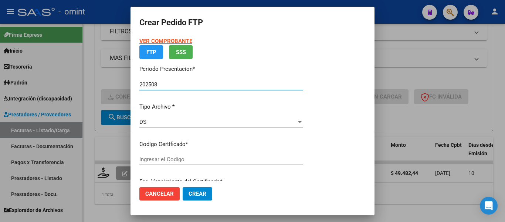
type input "9693943602"
type input "2027-05-20"
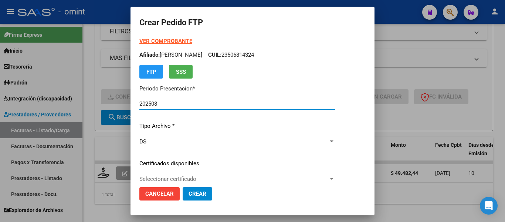
scroll to position [37, 0]
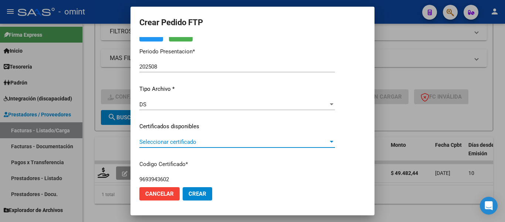
click at [241, 144] on span "Seleccionar certificado" at bounding box center [233, 141] width 189 height 7
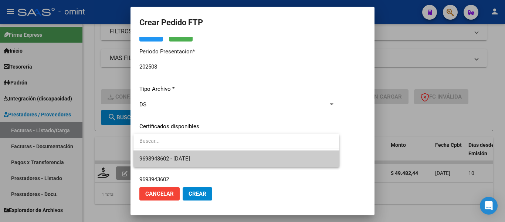
click at [238, 157] on span "9693943602 - 2027-05-20" at bounding box center [236, 158] width 194 height 17
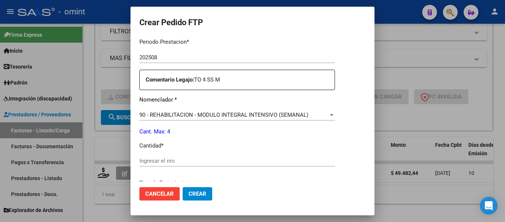
scroll to position [259, 0]
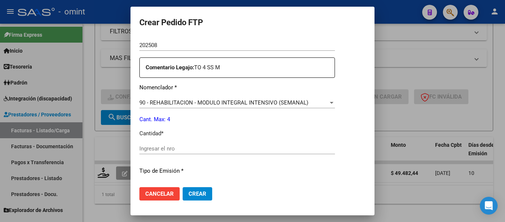
click at [190, 149] on input "Ingresar el nro" at bounding box center [237, 148] width 196 height 7
type input "4"
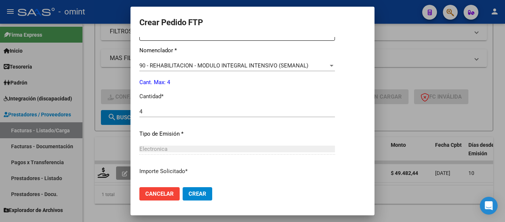
scroll to position [351, 0]
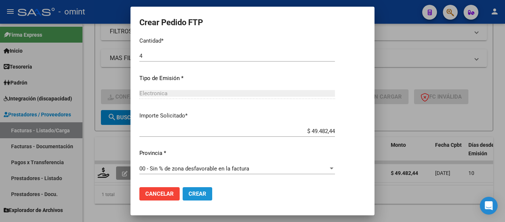
click at [201, 192] on span "Crear" at bounding box center [198, 193] width 18 height 7
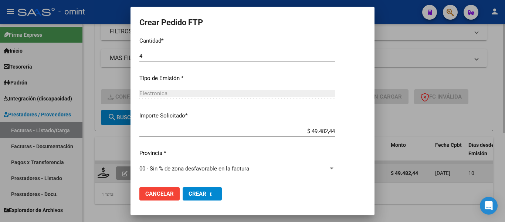
scroll to position [0, 0]
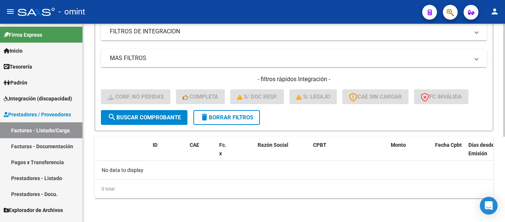
click at [233, 115] on span "delete Borrar Filtros" at bounding box center [226, 117] width 53 height 7
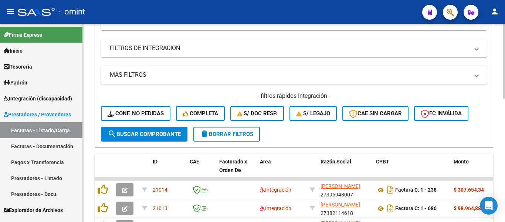
scroll to position [149, 0]
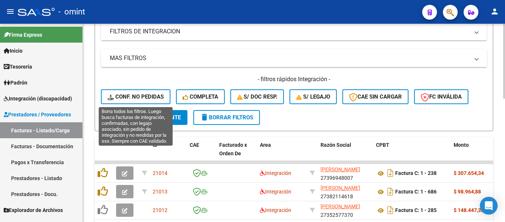
click at [138, 94] on span "Conf. no pedidas" at bounding box center [136, 96] width 56 height 7
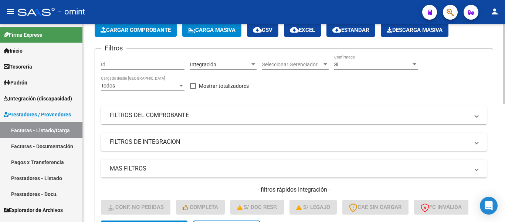
scroll to position [38, 0]
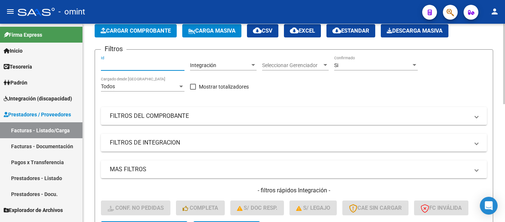
paste input "20241"
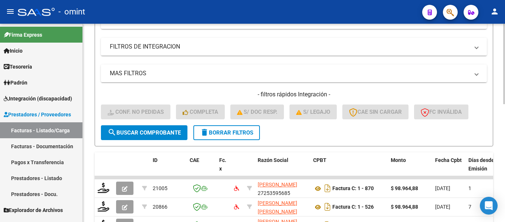
scroll to position [149, 0]
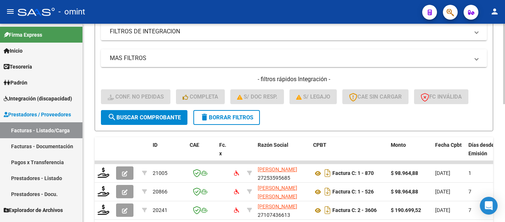
type input "20241"
click at [155, 116] on span "search Buscar Comprobante" at bounding box center [144, 117] width 73 height 7
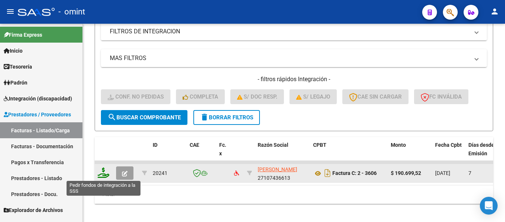
click at [102, 170] on icon at bounding box center [104, 172] width 12 height 10
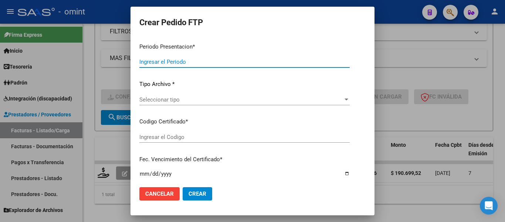
type input "202508"
type input "$ 190.699,52"
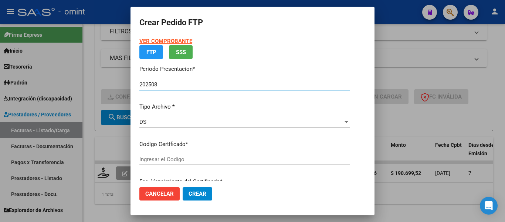
type input "9693943602"
type input "2027-05-20"
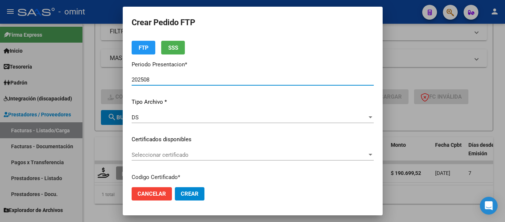
scroll to position [37, 0]
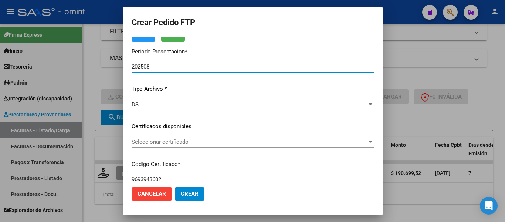
click at [195, 141] on span "Seleccionar certificado" at bounding box center [250, 141] width 236 height 7
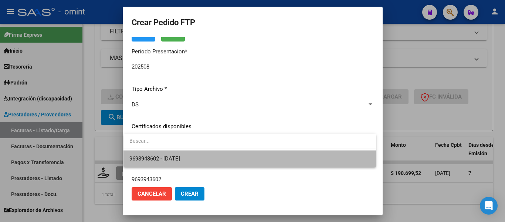
click at [198, 154] on span "9693943602 - 2027-05-20" at bounding box center [249, 158] width 241 height 17
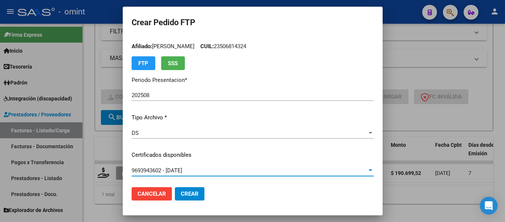
scroll to position [0, 0]
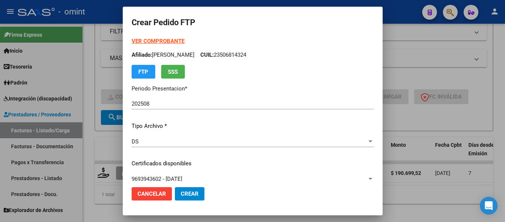
click at [157, 38] on strong "VER COMPROBANTE" at bounding box center [158, 41] width 53 height 7
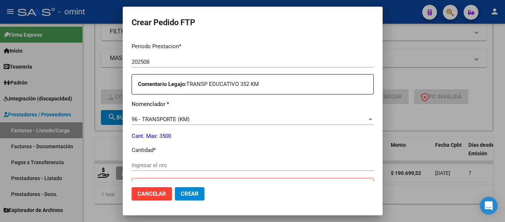
scroll to position [259, 0]
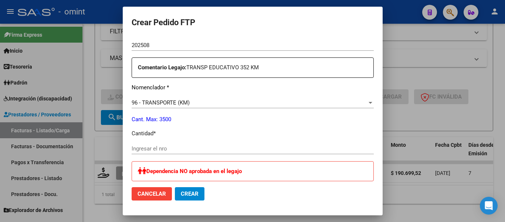
click at [157, 149] on input "Ingresar el nro" at bounding box center [253, 148] width 242 height 7
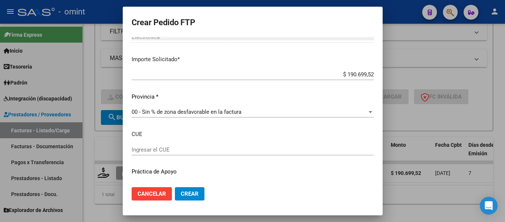
scroll to position [475, 0]
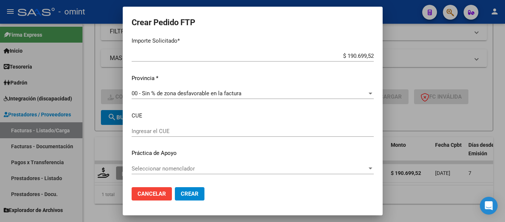
type input "352"
click at [195, 193] on span "Crear" at bounding box center [190, 193] width 18 height 7
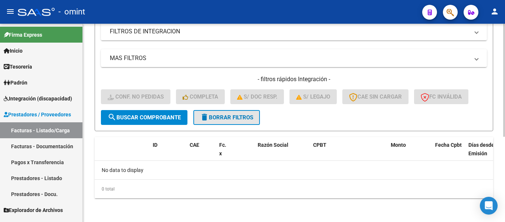
click at [241, 117] on span "delete Borrar Filtros" at bounding box center [226, 117] width 53 height 7
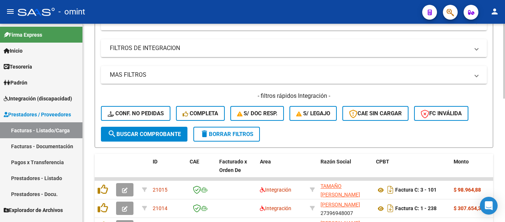
scroll to position [149, 0]
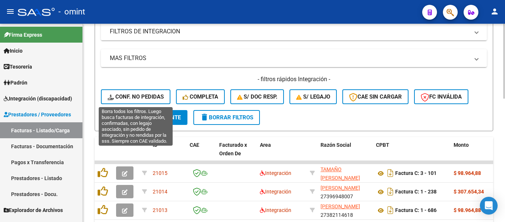
click at [134, 94] on span "Conf. no pedidas" at bounding box center [136, 96] width 56 height 7
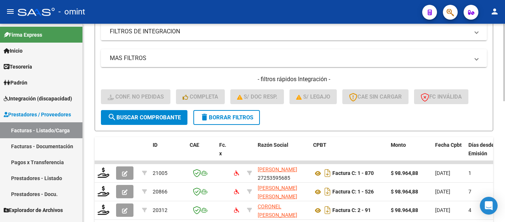
scroll to position [38, 0]
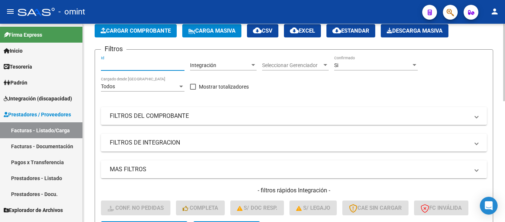
paste input "20241"
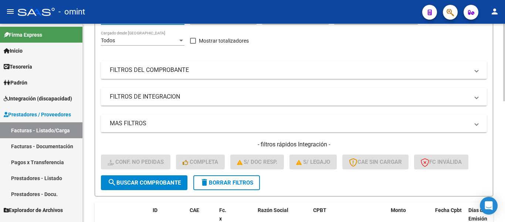
scroll to position [186, 0]
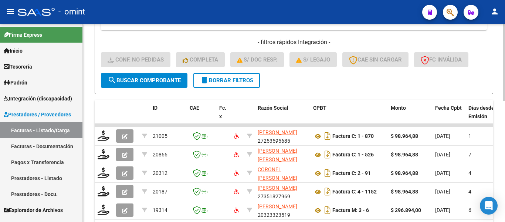
type input "20241"
click at [162, 78] on span "search Buscar Comprobante" at bounding box center [144, 80] width 73 height 7
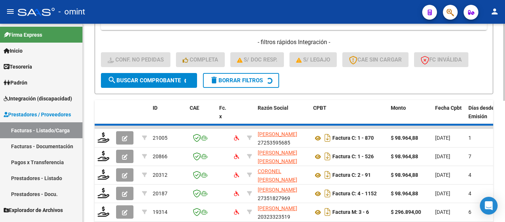
scroll to position [149, 0]
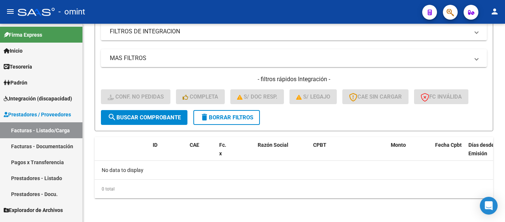
click at [27, 96] on span "Integración (discapacidad)" at bounding box center [38, 98] width 68 height 8
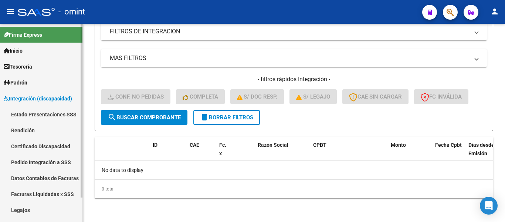
click at [47, 145] on link "Certificado Discapacidad" at bounding box center [41, 146] width 82 height 16
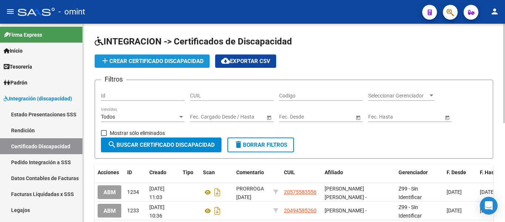
click at [174, 60] on span "add Crear Certificado Discapacidad" at bounding box center [152, 61] width 103 height 7
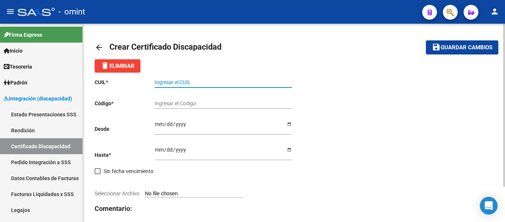
paste input "27-54743835-9"
type input "27-54743835-9"
click at [170, 104] on input "Ingresar el Codigo" at bounding box center [224, 103] width 138 height 6
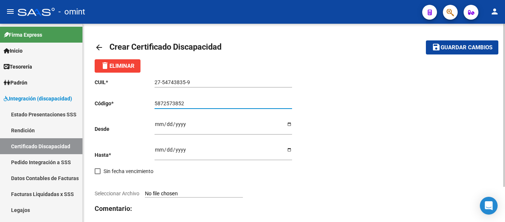
type input "5872573852"
click at [159, 122] on input "Ingresar fec. Desde" at bounding box center [224, 126] width 138 height 11
type input "2024-08-10"
click at [159, 149] on input "Ingresar fec. Hasta" at bounding box center [224, 151] width 138 height 11
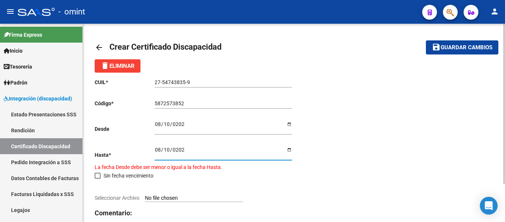
type input "2027-08-10"
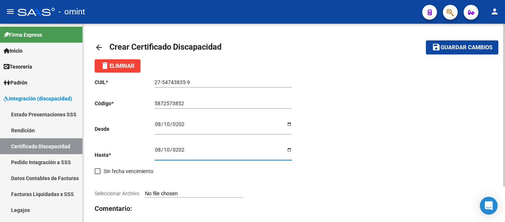
click at [197, 191] on input "Seleccionar Archivo" at bounding box center [194, 193] width 98 height 7
type input "C:\fakepath\0.jpg"
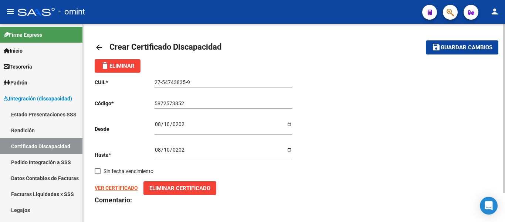
click at [458, 50] on span "Guardar cambios" at bounding box center [467, 47] width 52 height 7
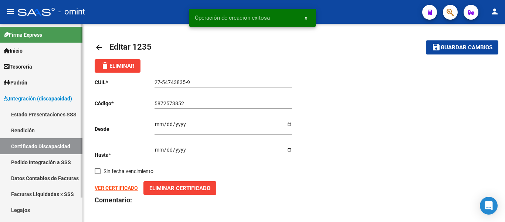
scroll to position [28, 0]
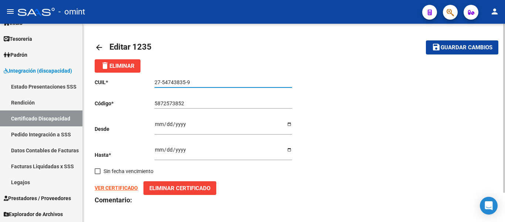
drag, startPoint x: 190, startPoint y: 83, endPoint x: 147, endPoint y: 80, distance: 43.0
click at [147, 80] on app-form-text-field "CUIL * 27-54743835-9 Ingresar el CUIL" at bounding box center [194, 82] width 198 height 6
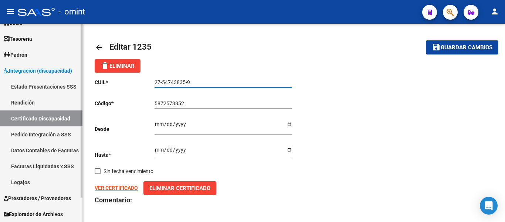
click at [31, 182] on link "Legajos" at bounding box center [41, 182] width 82 height 16
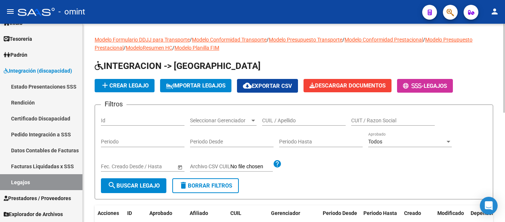
click at [125, 87] on span "add Crear Legajo" at bounding box center [125, 85] width 48 height 7
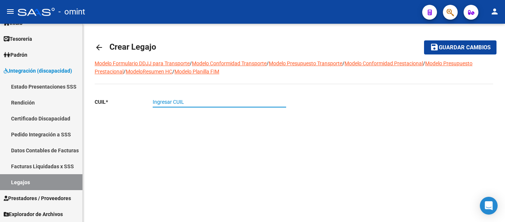
paste input "27-54743835-9"
type input "27-54743835-9"
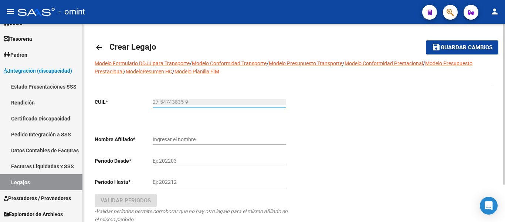
type input "RIPALDA ALMA CATALINA"
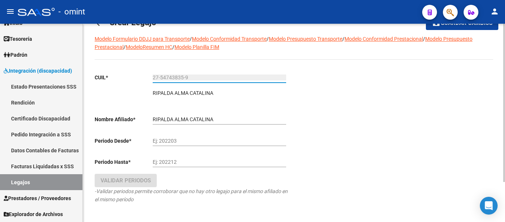
scroll to position [50, 0]
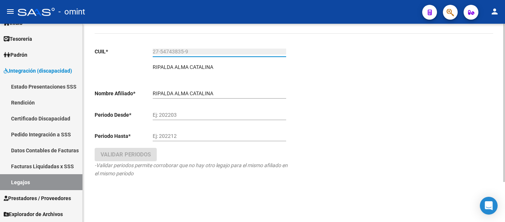
type input "27-54743835-9"
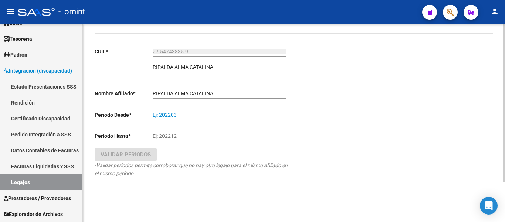
click at [153, 115] on input "Ej: 202203" at bounding box center [220, 115] width 134 height 6
click at [154, 113] on input "Ej: 202203" at bounding box center [220, 115] width 134 height 6
type input "202501"
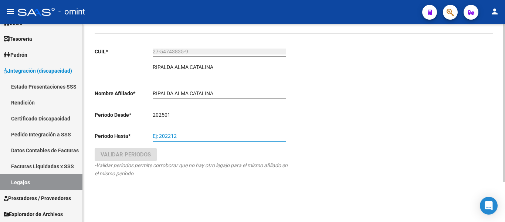
click at [155, 135] on input "Ej: 202212" at bounding box center [220, 136] width 134 height 6
type input "202512"
click at [142, 154] on span "Validar Periodos" at bounding box center [126, 154] width 50 height 7
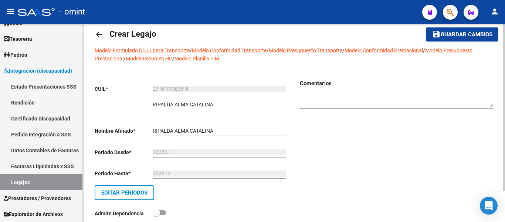
scroll to position [0, 0]
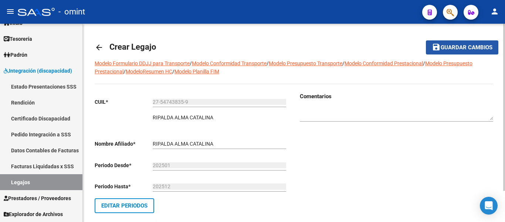
click at [464, 50] on span "Guardar cambios" at bounding box center [467, 47] width 52 height 7
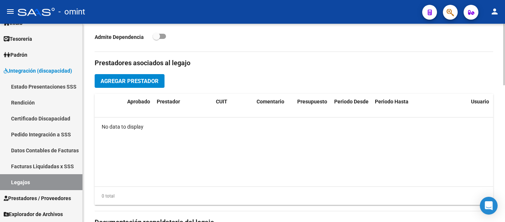
scroll to position [259, 0]
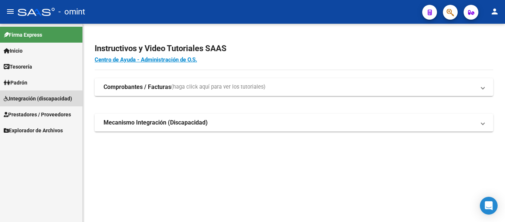
click at [17, 95] on span "Integración (discapacidad)" at bounding box center [38, 98] width 68 height 8
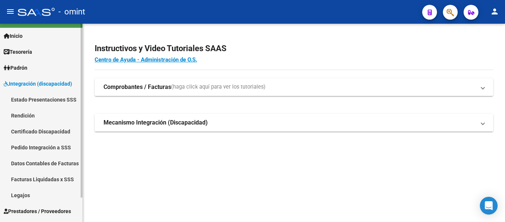
scroll to position [28, 0]
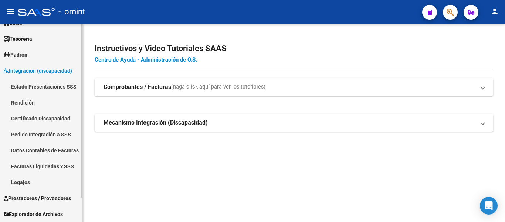
click at [34, 180] on link "Legajos" at bounding box center [41, 182] width 82 height 16
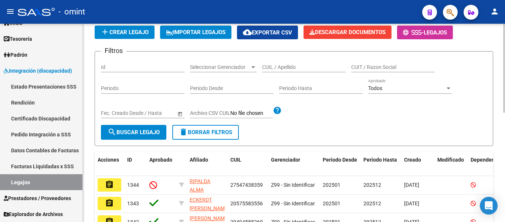
scroll to position [37, 0]
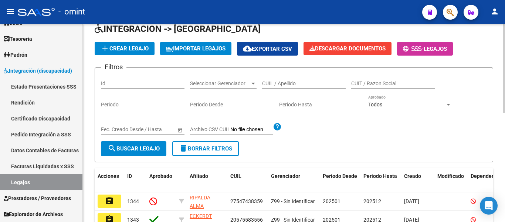
click at [288, 83] on input "CUIL / Apellido" at bounding box center [304, 83] width 84 height 6
drag, startPoint x: 288, startPoint y: 83, endPoint x: 331, endPoint y: 138, distance: 69.8
click at [286, 82] on input "rip" at bounding box center [304, 83] width 84 height 6
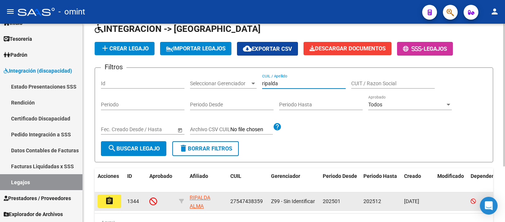
type input "ripalda"
click at [112, 201] on mat-icon "assignment" at bounding box center [109, 200] width 9 height 9
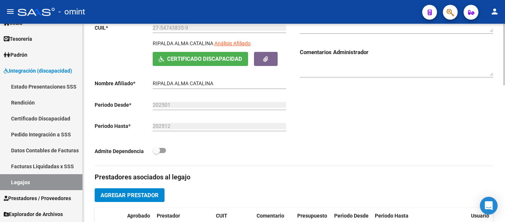
scroll to position [259, 0]
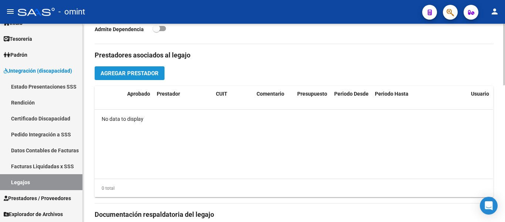
click at [152, 77] on span "Agregar Prestador" at bounding box center [130, 73] width 58 height 7
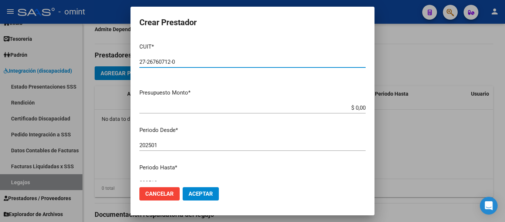
type input "27-26760712-0"
click at [360, 108] on input "$ 0,00" at bounding box center [252, 107] width 226 height 7
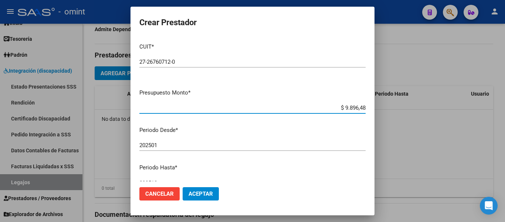
type input "$ 98.964,88"
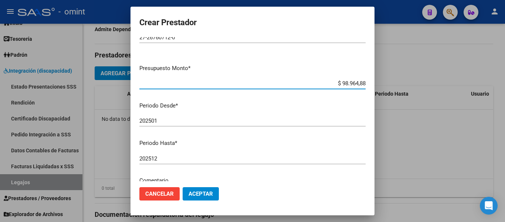
scroll to position [37, 0]
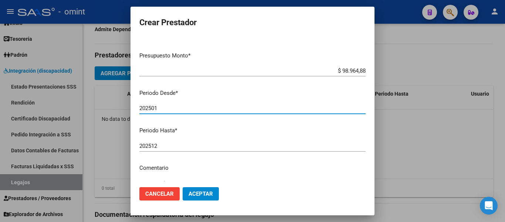
drag, startPoint x: 156, startPoint y: 106, endPoint x: 163, endPoint y: 106, distance: 6.7
click at [163, 106] on input "202501" at bounding box center [252, 108] width 226 height 7
type input "202508"
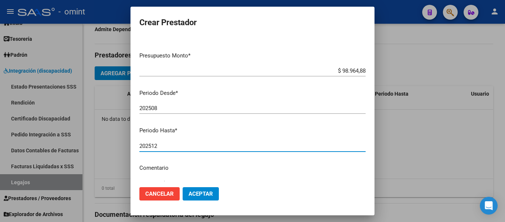
drag, startPoint x: 152, startPoint y: 144, endPoint x: 160, endPoint y: 146, distance: 8.3
click at [160, 146] on input "202512" at bounding box center [252, 145] width 226 height 7
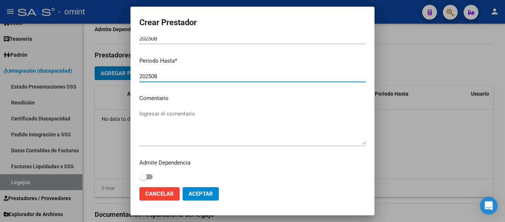
scroll to position [110, 0]
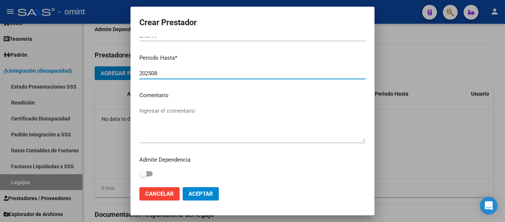
type input "202508"
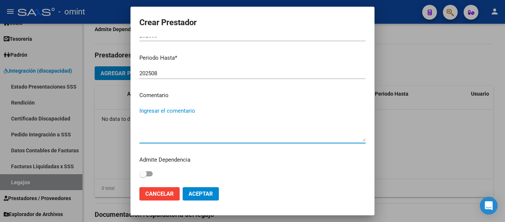
click at [170, 112] on textarea "Ingresar el comentario" at bounding box center [252, 124] width 226 height 35
type textarea "psicologia 8 sesiones mensuales"
click at [203, 196] on span "Aceptar" at bounding box center [201, 193] width 24 height 7
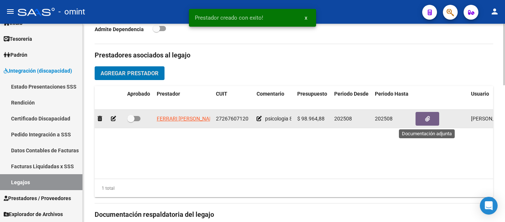
click at [425, 119] on button "button" at bounding box center [428, 119] width 24 height 14
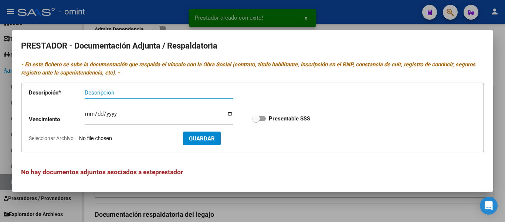
click at [111, 94] on input "Descripción" at bounding box center [159, 92] width 148 height 7
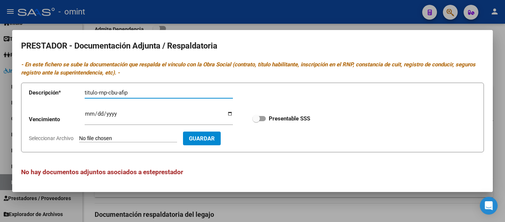
type input "titulo-rnp-cbu-afip"
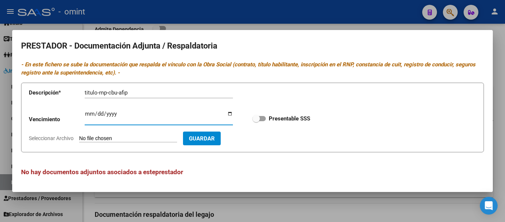
click at [86, 113] on input "Ingresar vencimiento" at bounding box center [159, 117] width 148 height 12
type input "2030-08-06"
click at [104, 139] on input "Seleccionar Archivo" at bounding box center [128, 138] width 98 height 7
type input "C:\fakepath\psicologia prestador.pdf"
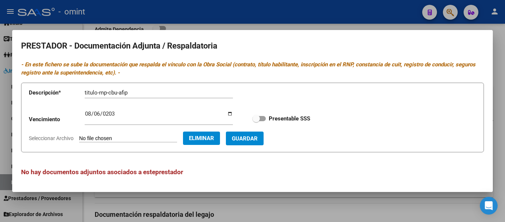
click at [255, 119] on span at bounding box center [256, 118] width 7 height 7
click at [256, 121] on input "Presentable SSS" at bounding box center [256, 121] width 0 height 0
checkbox input "true"
click at [258, 140] on span "Guardar" at bounding box center [245, 138] width 26 height 7
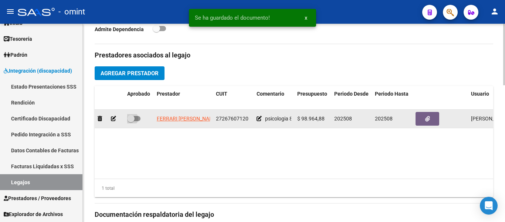
click at [132, 119] on span at bounding box center [130, 118] width 7 height 7
click at [131, 121] on input "checkbox" at bounding box center [131, 121] width 0 height 0
checkbox input "true"
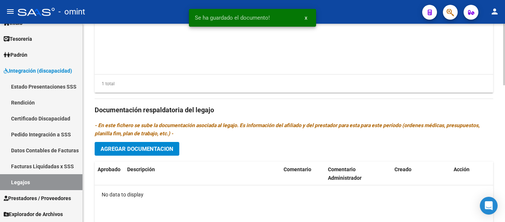
scroll to position [370, 0]
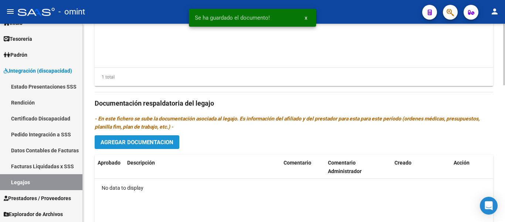
click at [161, 145] on span "Agregar Documentacion" at bounding box center [137, 142] width 73 height 7
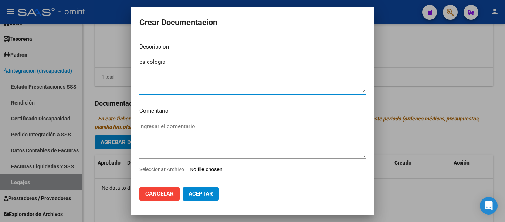
type textarea "psicologia"
click at [223, 170] on input "Seleccionar Archivo" at bounding box center [239, 169] width 98 height 7
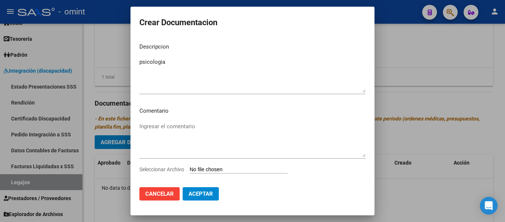
type input "C:\fakepath\psiclogia prestacion.pdf"
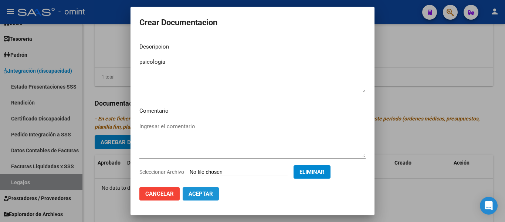
click at [203, 195] on span "Aceptar" at bounding box center [201, 193] width 24 height 7
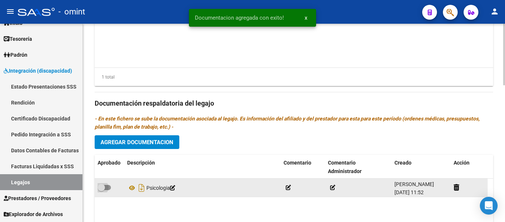
click at [103, 185] on span at bounding box center [101, 186] width 7 height 7
click at [101, 190] on input "checkbox" at bounding box center [101, 190] width 0 height 0
checkbox input "true"
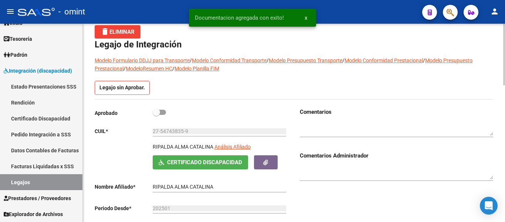
scroll to position [0, 0]
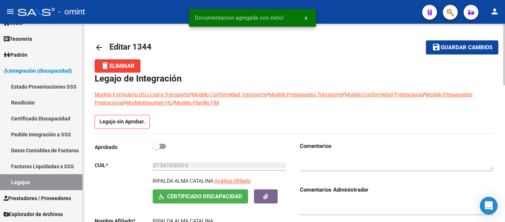
click at [157, 145] on span at bounding box center [156, 145] width 7 height 7
click at [156, 149] on input "checkbox" at bounding box center [156, 149] width 0 height 0
checkbox input "true"
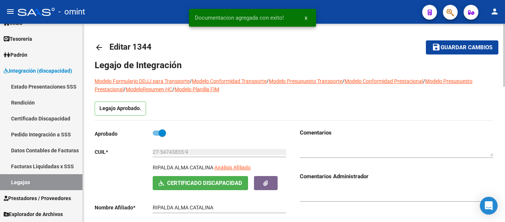
click at [462, 48] on span "Guardar cambios" at bounding box center [467, 47] width 52 height 7
